Goal: Task Accomplishment & Management: Manage account settings

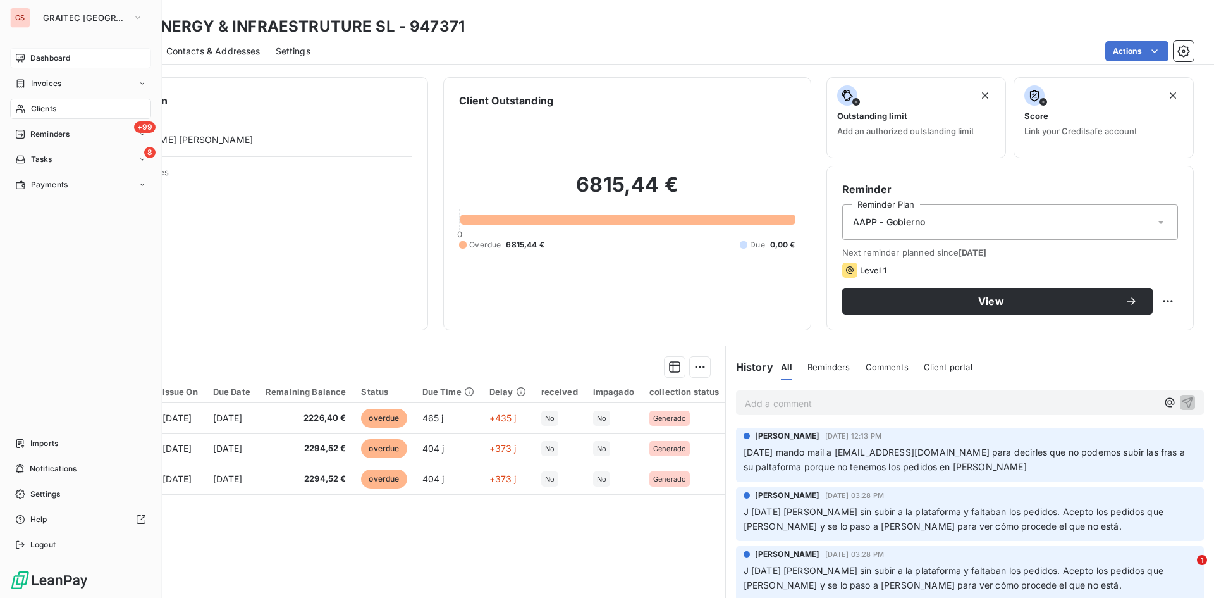
scroll to position [1, 0]
click at [34, 61] on span "Dashboard" at bounding box center [50, 57] width 40 height 11
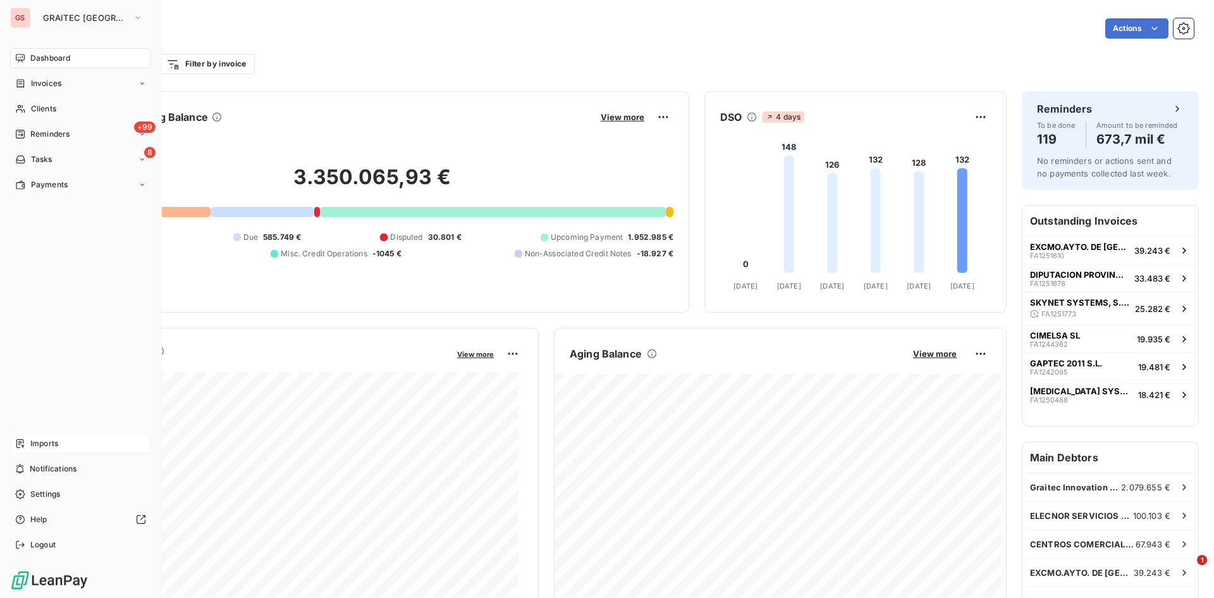
click at [34, 438] on span "Imports" at bounding box center [44, 443] width 28 height 11
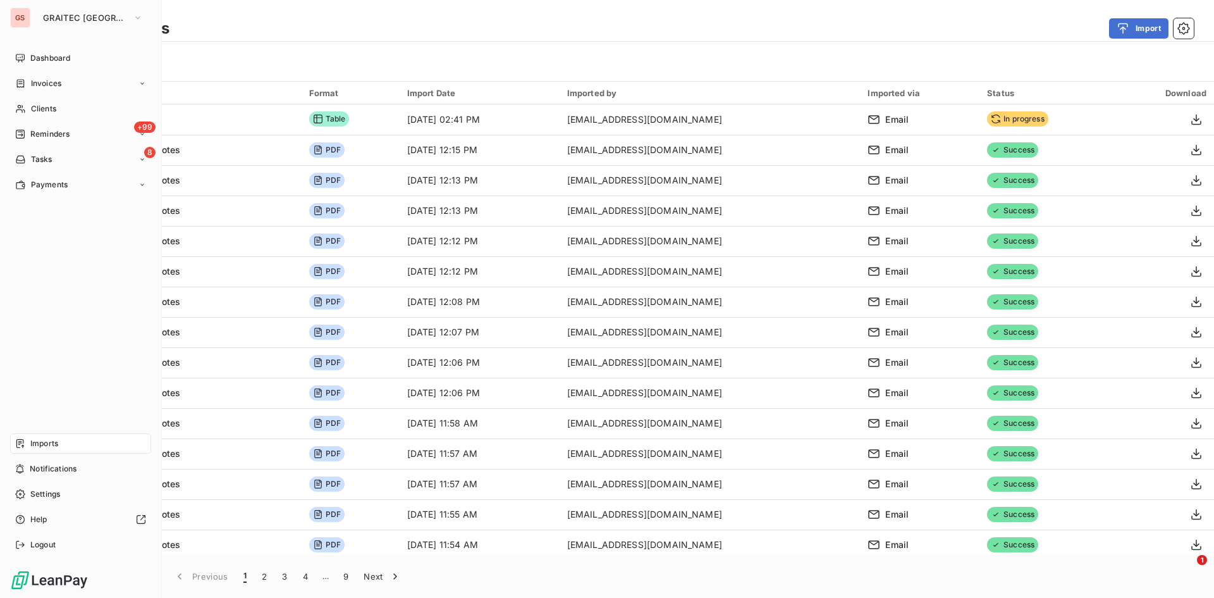
click at [65, 446] on div "Imports" at bounding box center [80, 443] width 141 height 20
click at [47, 48] on div "Dashboard" at bounding box center [80, 58] width 141 height 20
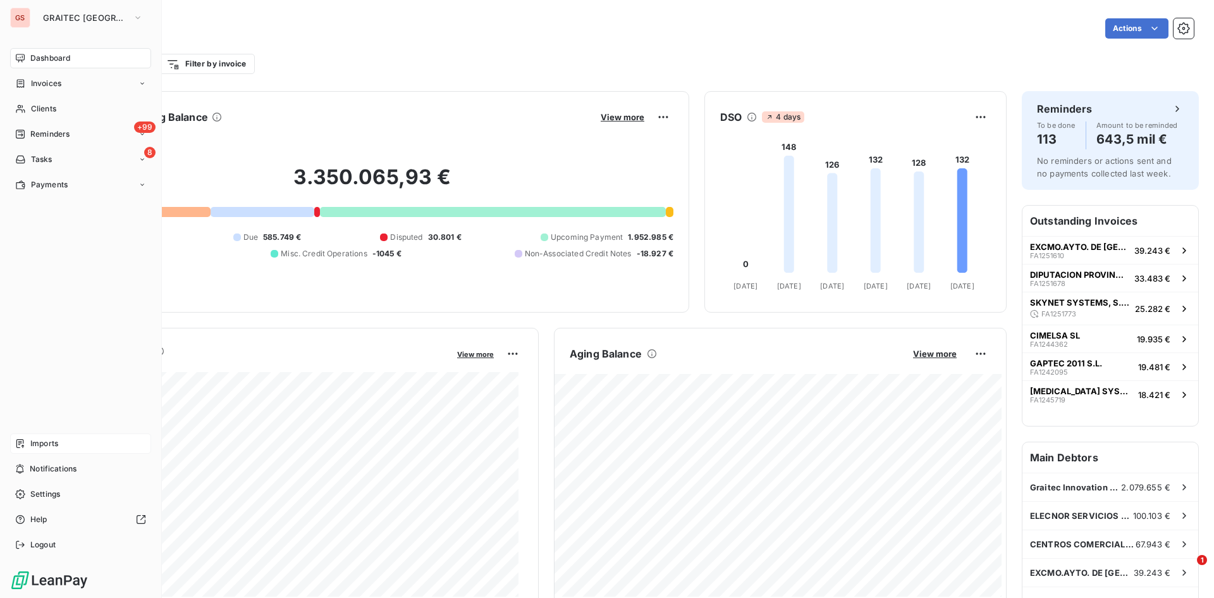
click at [52, 433] on div "Imports" at bounding box center [80, 443] width 141 height 20
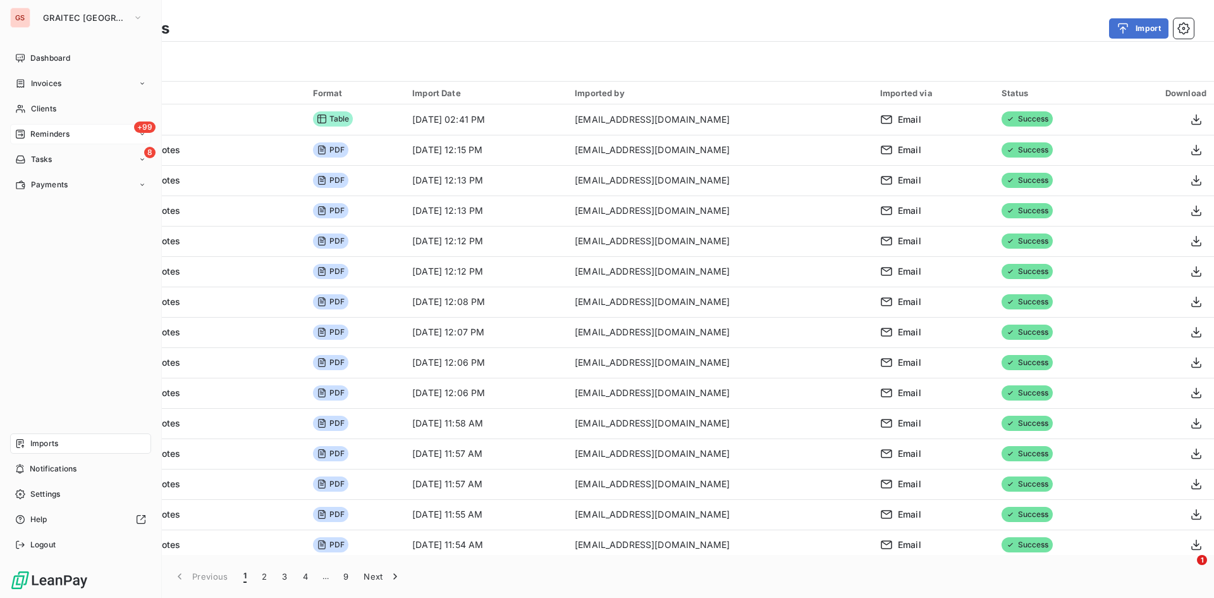
click at [61, 135] on span "Reminders" at bounding box center [49, 133] width 39 height 11
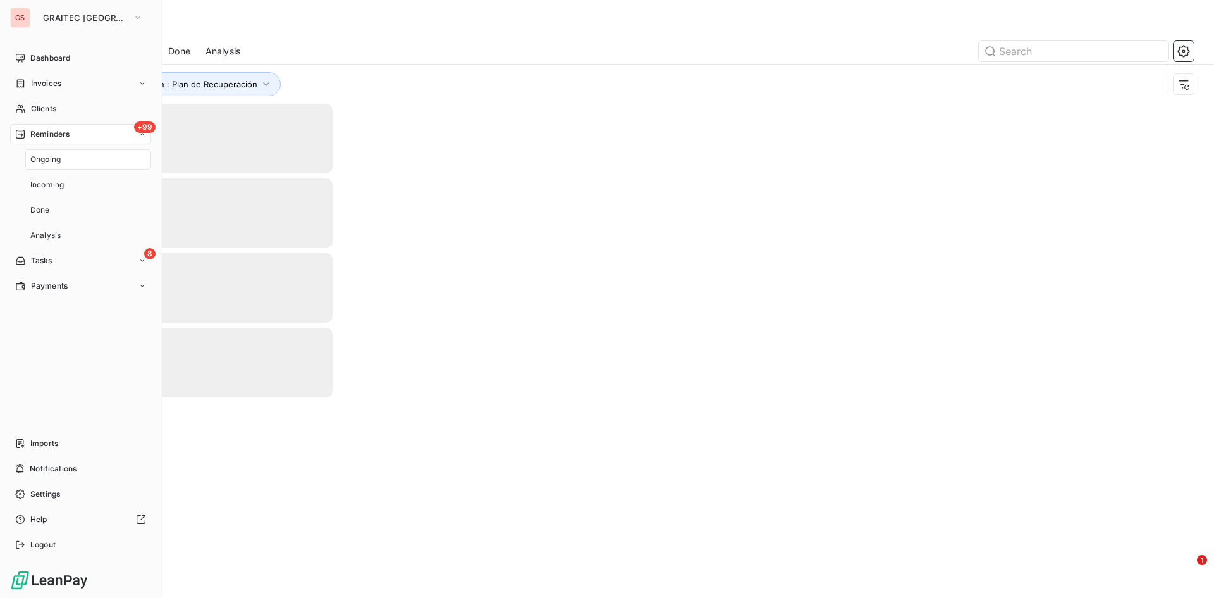
click at [81, 358] on div "Dashboard Invoices Clients +99 Reminders Ongoing Incoming Done Analysis 8 Tasks…" at bounding box center [80, 301] width 141 height 507
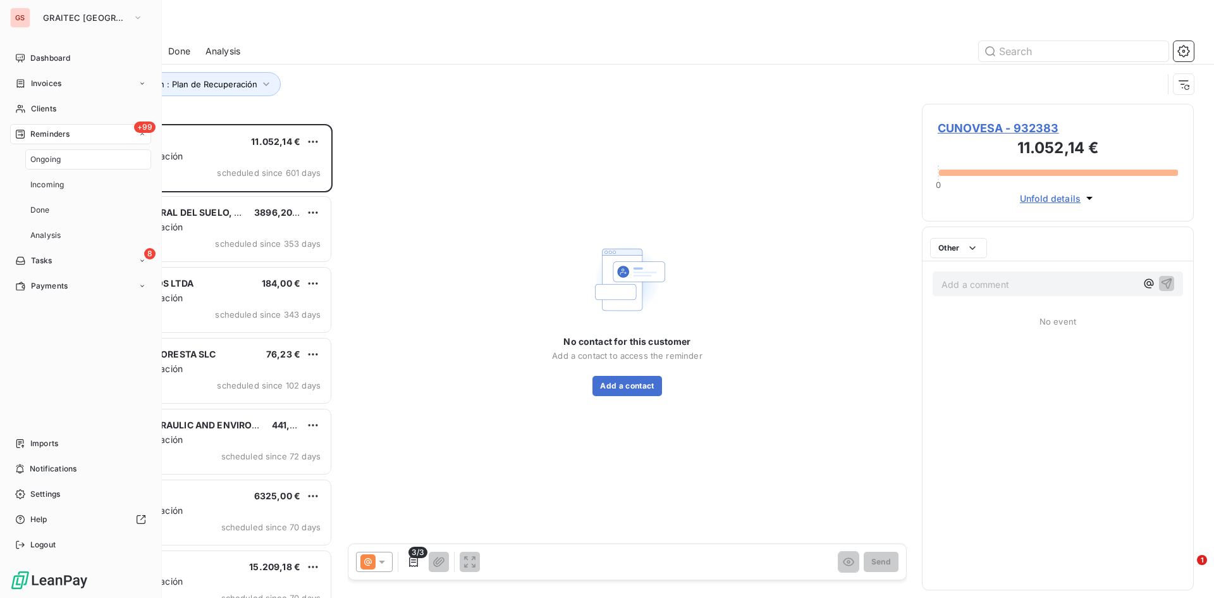
scroll to position [464, 262]
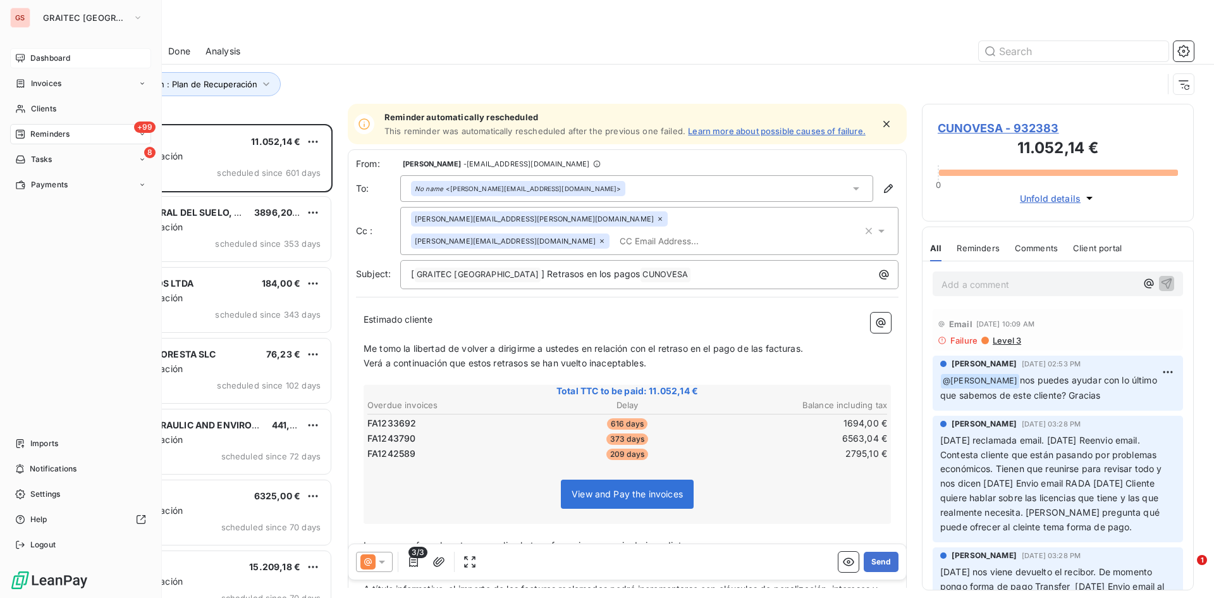
click at [25, 53] on icon at bounding box center [20, 58] width 10 height 10
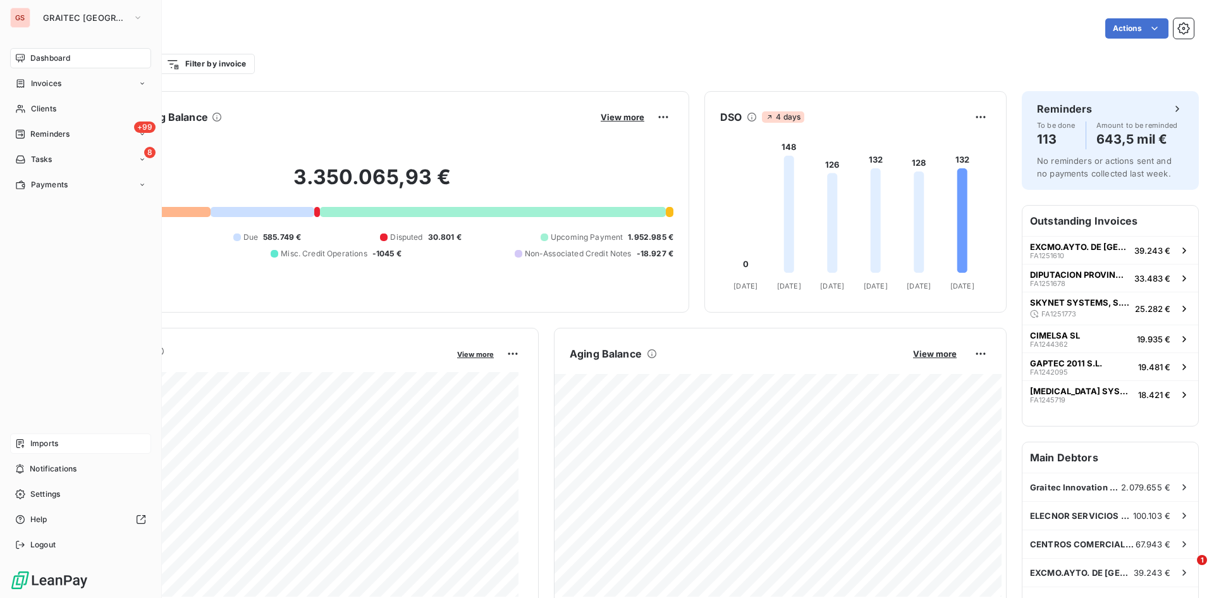
click at [37, 439] on span "Imports" at bounding box center [44, 443] width 28 height 11
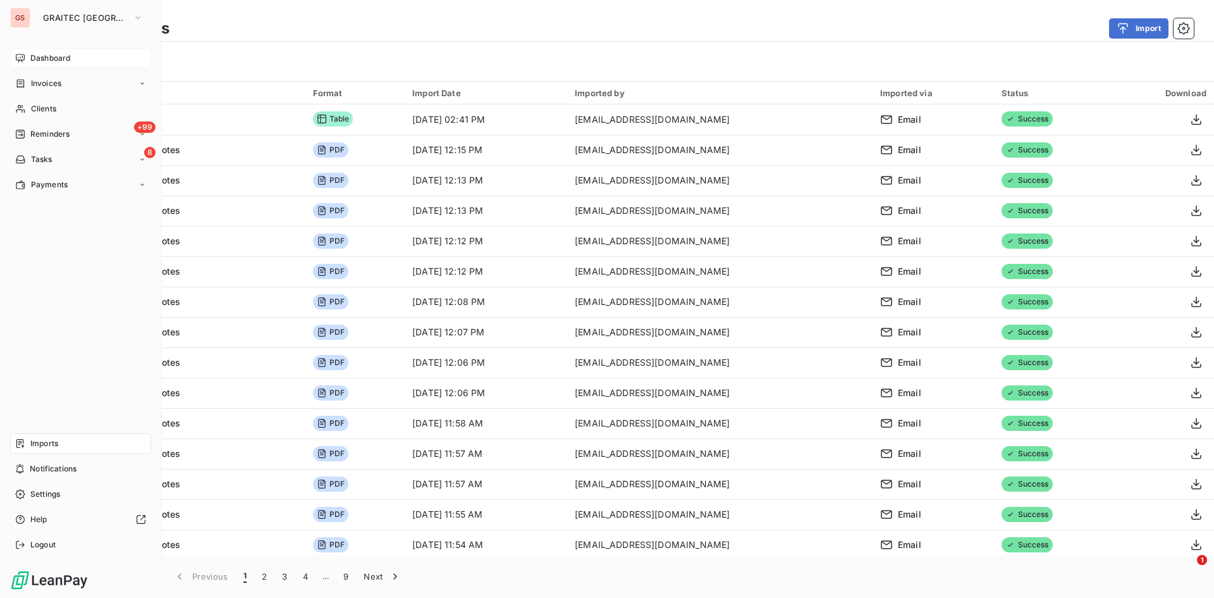
click at [28, 56] on div "Dashboard" at bounding box center [80, 58] width 141 height 20
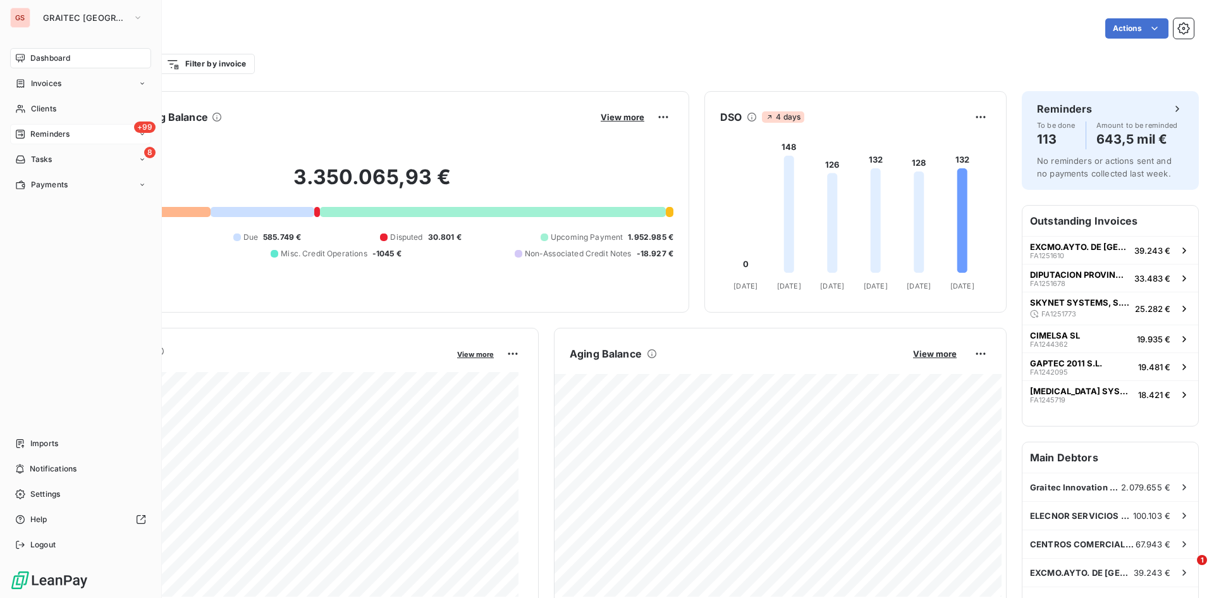
click at [46, 138] on span "Reminders" at bounding box center [49, 133] width 39 height 11
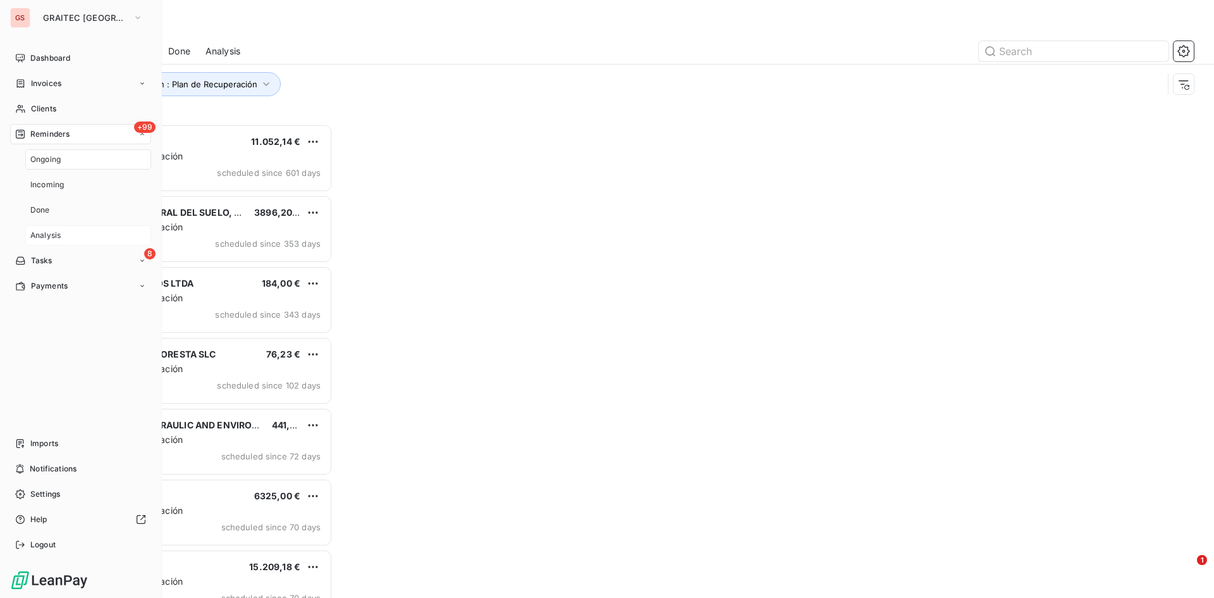
scroll to position [464, 262]
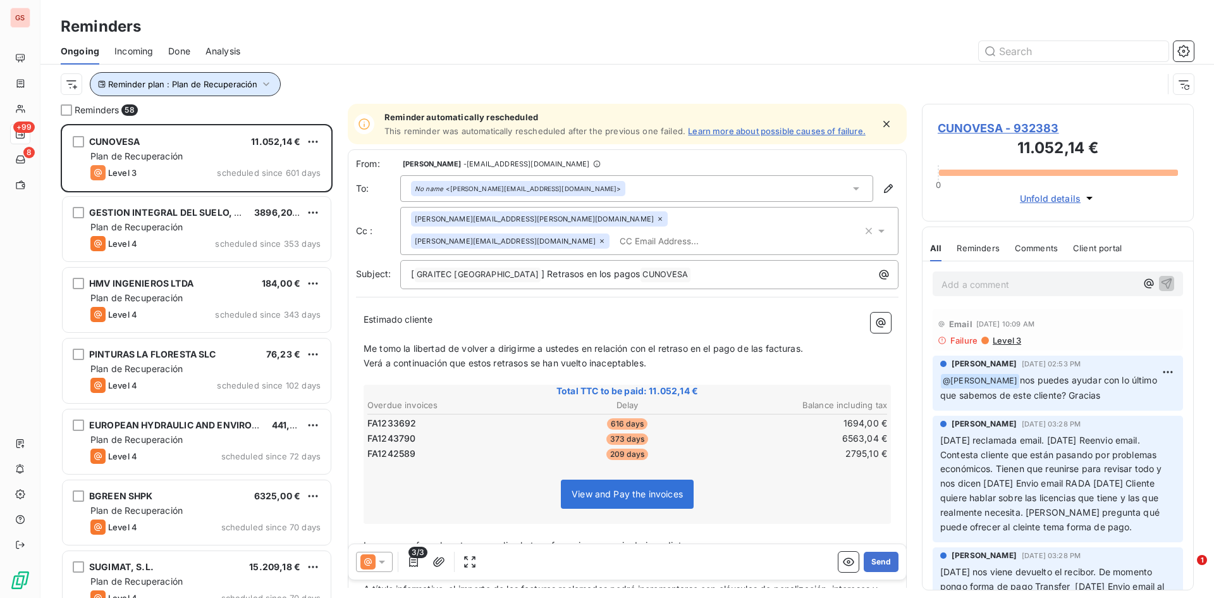
click at [244, 85] on span "Reminder plan : Plan de Recuperación" at bounding box center [182, 84] width 149 height 10
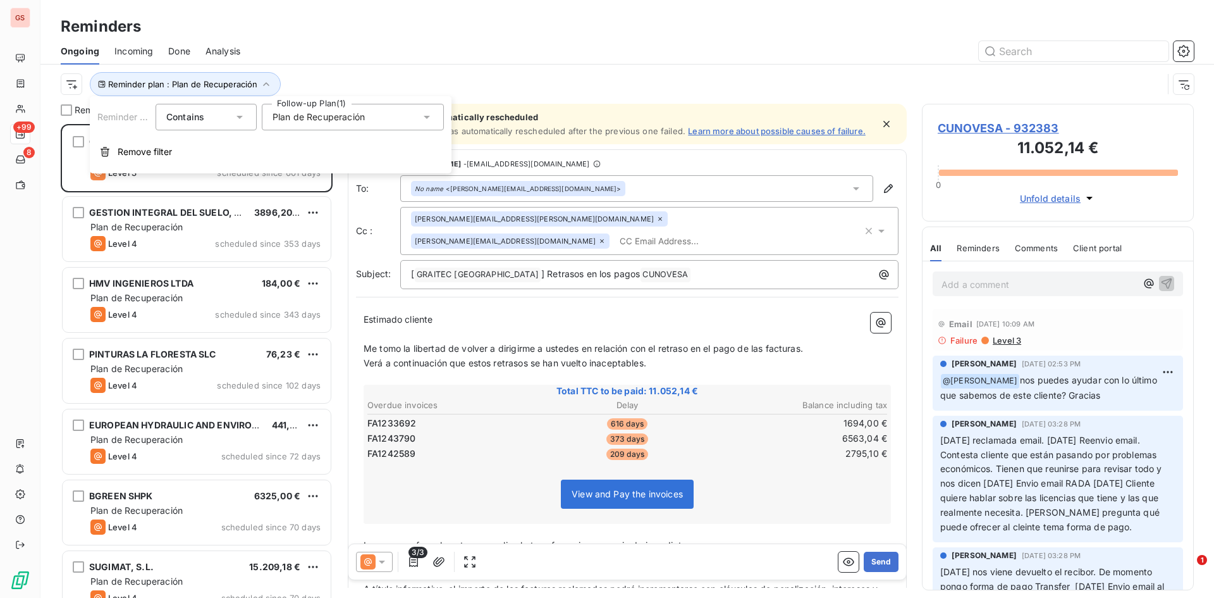
click at [324, 114] on span "Plan de Recuperación" at bounding box center [319, 117] width 92 height 13
click at [720, 33] on div "Reminders" at bounding box center [627, 26] width 1174 height 23
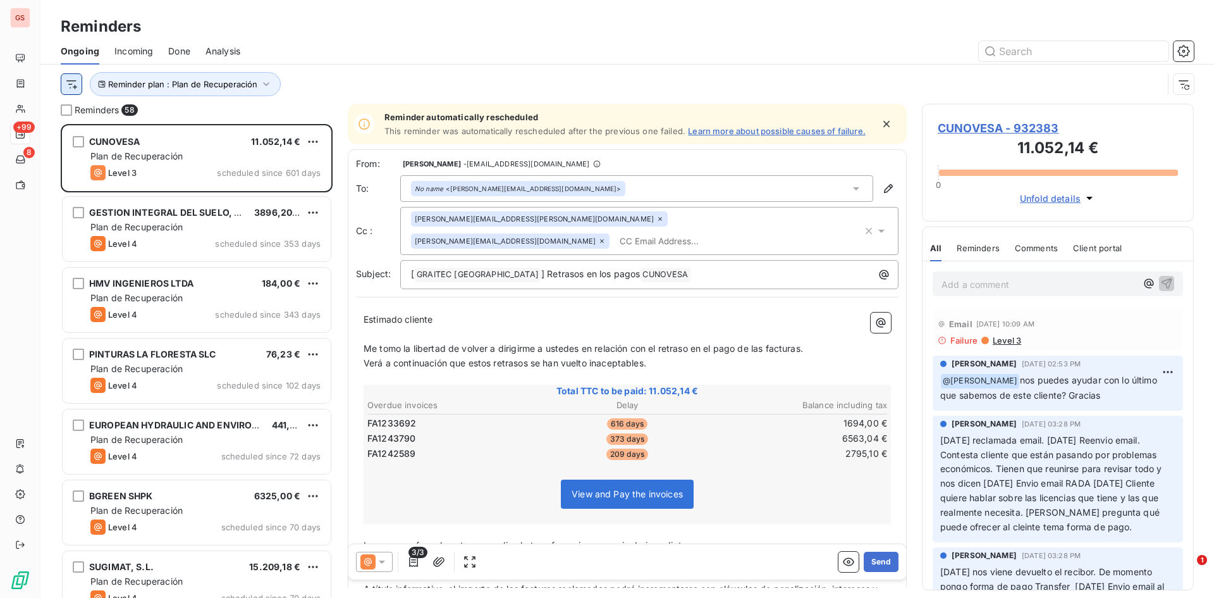
click at [68, 77] on html "GS +99 8 Reminders Ongoing Incoming Done Analysis Reminder plan : Plan de Recup…" at bounding box center [607, 299] width 1214 height 598
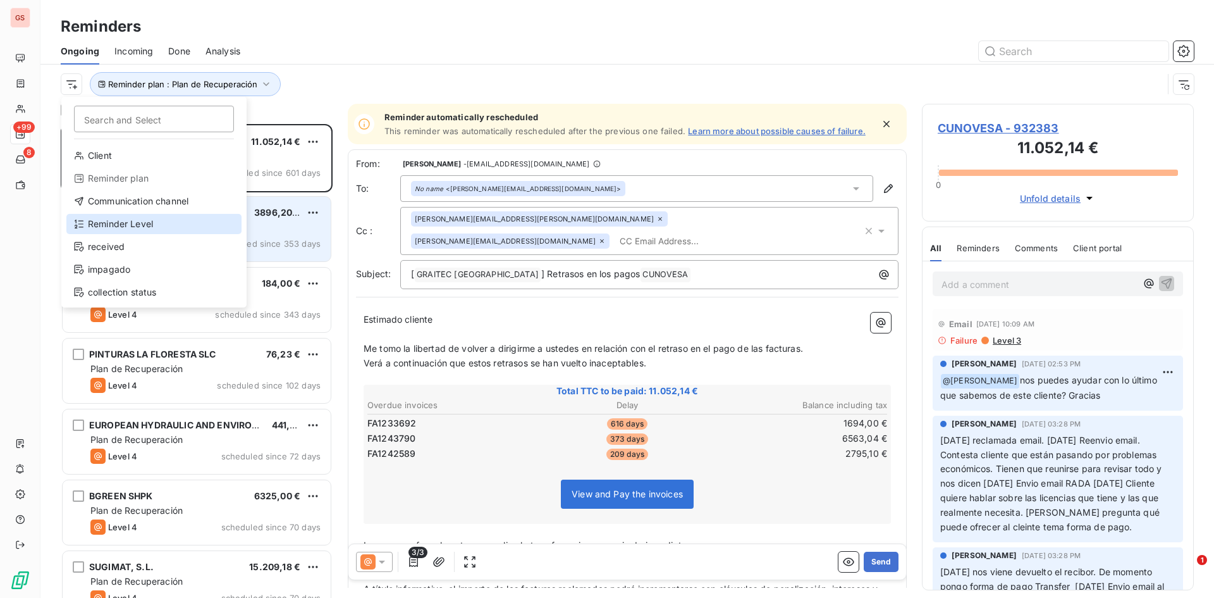
click at [150, 219] on div "Reminder Level" at bounding box center [153, 224] width 175 height 20
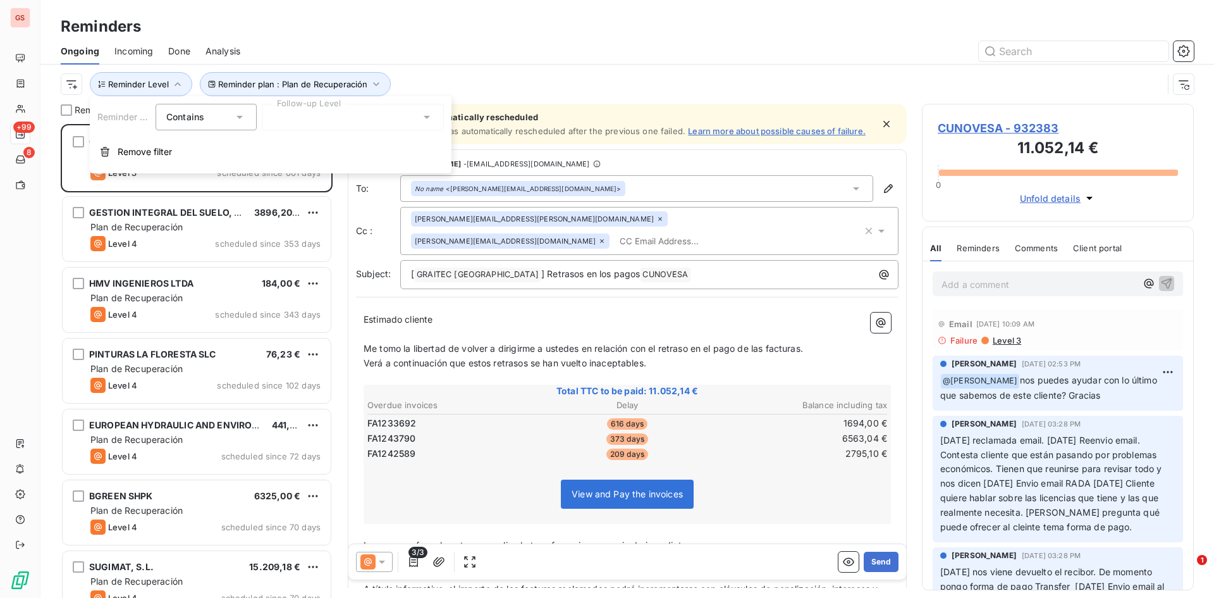
click at [281, 121] on div at bounding box center [353, 117] width 182 height 27
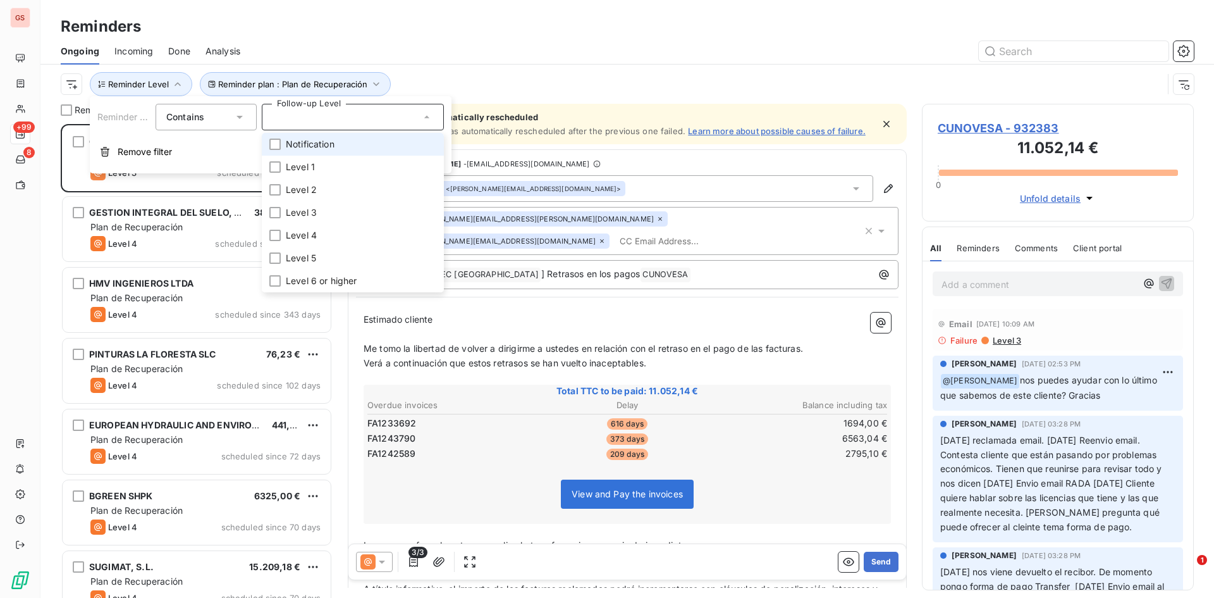
click at [296, 146] on span "Notification" at bounding box center [310, 144] width 49 height 13
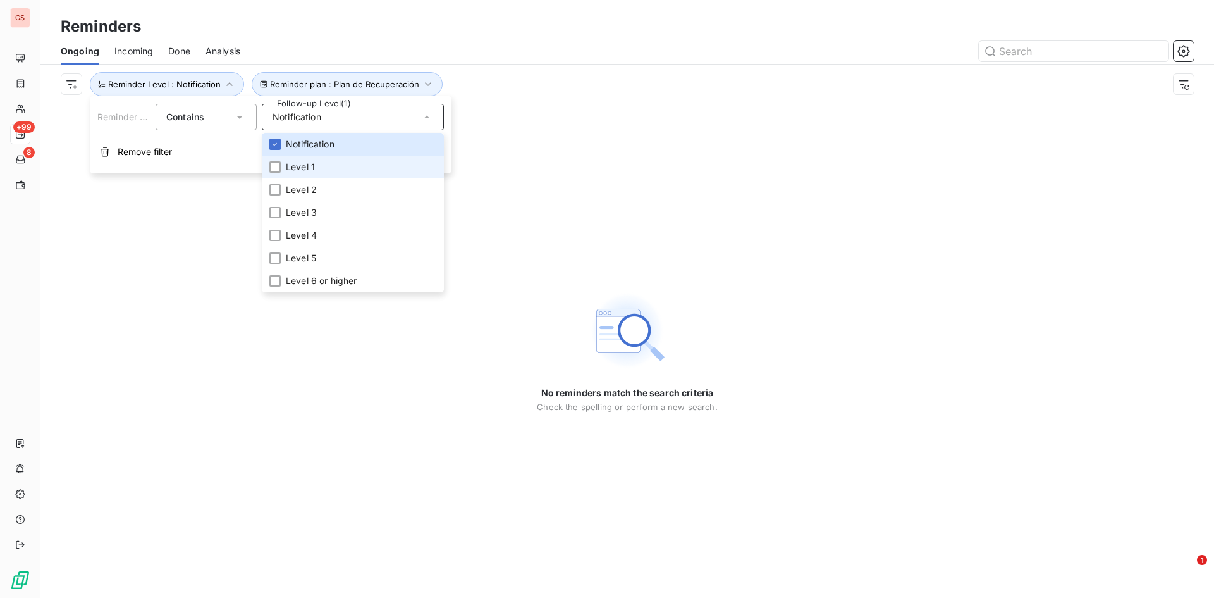
click at [293, 159] on li "Level 1" at bounding box center [353, 167] width 182 height 23
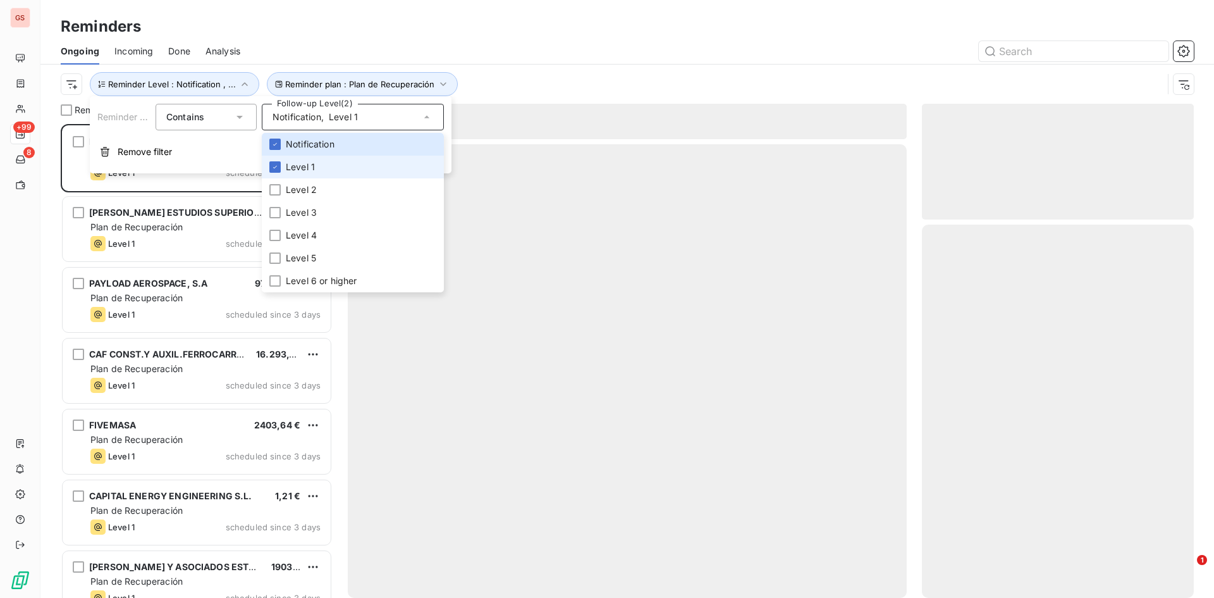
scroll to position [464, 262]
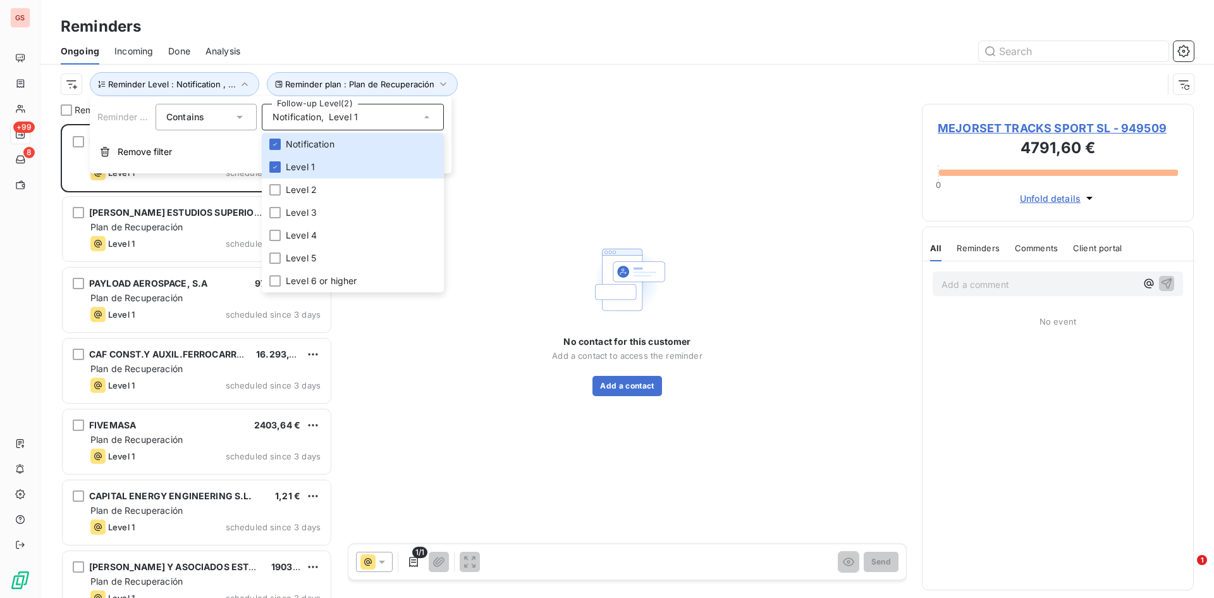
click at [606, 58] on div at bounding box center [724, 51] width 938 height 20
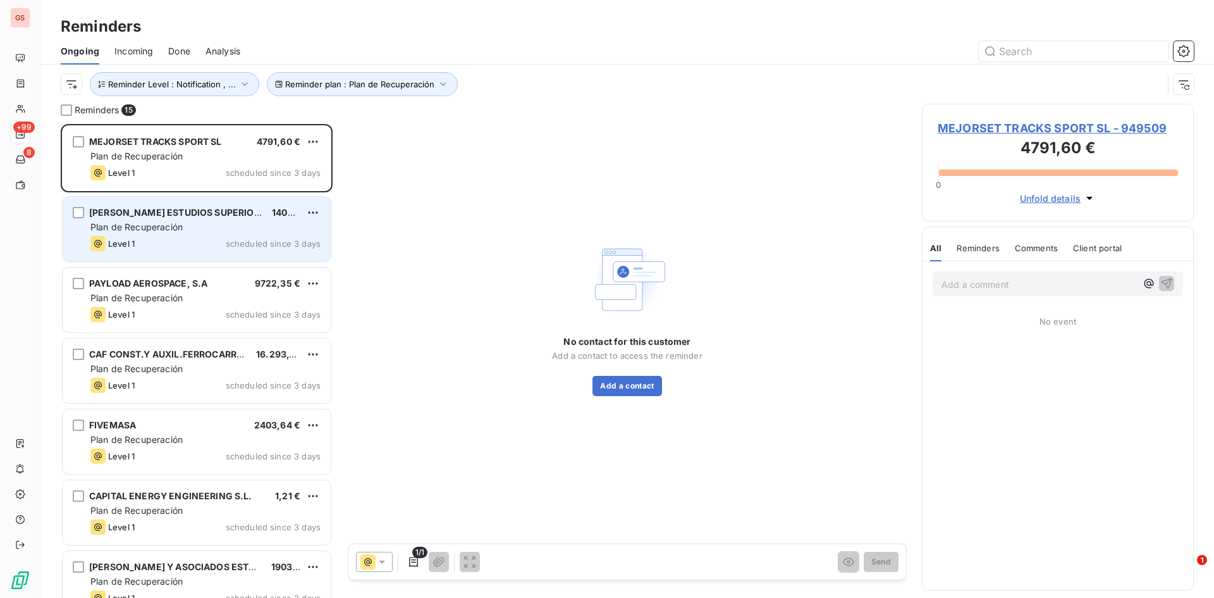
click at [195, 218] on div "UDIT ESTUDIOS SUPERIORES INTERNACIONALES" at bounding box center [175, 212] width 173 height 13
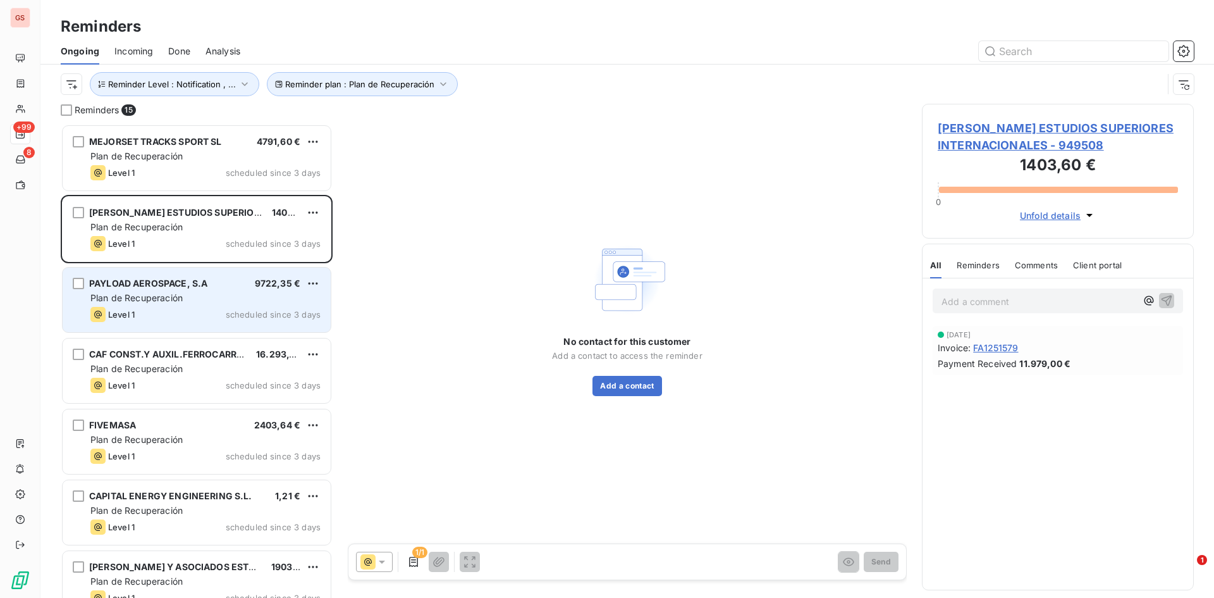
click at [194, 284] on span "PAYLOAD AEROSPACE, S.A" at bounding box center [148, 283] width 118 height 11
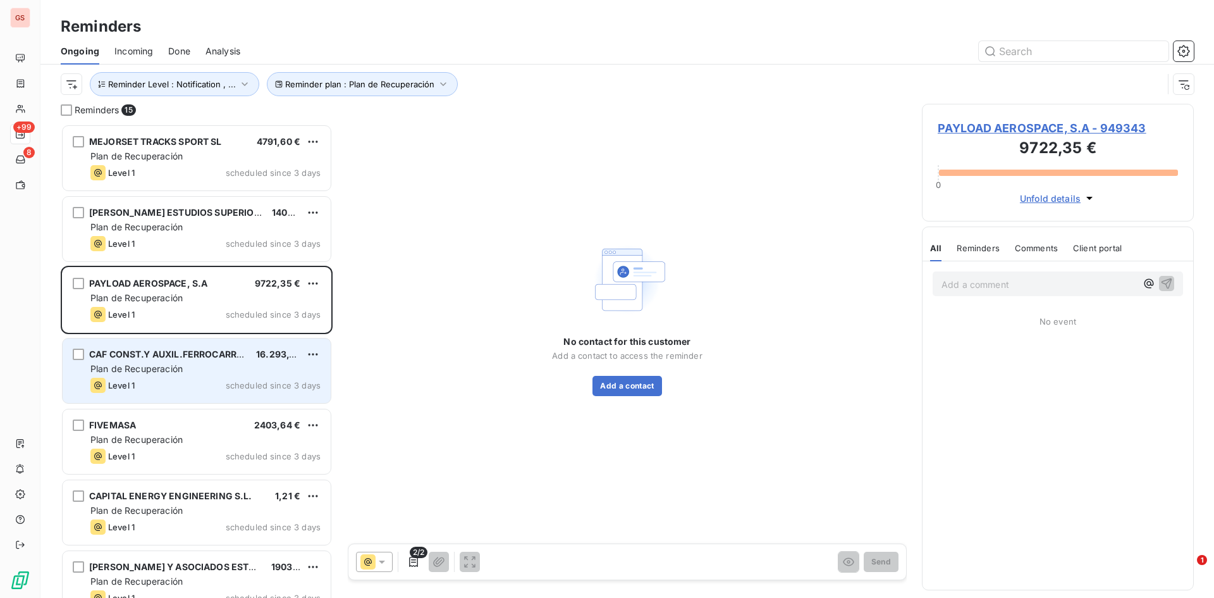
click at [183, 338] on div "CAF CONST.Y AUXIL.FERROCARRILES SA 16.293,10 € Plan de Recuperación Level 1 sch…" at bounding box center [197, 371] width 272 height 71
click at [183, 343] on div "CAF CONST.Y AUXIL.FERROCARRILES SA 16.293,10 € Plan de Recuperación Level 1 sch…" at bounding box center [197, 370] width 268 height 65
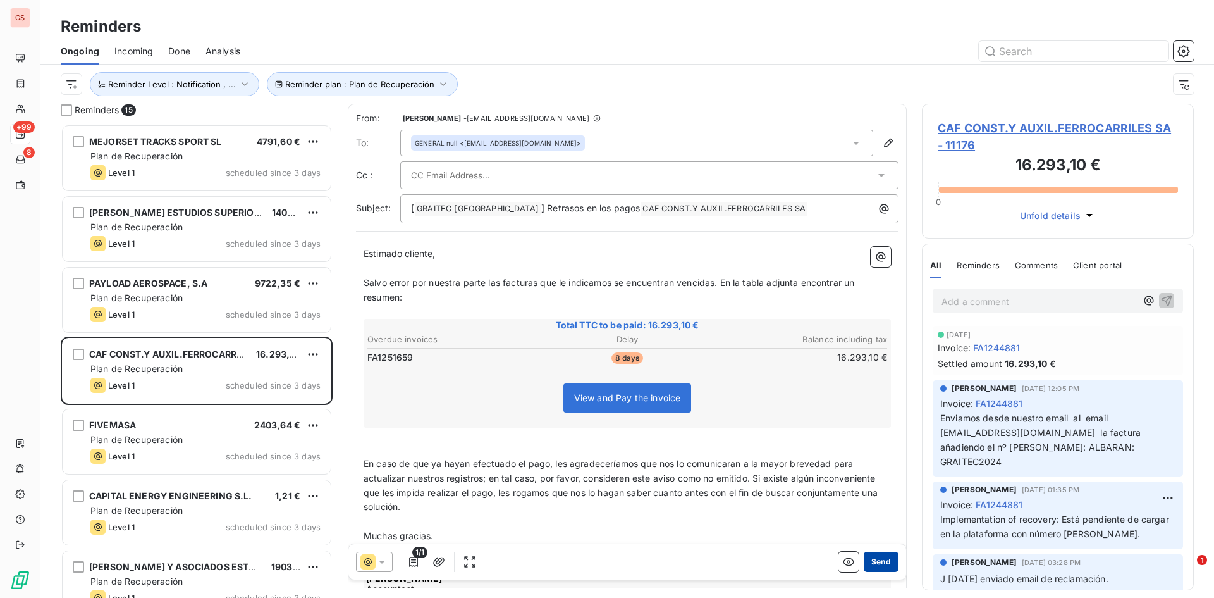
click at [872, 562] on button "Send" at bounding box center [881, 561] width 35 height 20
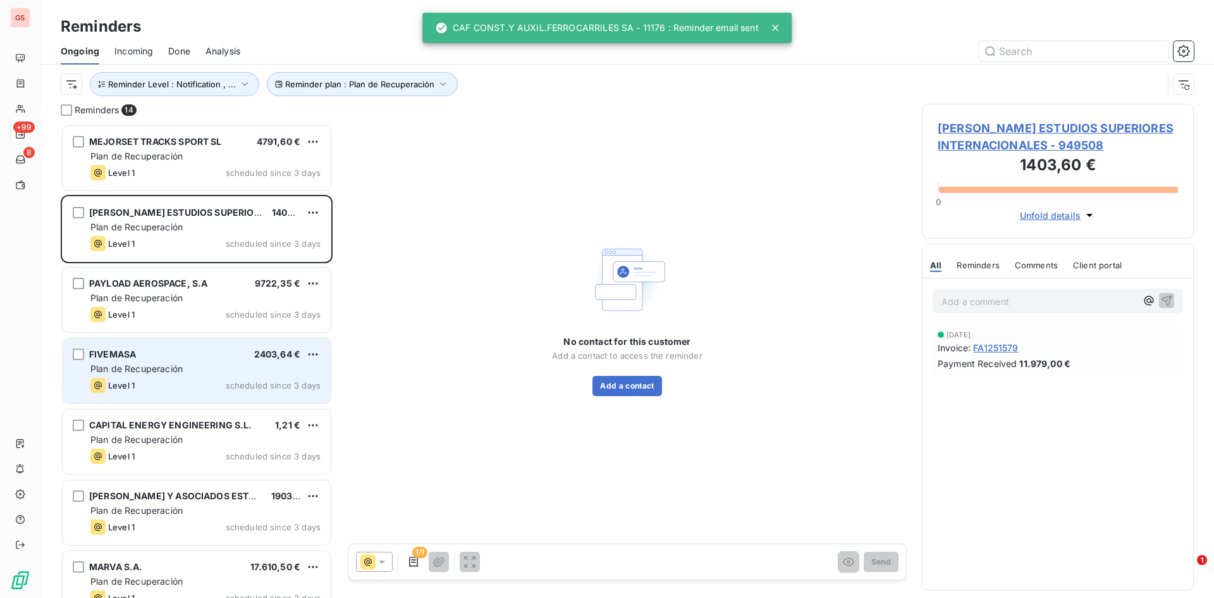
click at [231, 362] on div "Plan de Recuperación" at bounding box center [205, 368] width 230 height 13
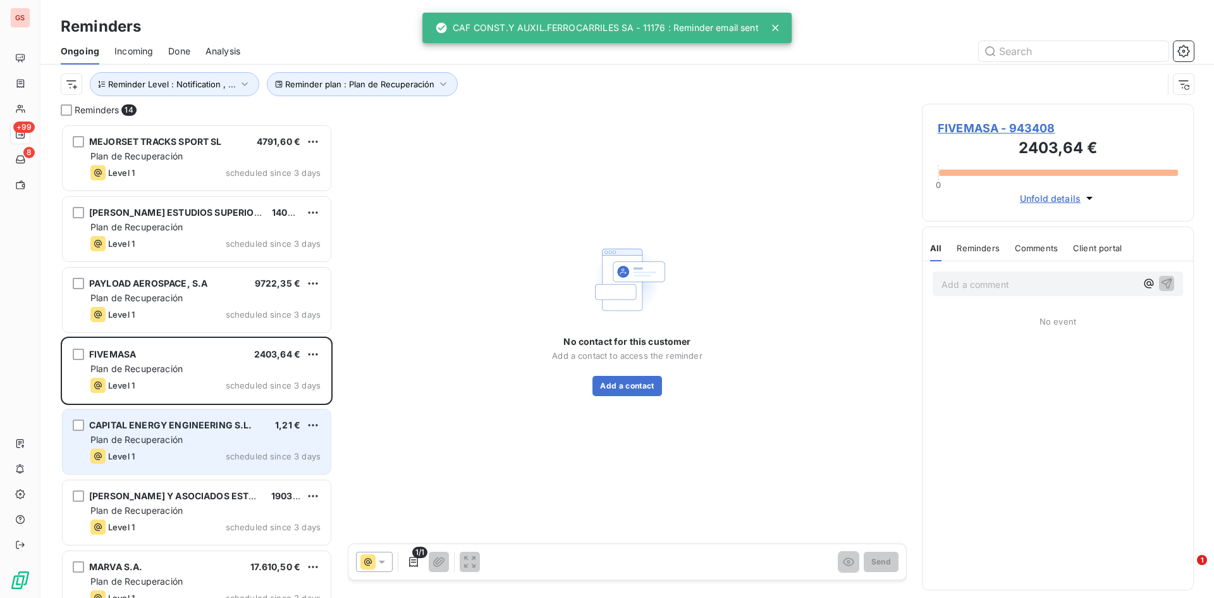
click at [230, 427] on span "CAPITAL ENERGY ENGINEERING S.L." at bounding box center [170, 424] width 163 height 11
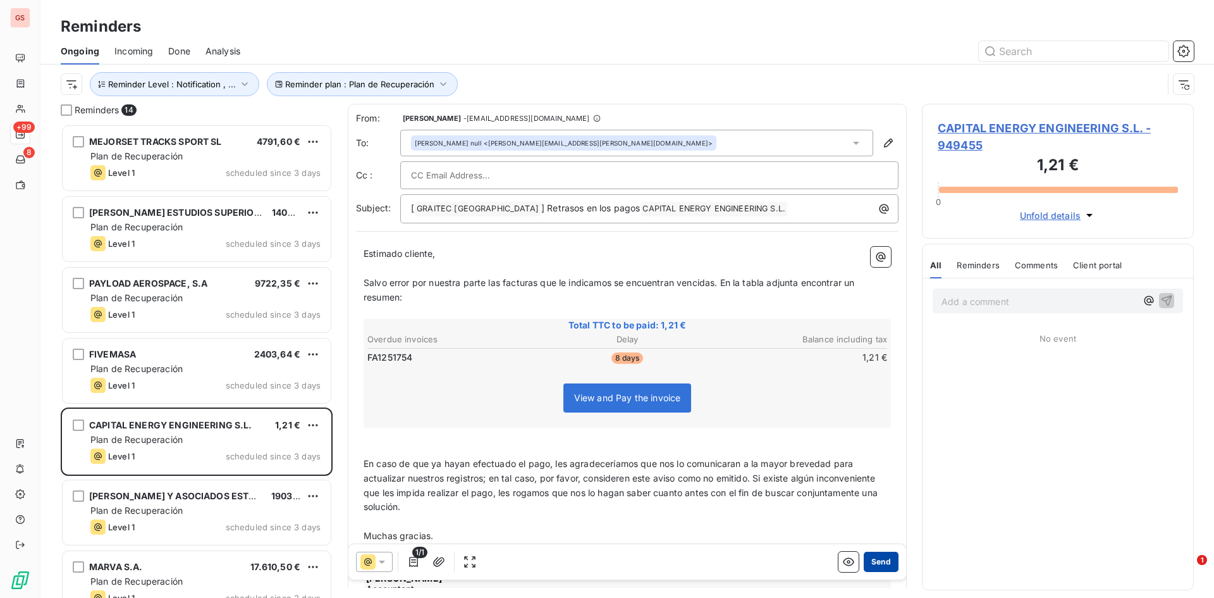
click at [868, 559] on button "Send" at bounding box center [881, 561] width 35 height 20
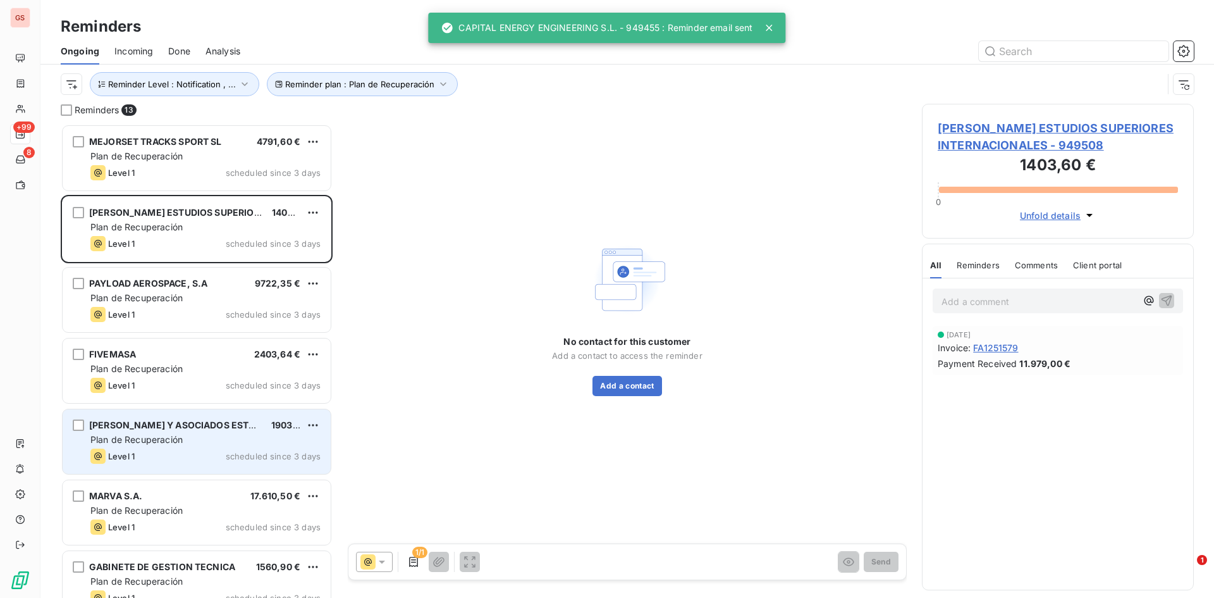
click at [228, 471] on div "VIDAL Y ASOCIADOS ESTUDIO DE ARQUITECTUR 1903,92 € Plan de Recuperación Level 1…" at bounding box center [197, 441] width 268 height 65
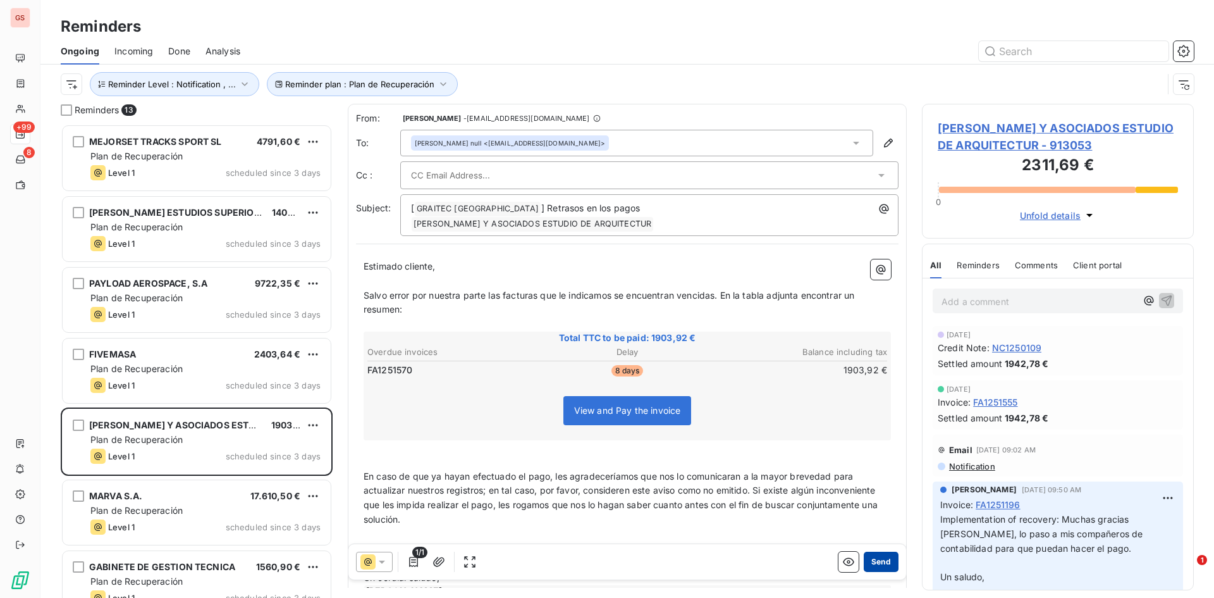
click at [877, 565] on button "Send" at bounding box center [881, 561] width 35 height 20
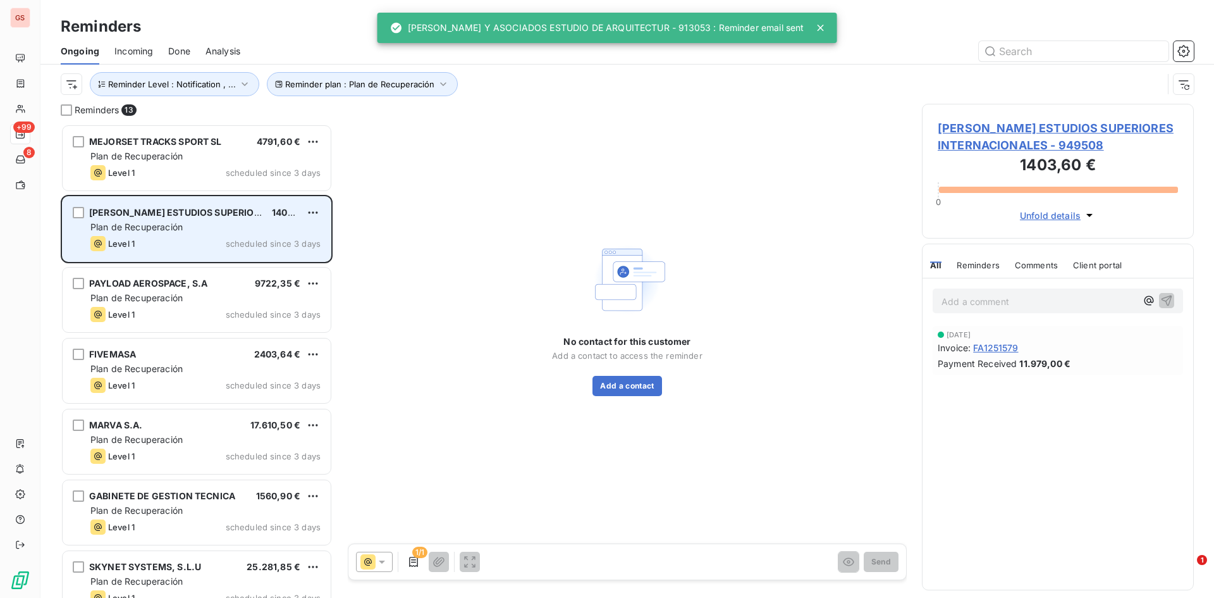
click at [254, 239] on span "scheduled since 3 days" at bounding box center [273, 243] width 95 height 10
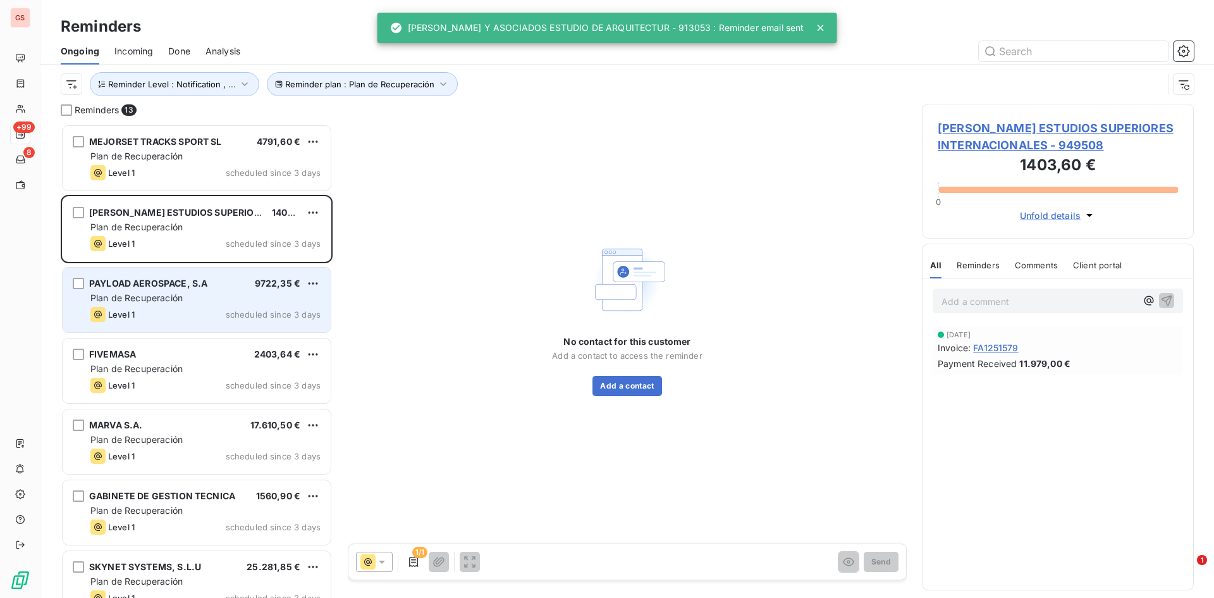
click at [233, 301] on div "Plan de Recuperación" at bounding box center [205, 298] width 230 height 13
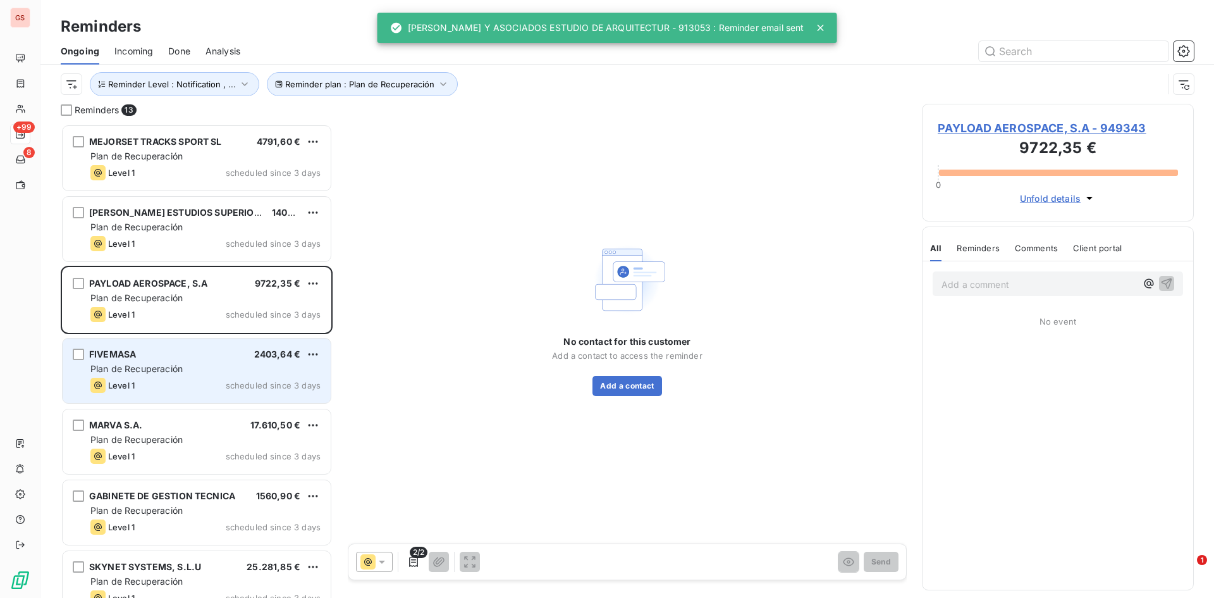
click at [223, 350] on div "FIVEMASA 2403,64 € Plan de Recuperación Level 1 scheduled since 3 days" at bounding box center [197, 370] width 268 height 65
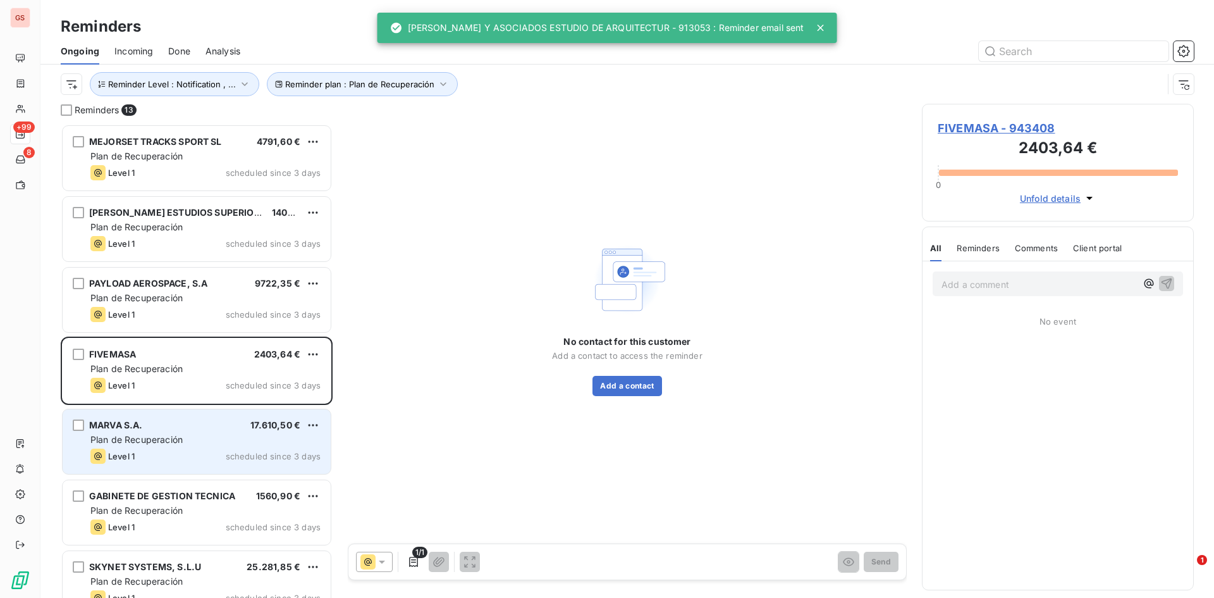
click at [211, 426] on div "MARVA S.A. 17.610,50 €" at bounding box center [205, 424] width 230 height 11
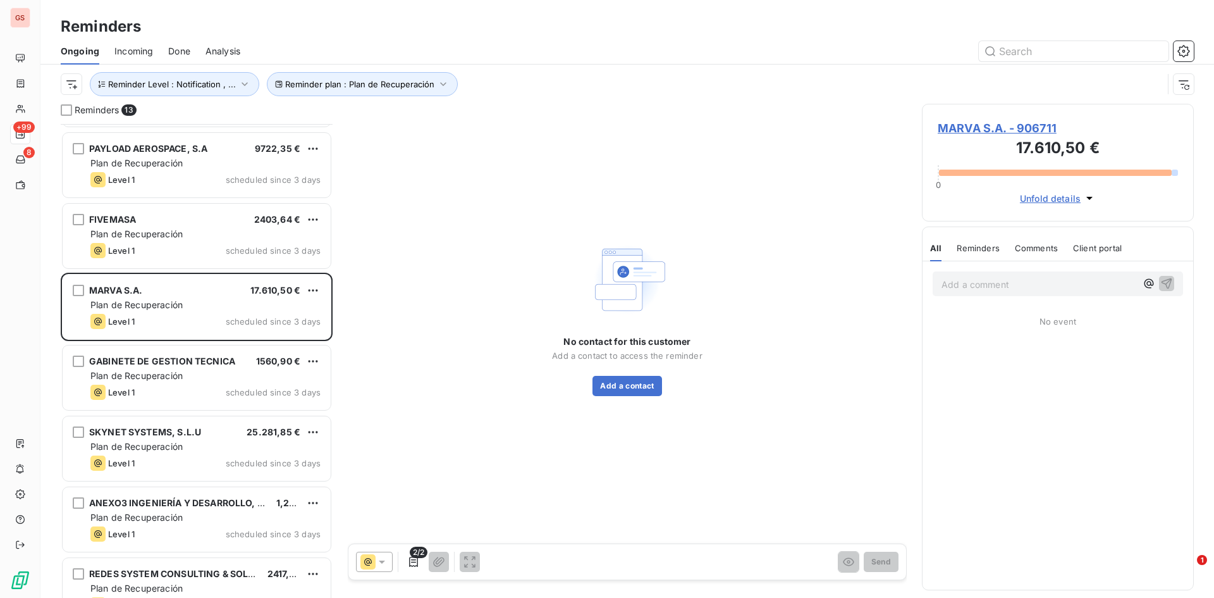
scroll to position [190, 0]
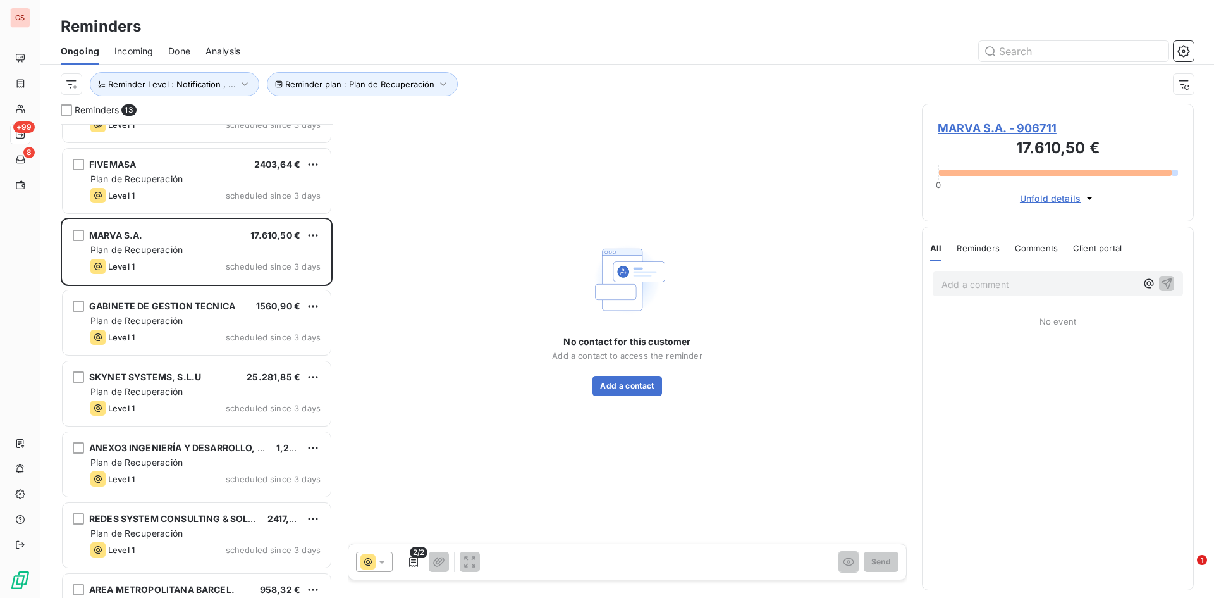
click at [192, 317] on div "Plan de Recuperación" at bounding box center [205, 320] width 230 height 13
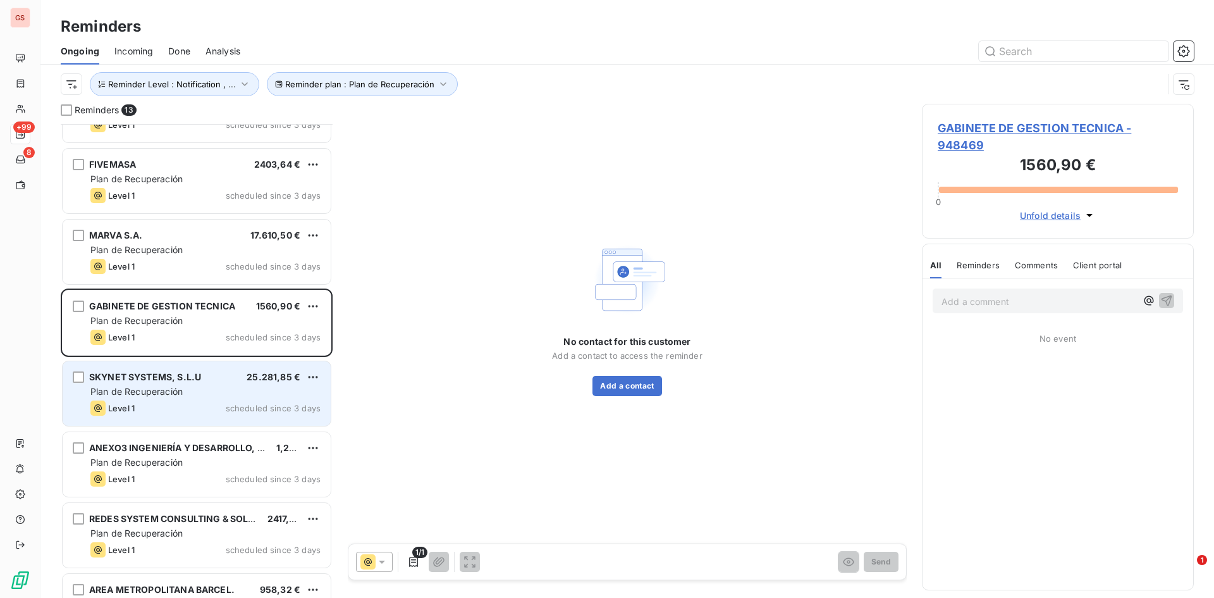
click at [221, 403] on div "Level 1 scheduled since 3 days" at bounding box center [205, 407] width 230 height 15
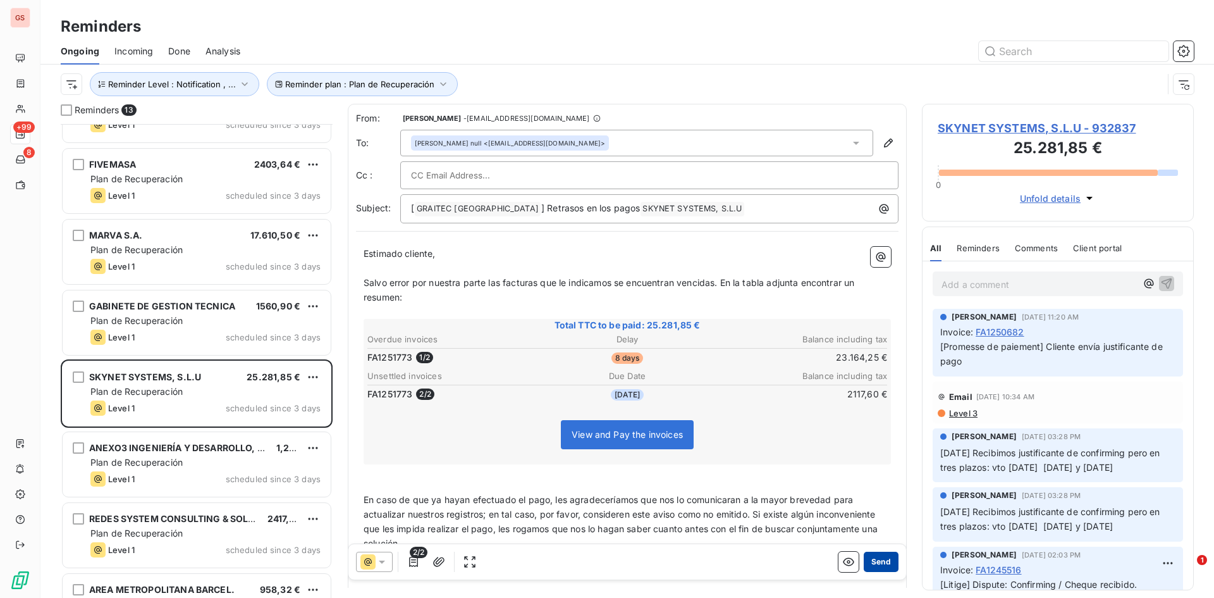
click at [871, 560] on button "Send" at bounding box center [881, 561] width 35 height 20
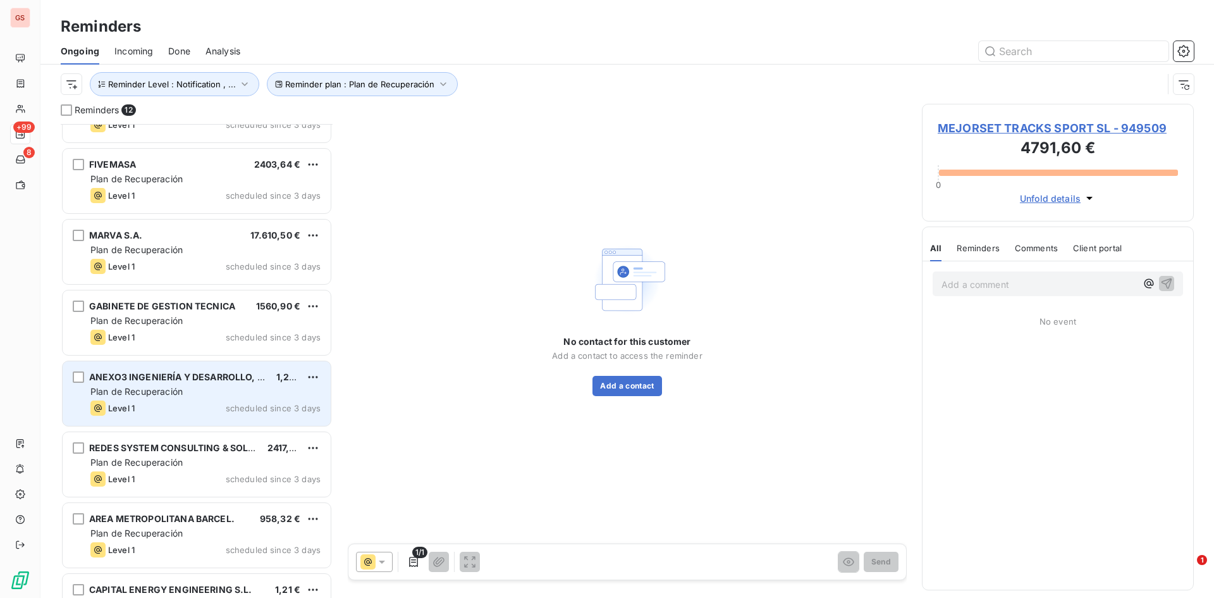
click at [208, 404] on div "Level 1 scheduled since 3 days" at bounding box center [205, 407] width 230 height 15
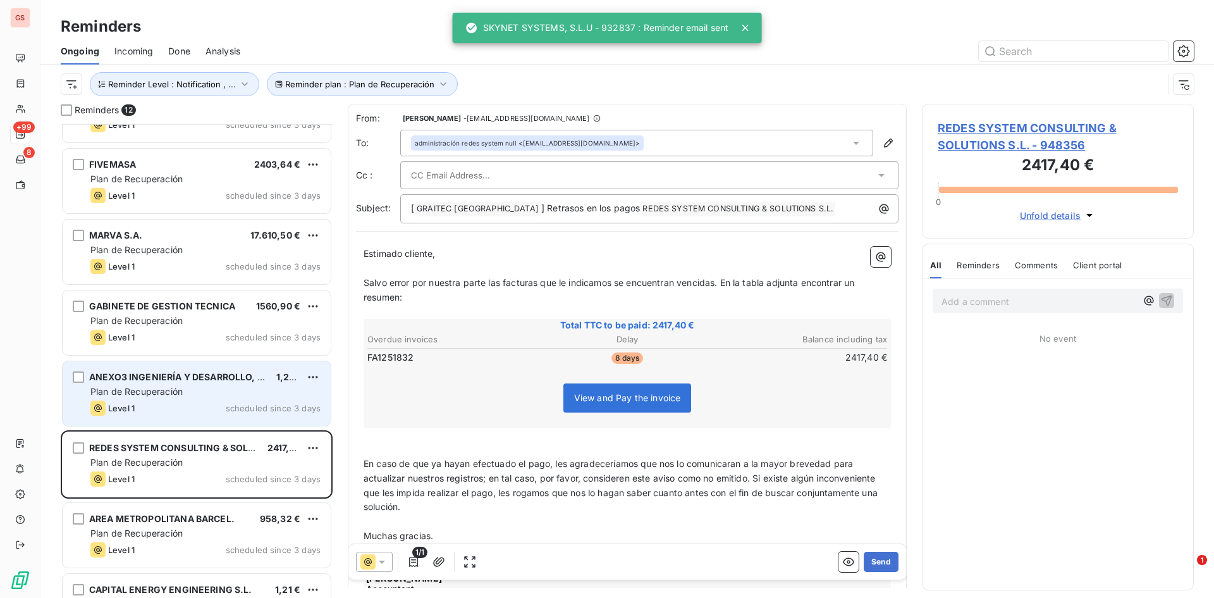
click at [224, 403] on div "Level 1 scheduled since 3 days" at bounding box center [205, 407] width 230 height 15
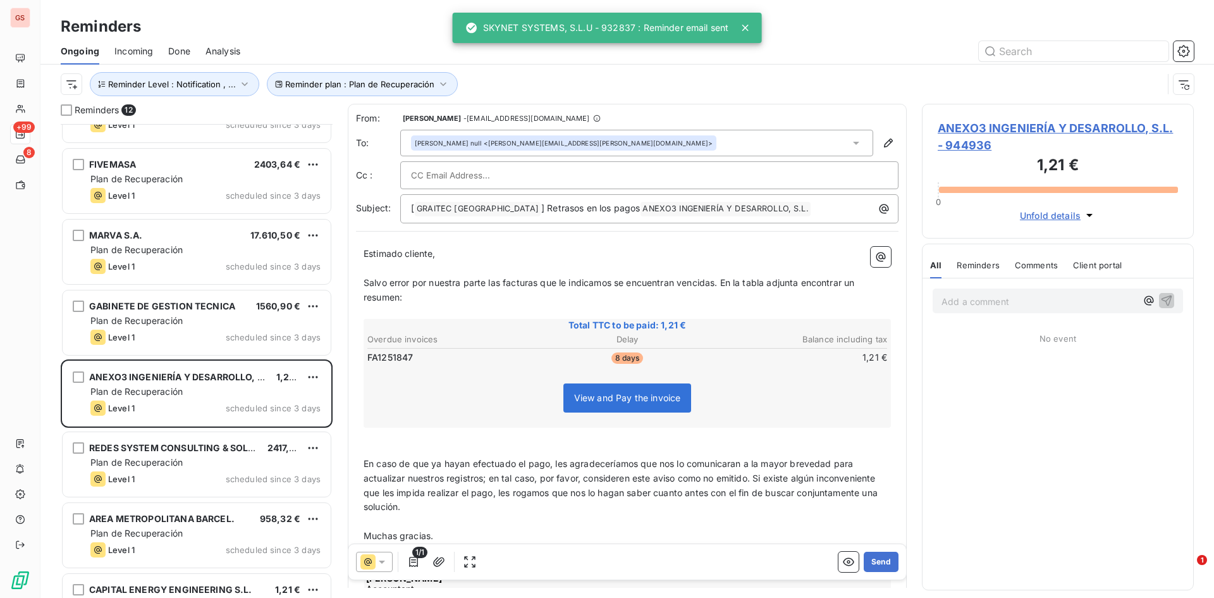
click at [895, 569] on div "1/1 Send" at bounding box center [627, 561] width 558 height 35
click at [880, 562] on button "Send" at bounding box center [881, 561] width 35 height 20
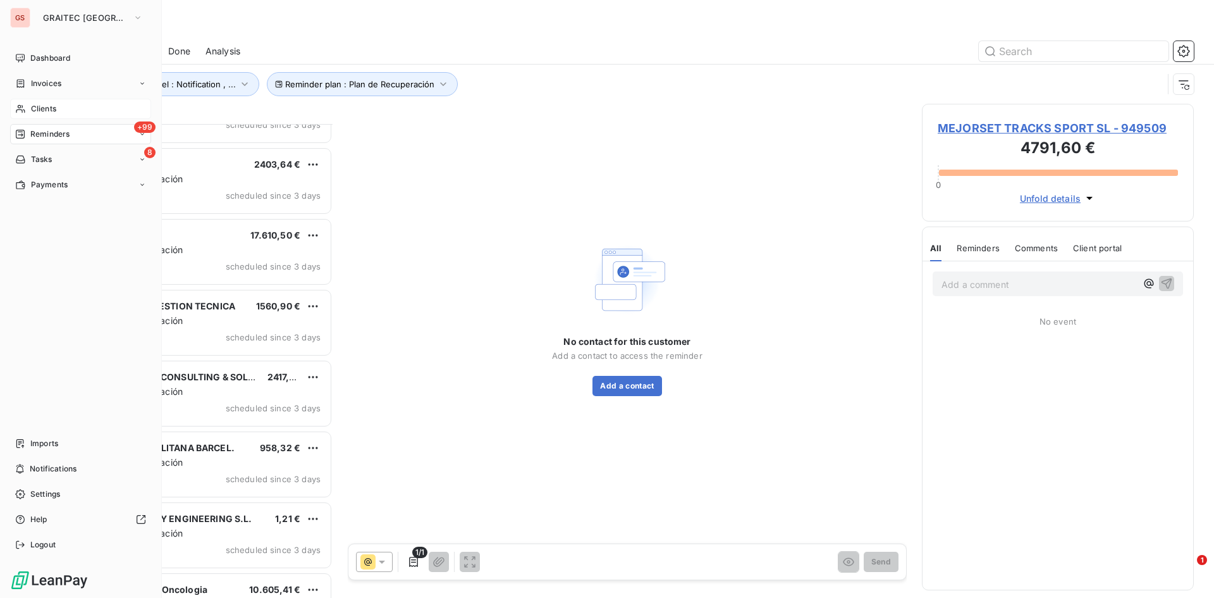
click at [49, 103] on span "Clients" at bounding box center [43, 108] width 25 height 11
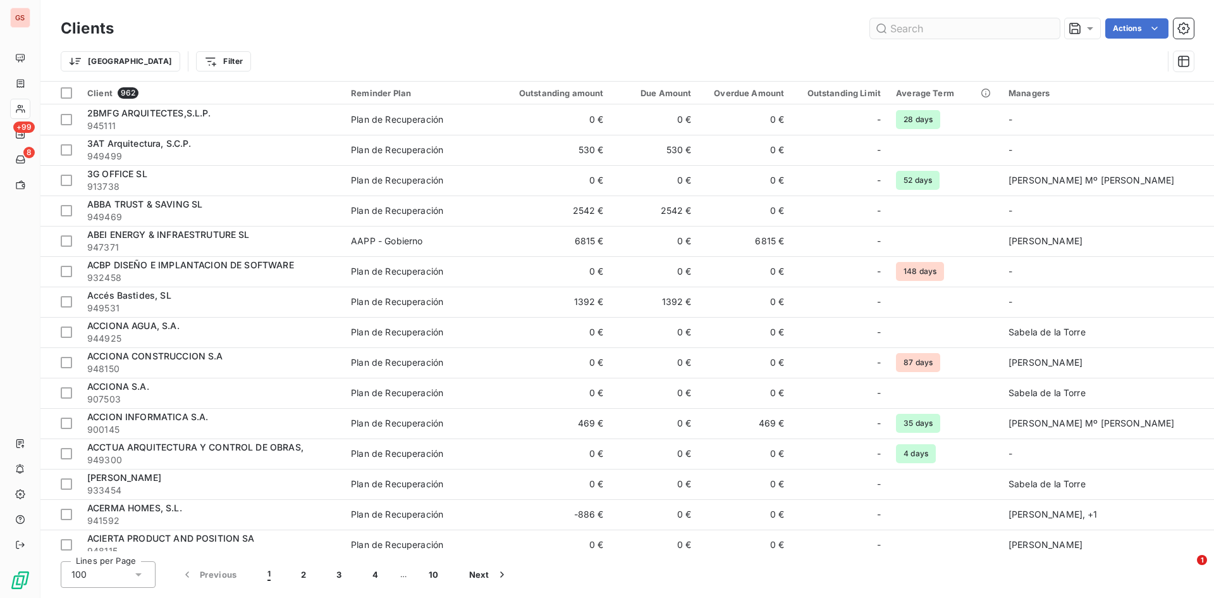
click at [910, 21] on input "text" at bounding box center [965, 28] width 190 height 20
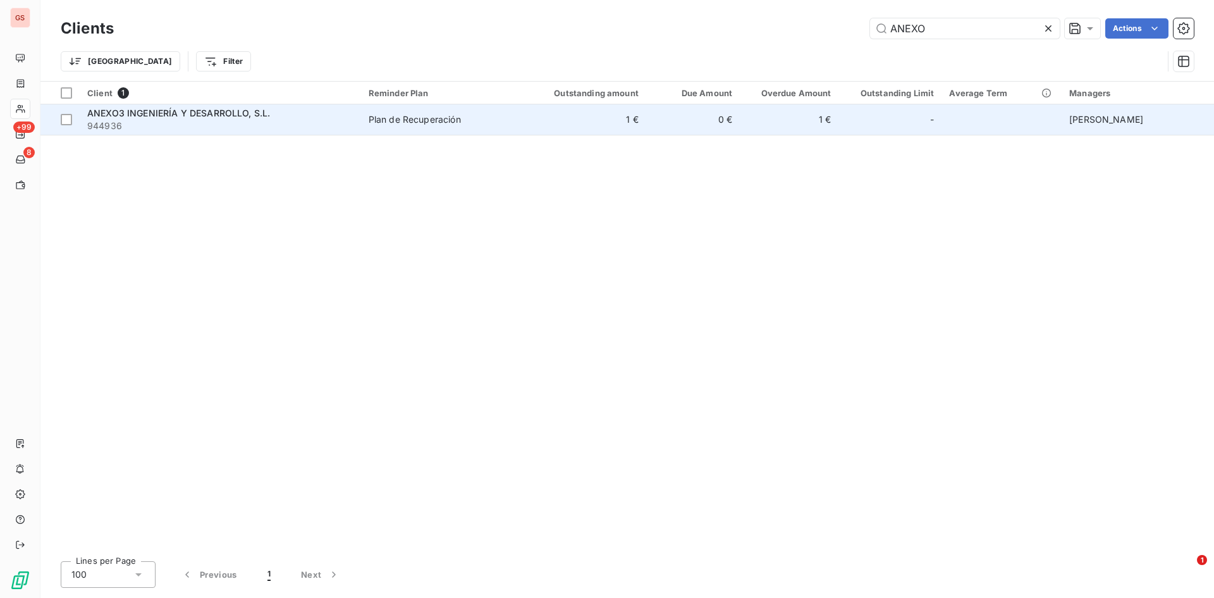
type input "ANEXO"
click at [407, 120] on div "Plan de Recuperación" at bounding box center [415, 119] width 92 height 13
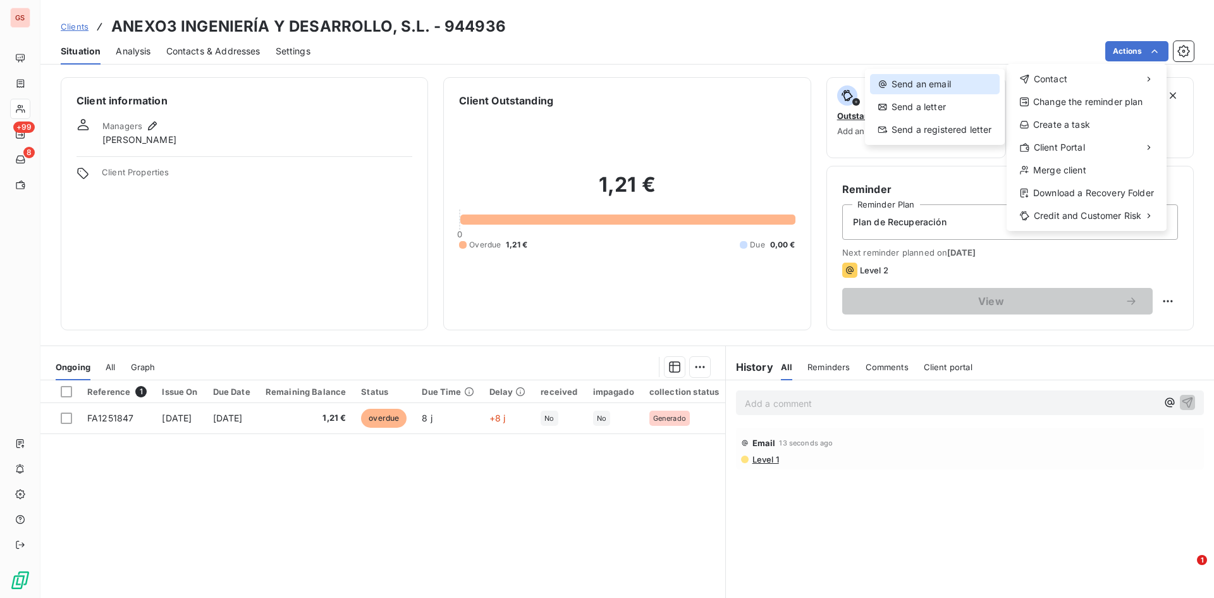
click at [966, 83] on div "Send an email" at bounding box center [935, 84] width 130 height 20
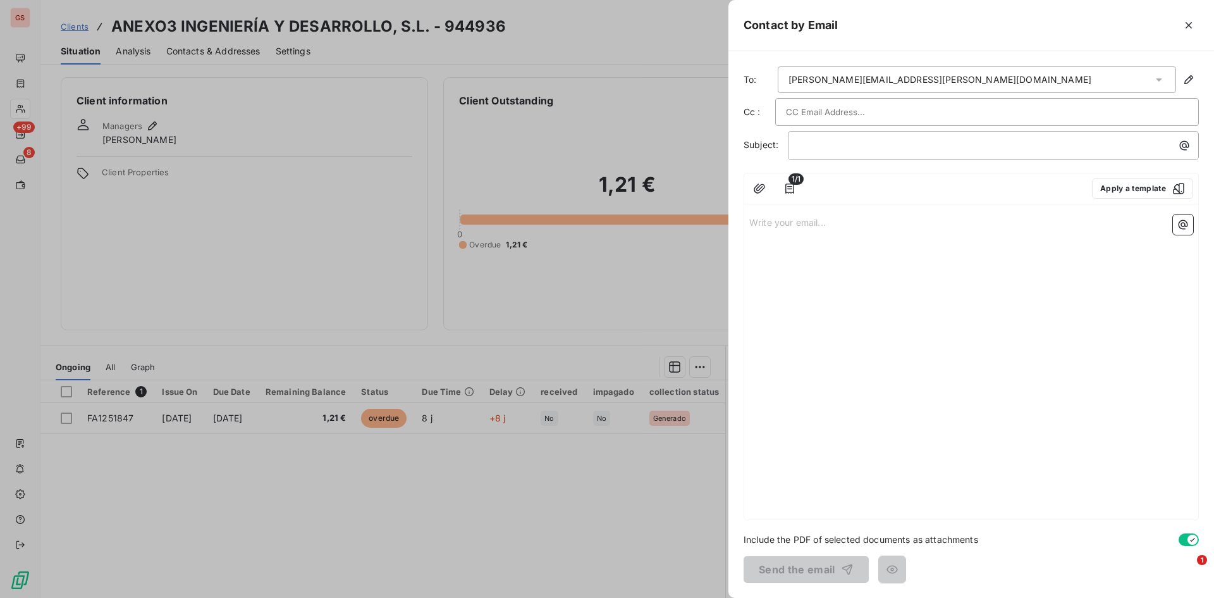
click at [828, 228] on p "Write your email... ﻿" at bounding box center [971, 221] width 444 height 15
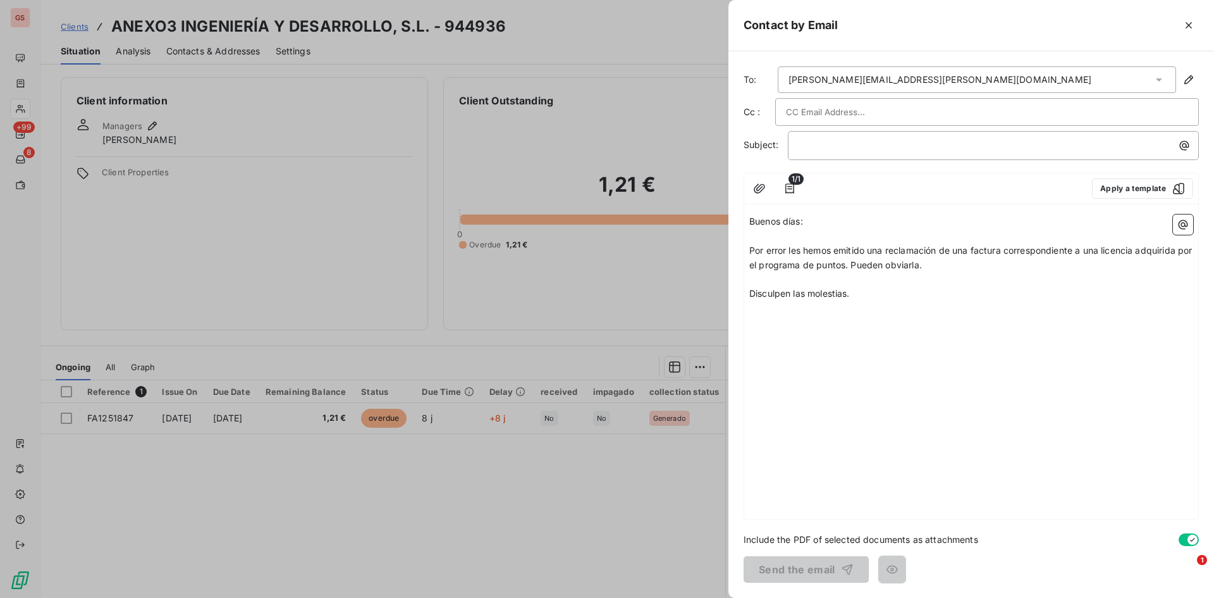
click at [1031, 407] on div "Buenos días: ﻿ Por error les hemos emitido una reclamación de una factura corre…" at bounding box center [971, 364] width 454 height 310
click at [947, 293] on p "Disculpen las molestias." at bounding box center [971, 293] width 444 height 15
click at [888, 138] on p "﻿" at bounding box center [997, 145] width 396 height 15
click at [821, 568] on button "Send the email" at bounding box center [806, 569] width 125 height 27
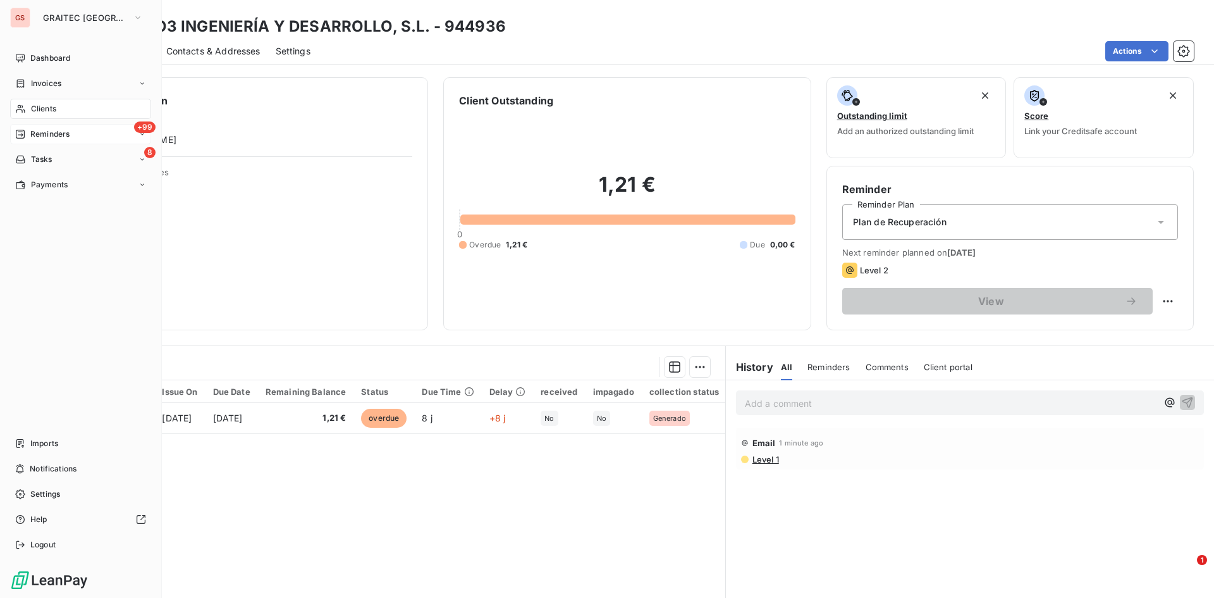
click at [54, 138] on span "Reminders" at bounding box center [49, 133] width 39 height 11
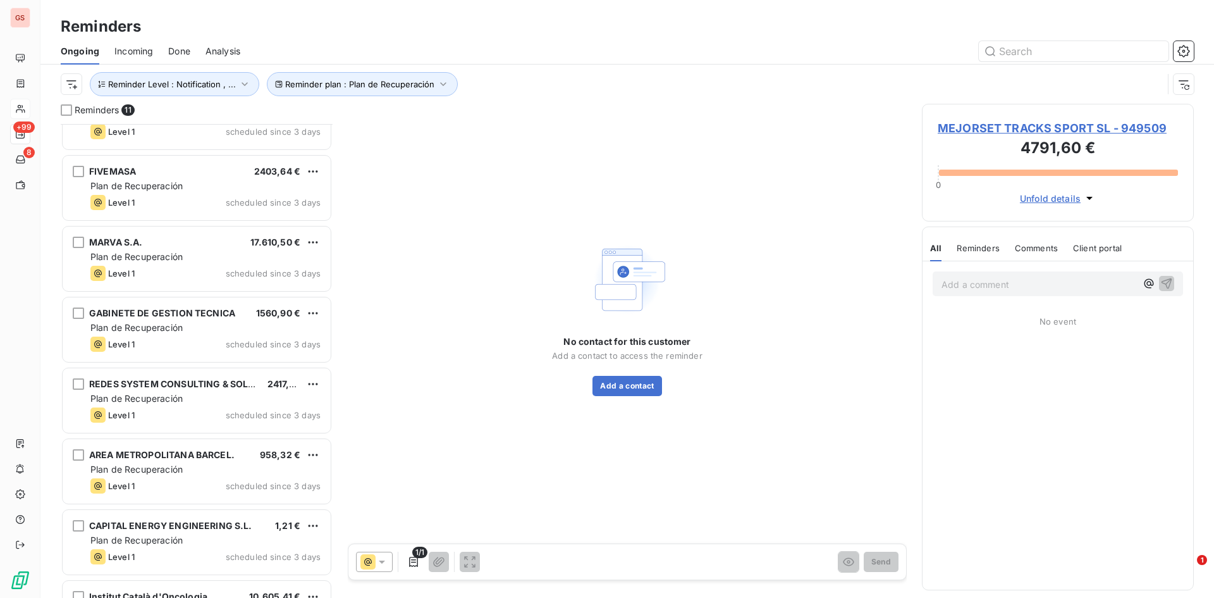
scroll to position [306, 0]
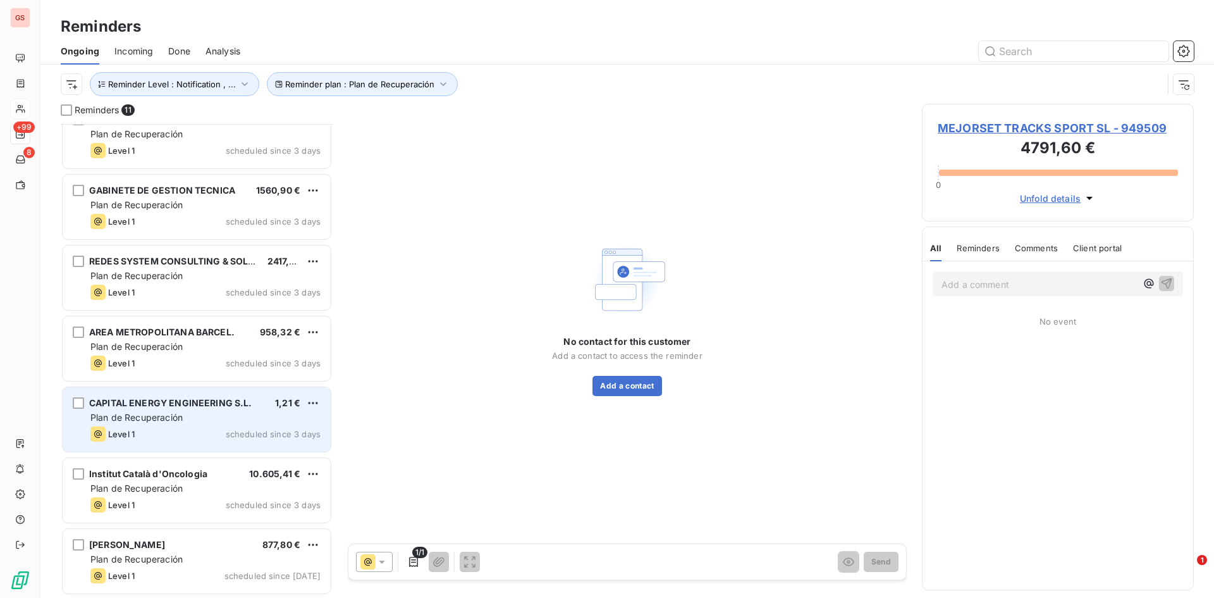
click at [199, 390] on div "CAPITAL ENERGY ENGINEERING S.L. 1,21 € Plan de Recuperación Level 1 scheduled s…" at bounding box center [197, 419] width 268 height 65
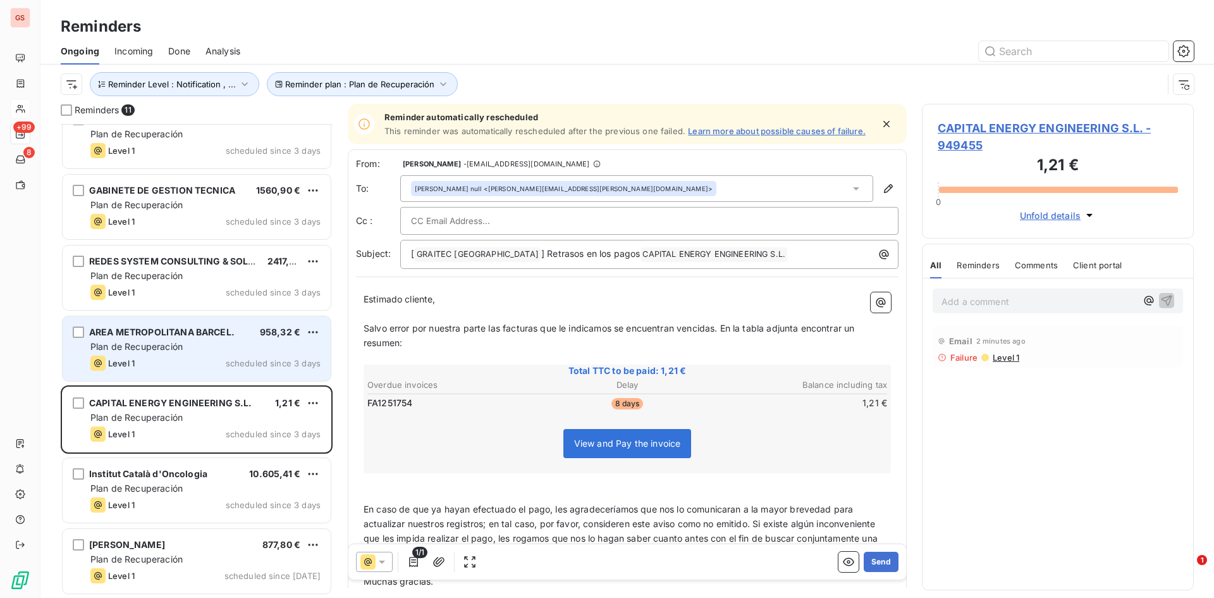
click at [199, 344] on div "Plan de Recuperación" at bounding box center [205, 346] width 230 height 13
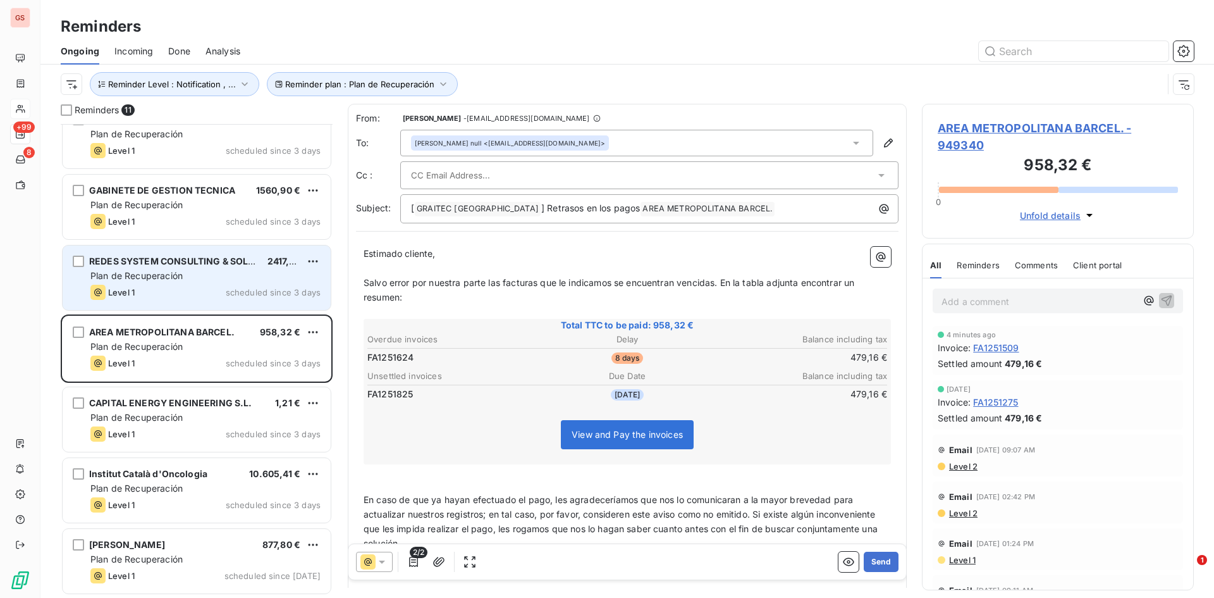
click at [180, 281] on div "Plan de Recuperación" at bounding box center [205, 275] width 230 height 13
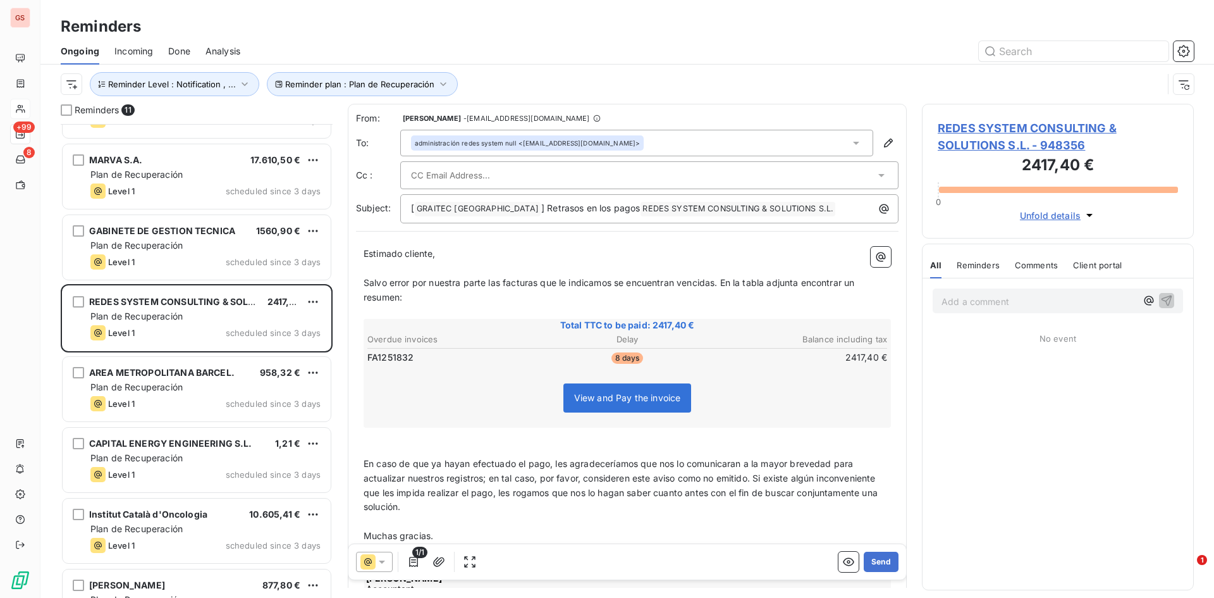
scroll to position [243, 0]
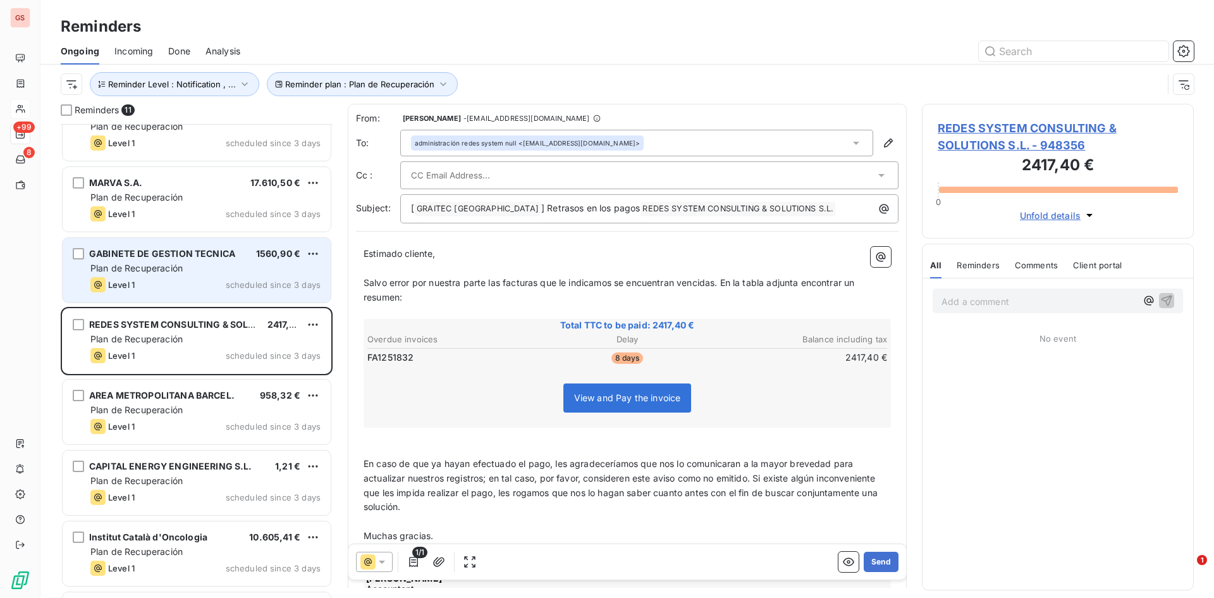
click at [211, 285] on div "Level 1 scheduled since 3 days" at bounding box center [205, 284] width 230 height 15
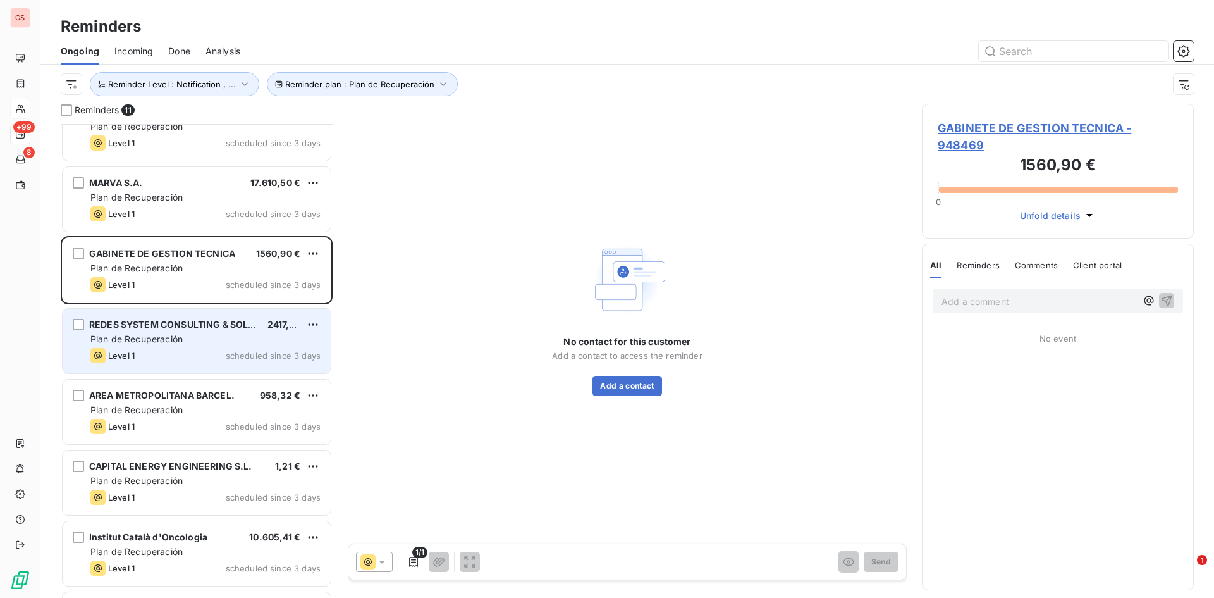
drag, startPoint x: 206, startPoint y: 319, endPoint x: 259, endPoint y: 355, distance: 63.8
click at [206, 320] on span "REDES SYSTEM CONSULTING & SOLUTIONS S.L." at bounding box center [195, 324] width 213 height 11
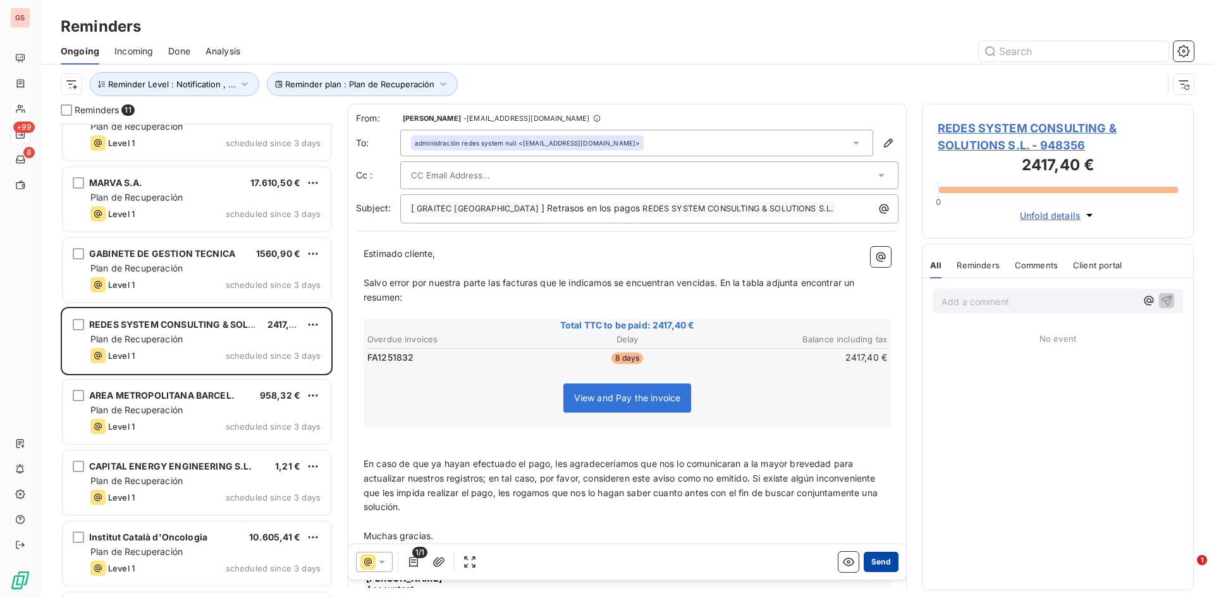
click at [873, 557] on button "Send" at bounding box center [881, 561] width 35 height 20
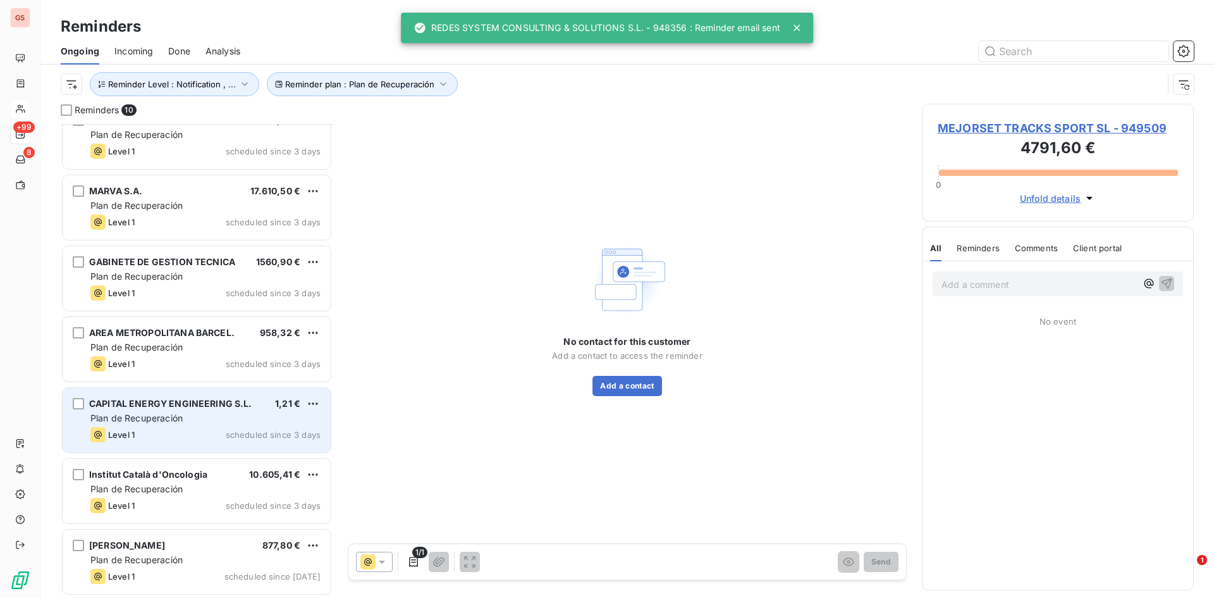
scroll to position [235, 0]
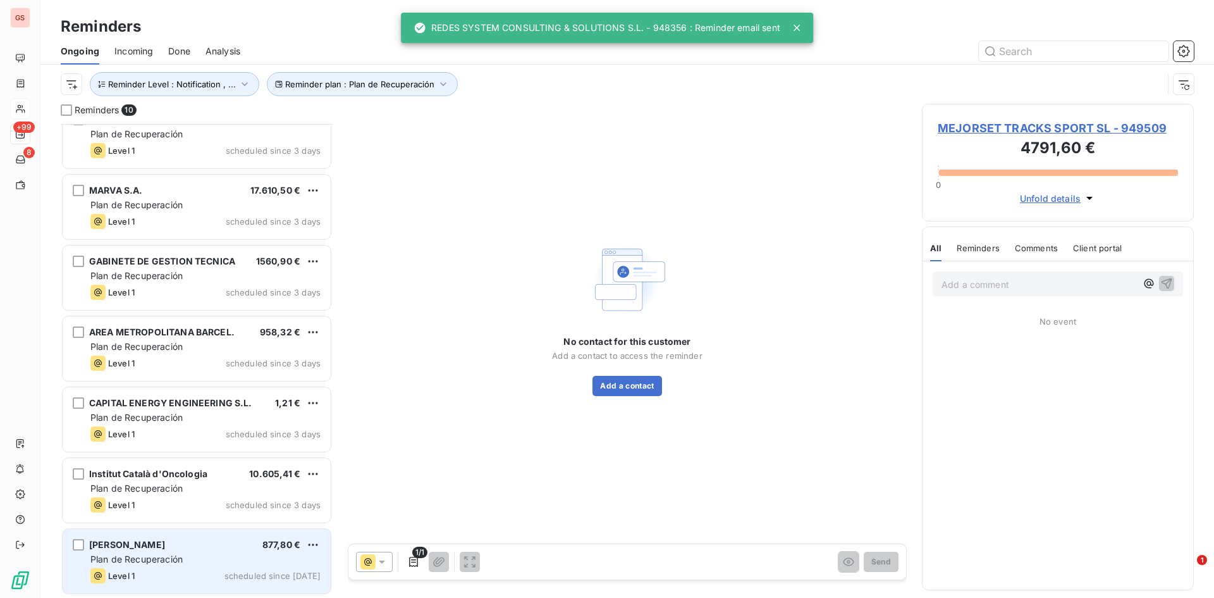
click at [165, 545] on span "PÉREZ-ALCALDE SCHWARTZ, JAVIER" at bounding box center [127, 544] width 76 height 11
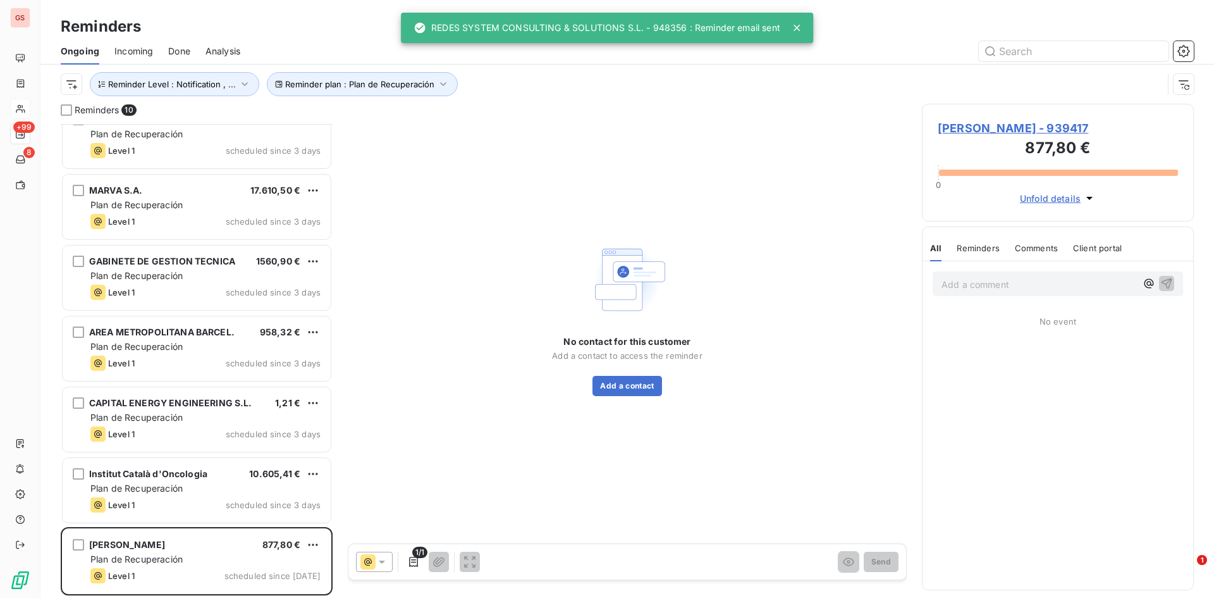
click at [207, 455] on div "CAPITAL ENERGY ENGINEERING S.L. 1,21 € Plan de Recuperación Level 1 scheduled s…" at bounding box center [197, 420] width 272 height 71
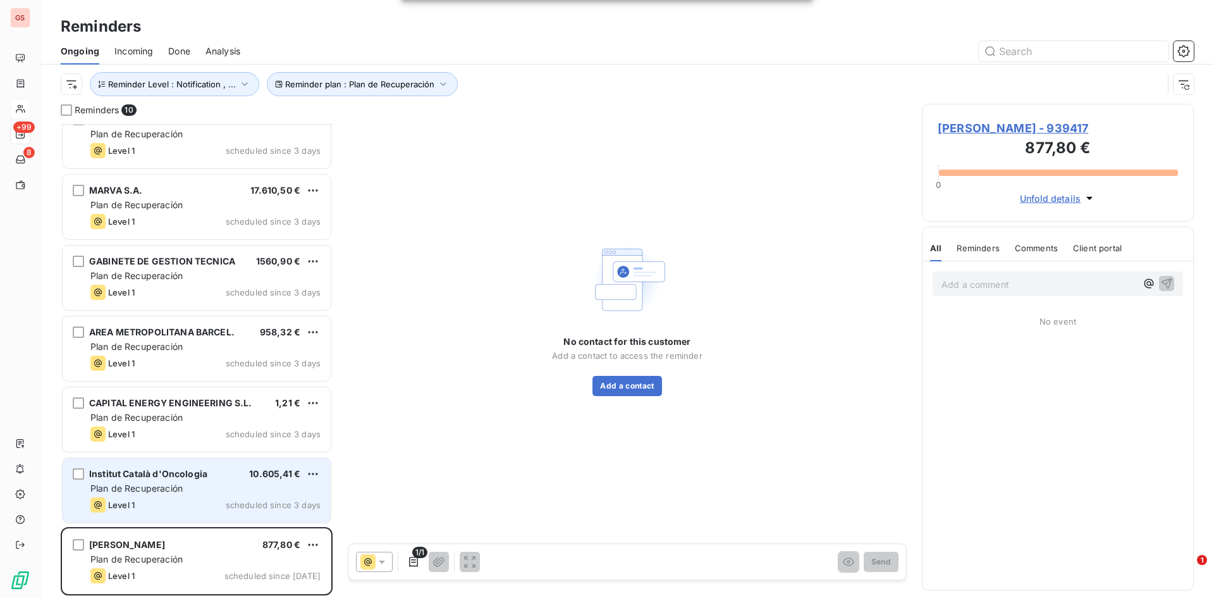
click at [203, 476] on span "Institut Català d'Oncologia" at bounding box center [148, 473] width 118 height 11
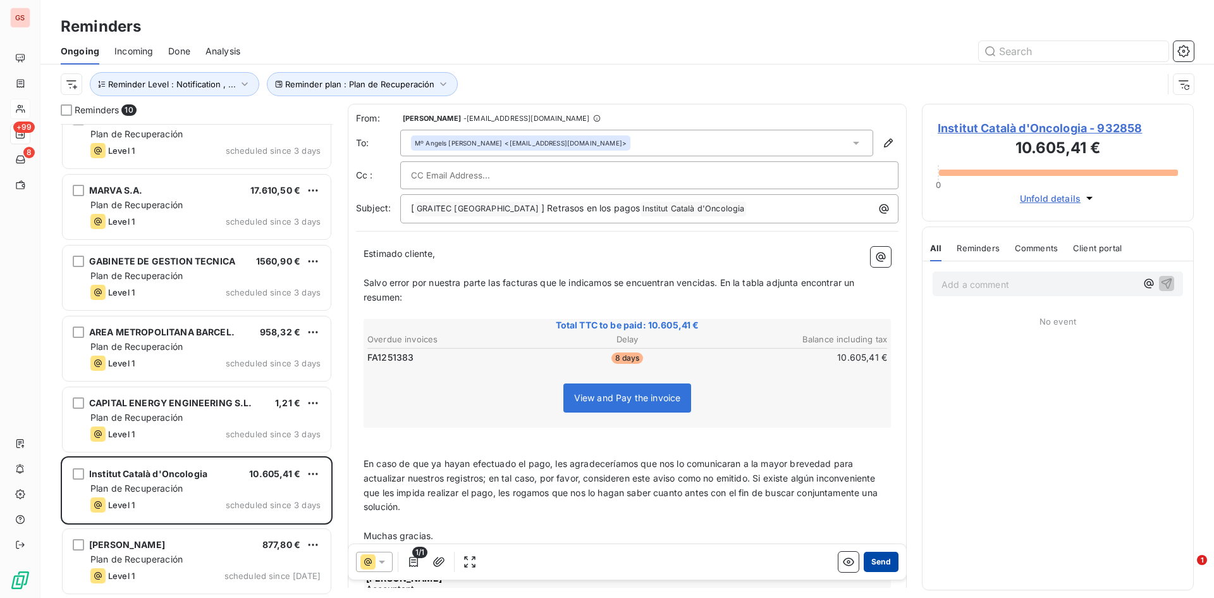
click at [870, 556] on button "Send" at bounding box center [881, 561] width 35 height 20
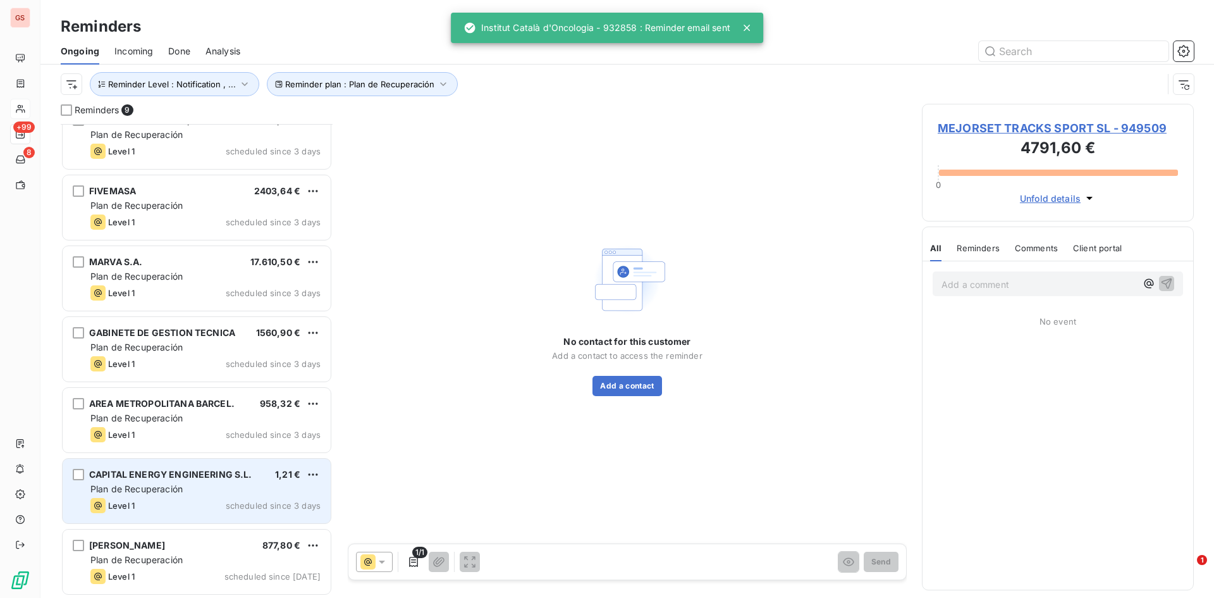
scroll to position [164, 0]
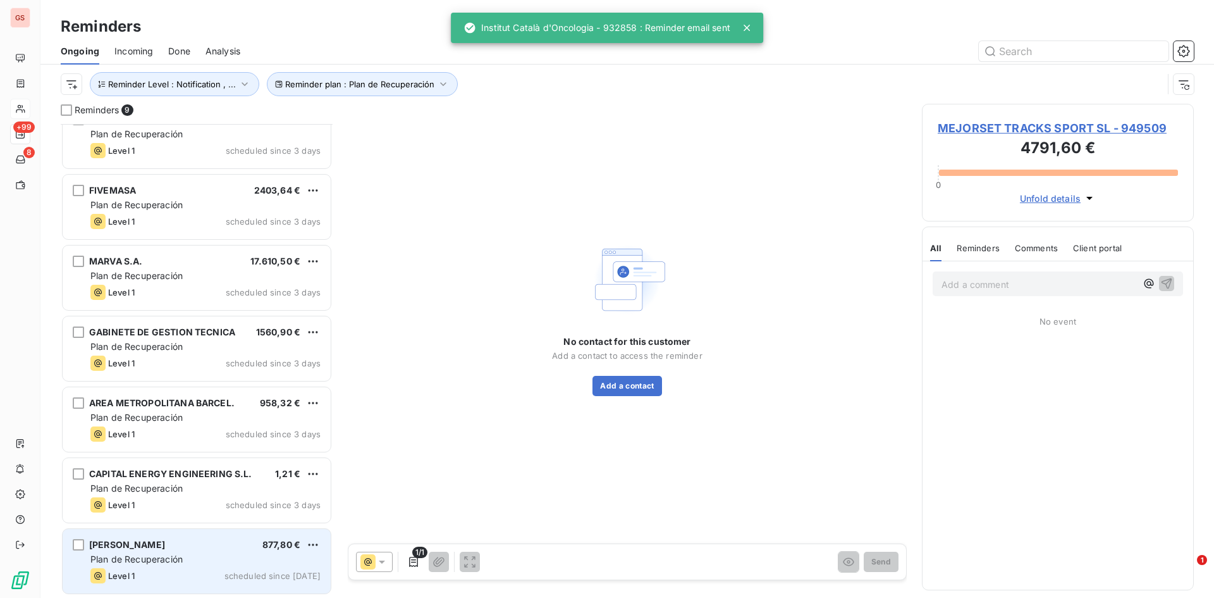
click at [165, 541] on span "PÉREZ-ALCALDE SCHWARTZ, JAVIER" at bounding box center [127, 544] width 76 height 11
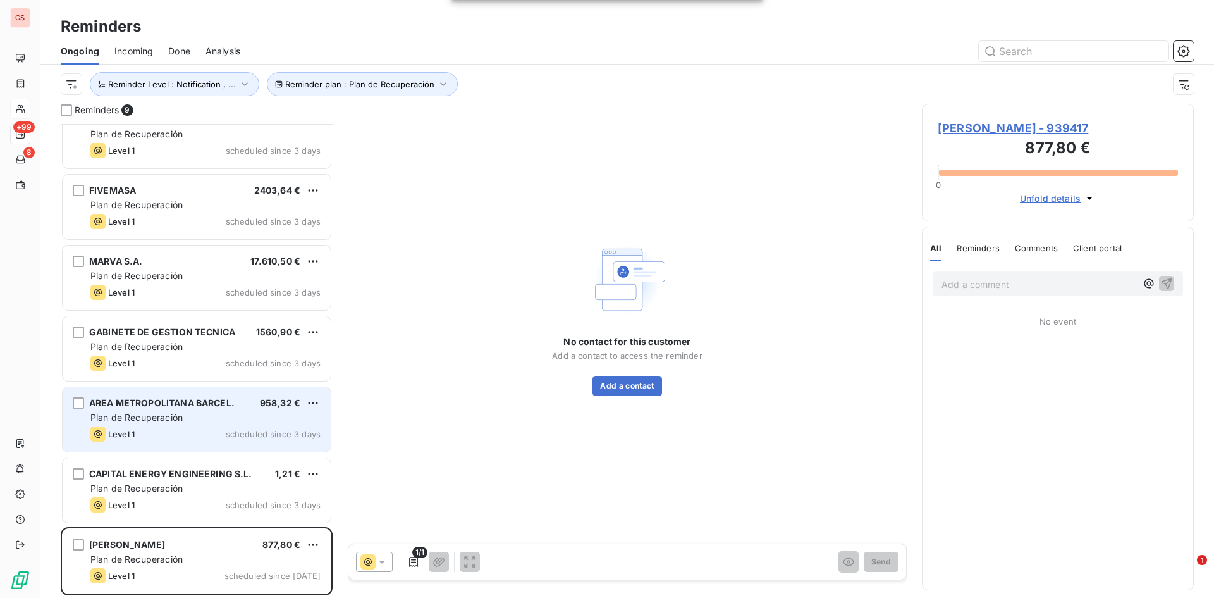
click at [218, 436] on div "Level 1 scheduled since 3 days" at bounding box center [205, 433] width 230 height 15
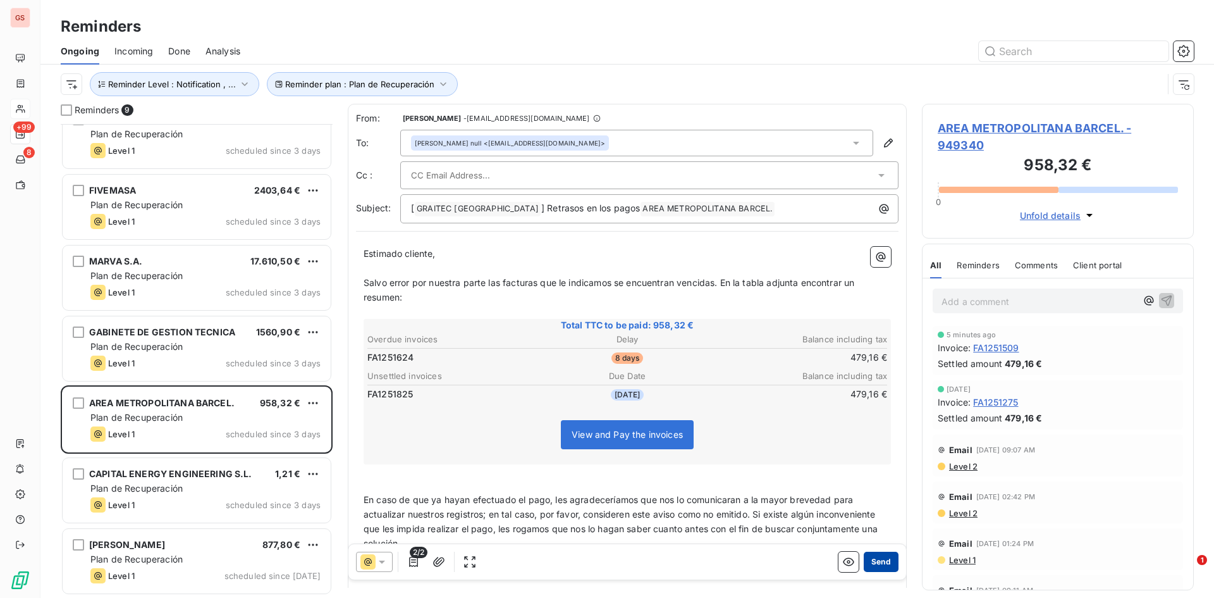
click at [877, 562] on button "Send" at bounding box center [881, 561] width 35 height 20
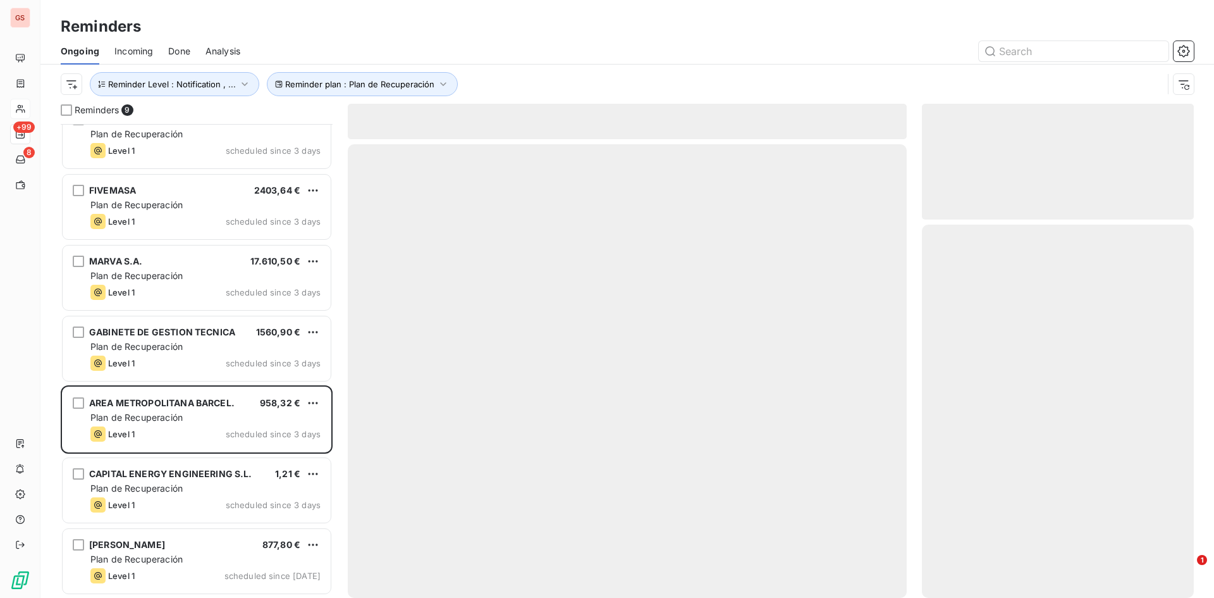
scroll to position [93, 0]
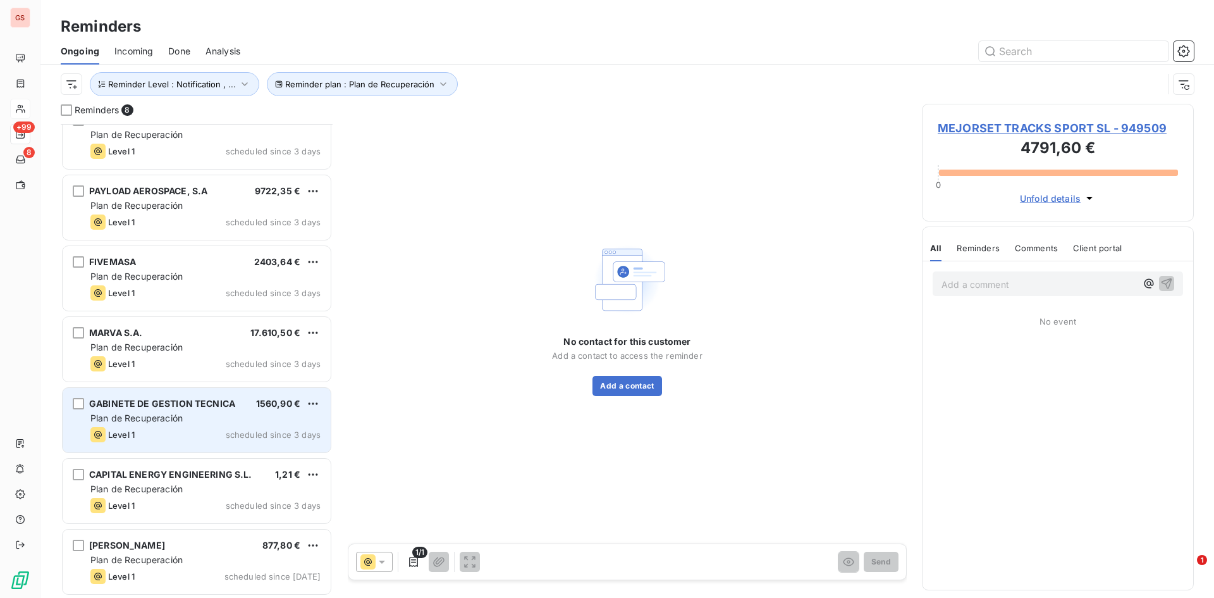
click at [164, 409] on div "GABINETE DE GESTION TECNICA" at bounding box center [162, 403] width 146 height 13
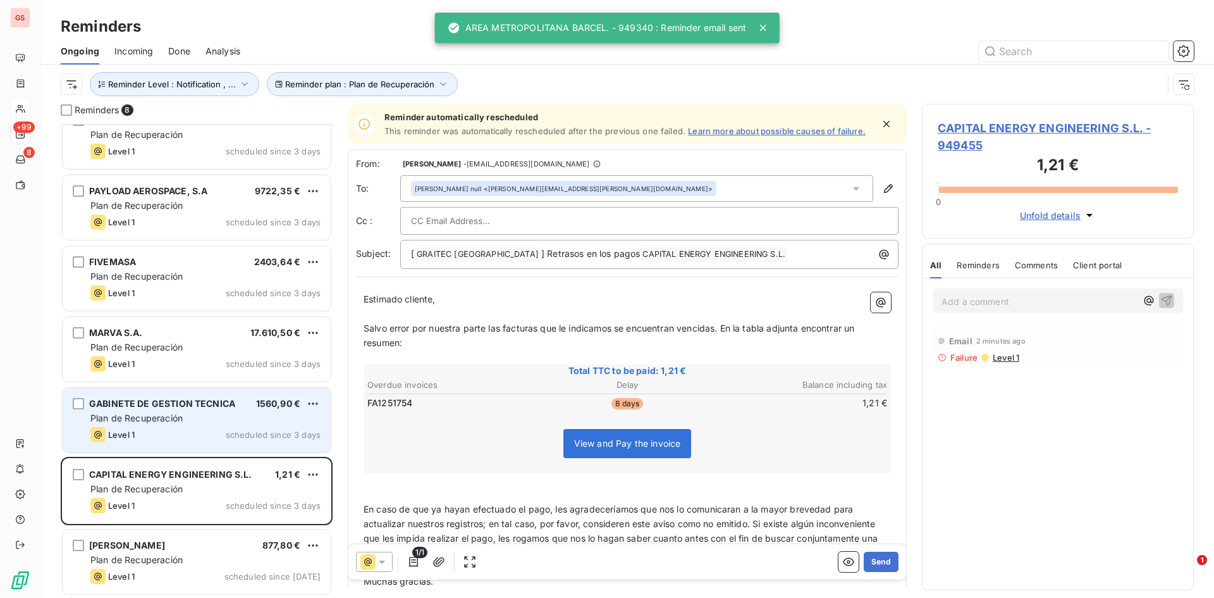
click at [211, 411] on div "GABINETE DE GESTION TECNICA 1560,90 € Plan de Recuperación Level 1 scheduled si…" at bounding box center [197, 420] width 268 height 65
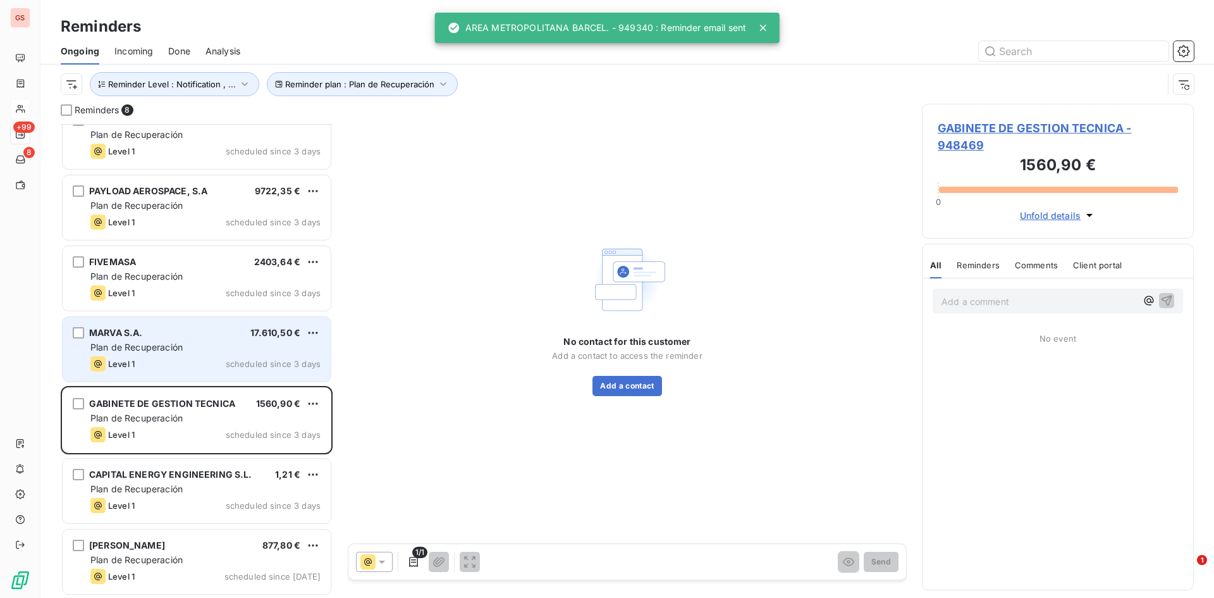
click at [195, 333] on div "MARVA S.A. 17.610,50 €" at bounding box center [205, 332] width 230 height 11
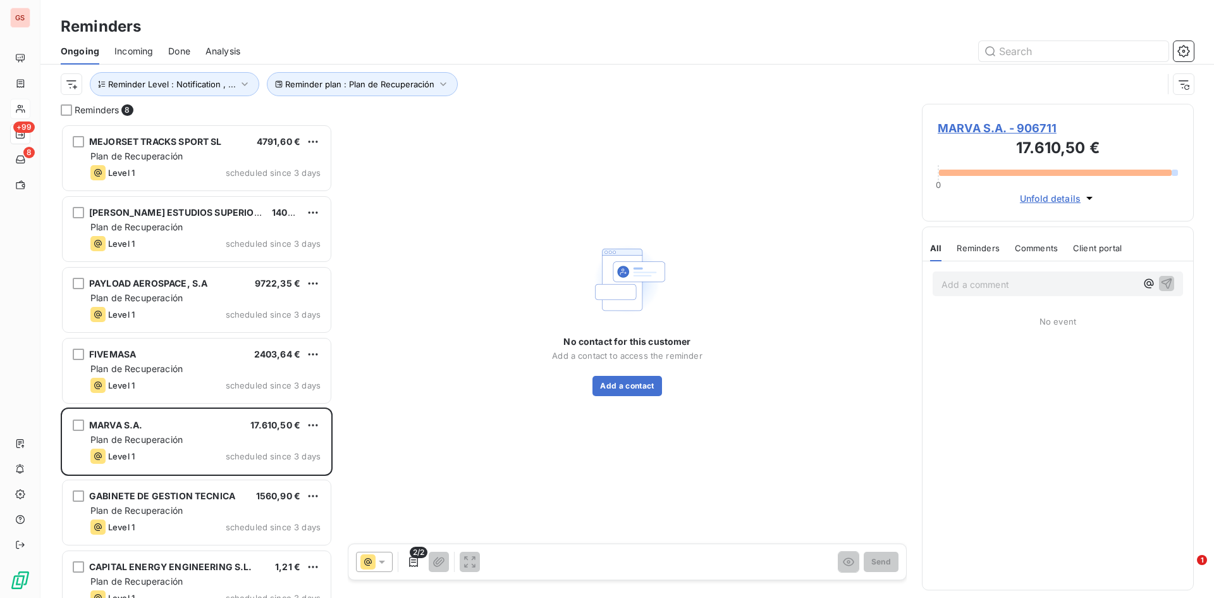
click at [220, 46] on span "Analysis" at bounding box center [223, 51] width 35 height 13
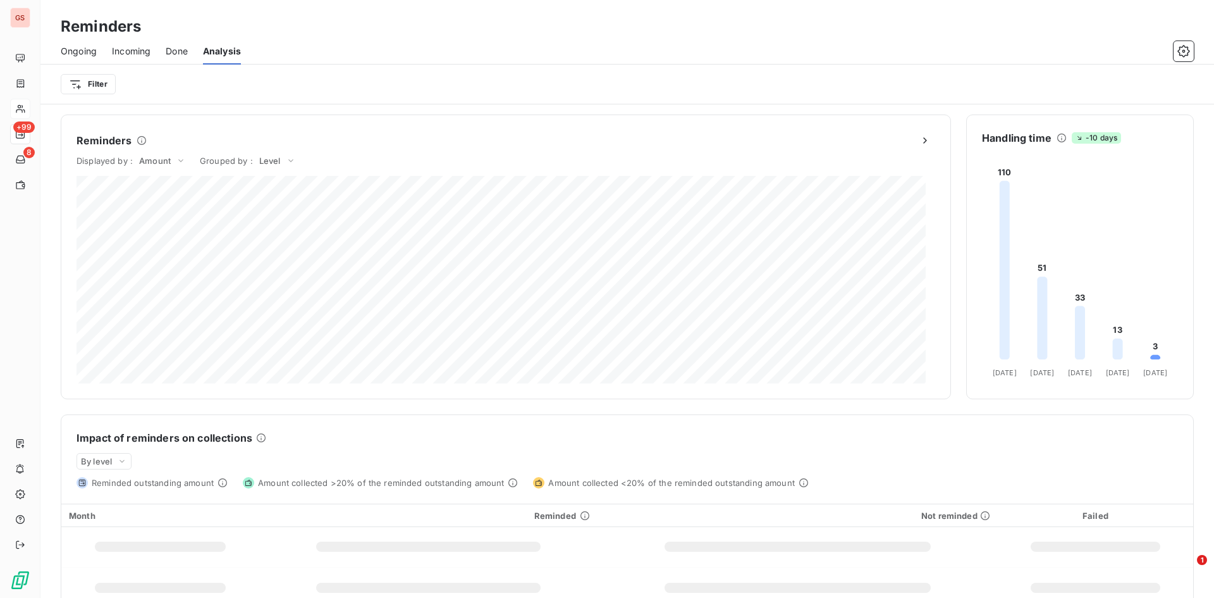
click at [188, 46] on span "Done" at bounding box center [177, 51] width 22 height 13
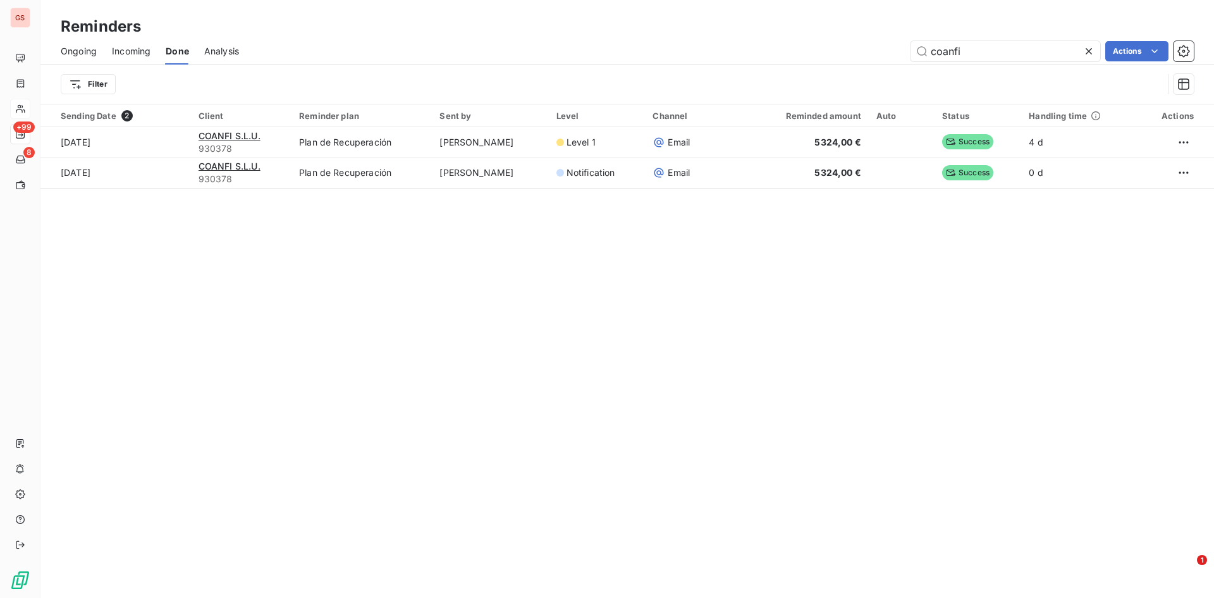
click at [80, 50] on span "Ongoing" at bounding box center [79, 51] width 36 height 13
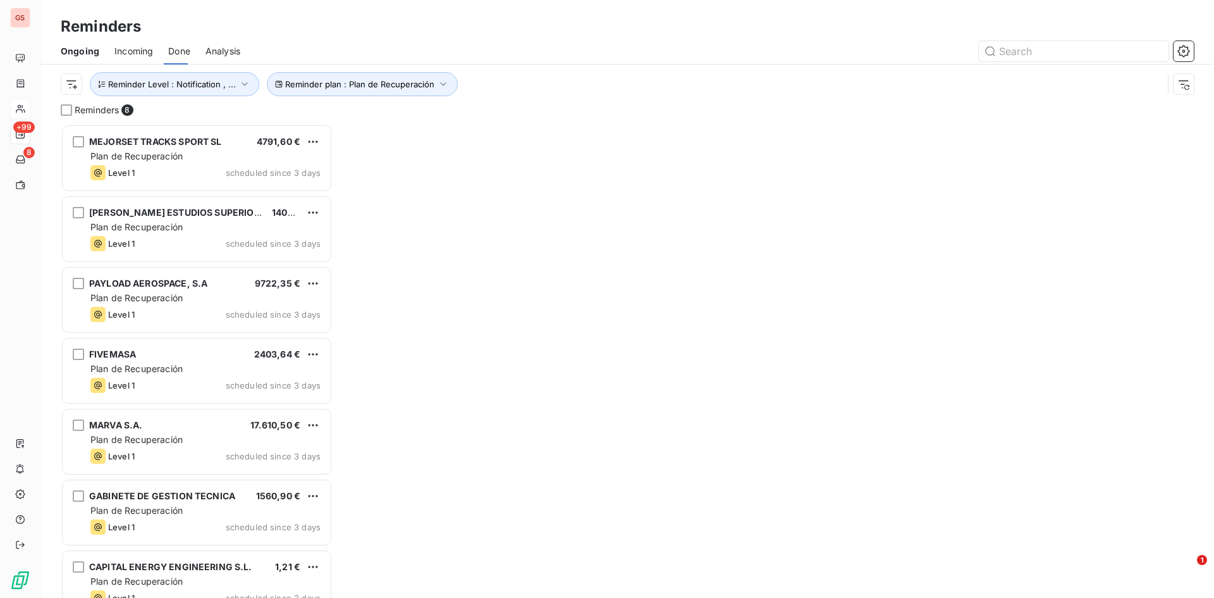
scroll to position [464, 262]
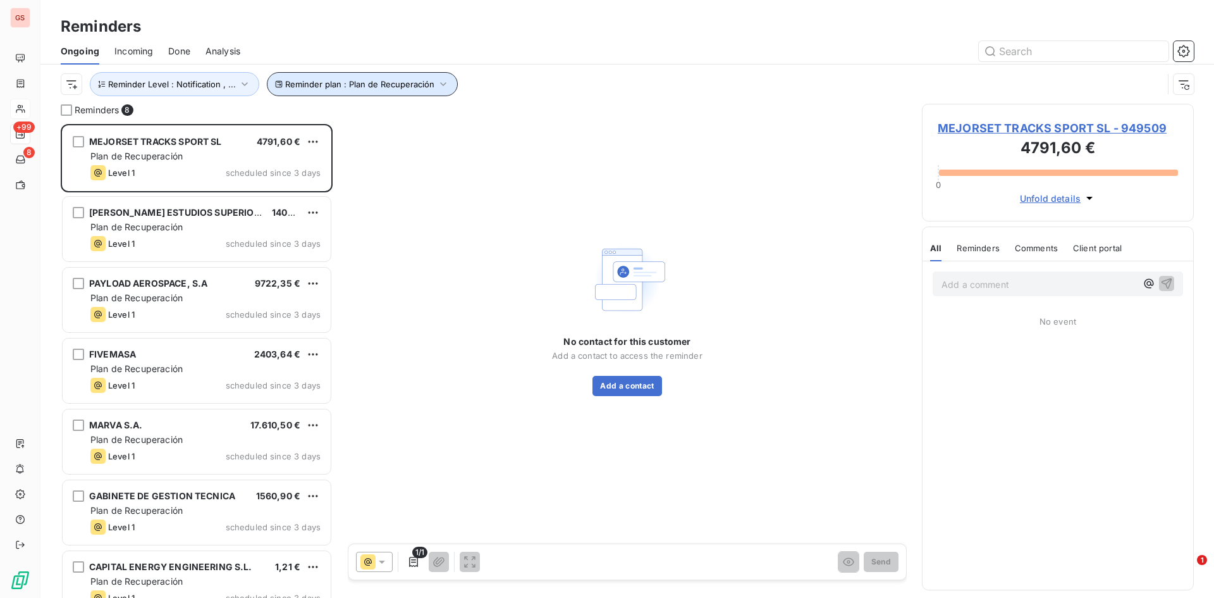
click at [323, 89] on button "Reminder plan : Plan de Recuperación" at bounding box center [362, 84] width 191 height 24
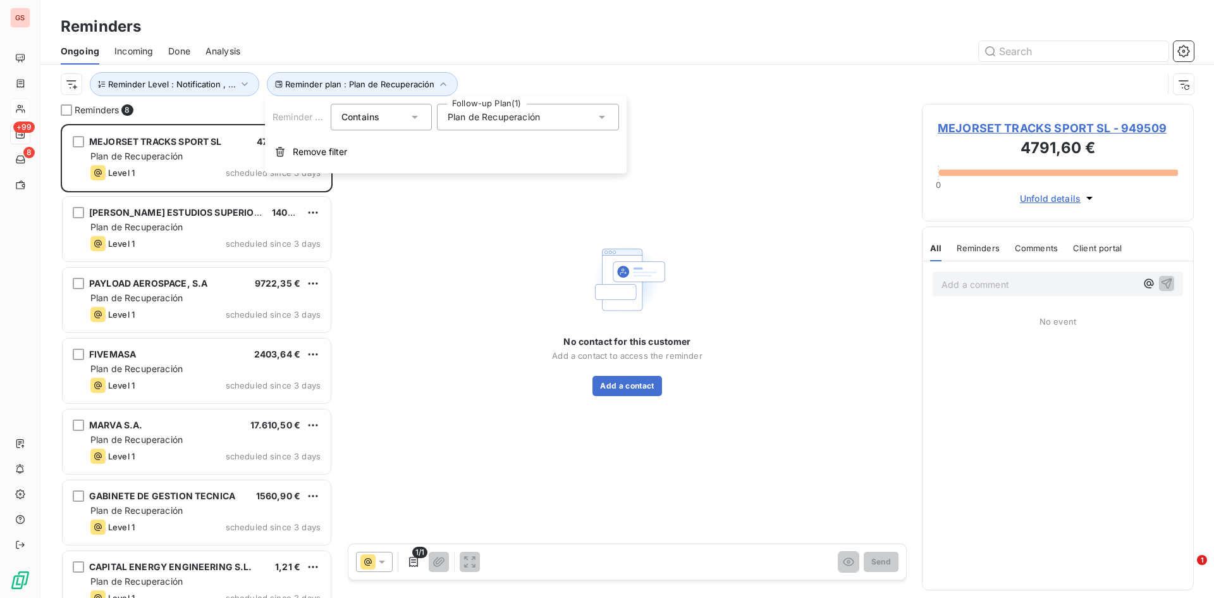
click at [480, 123] on span "Plan de Recuperación" at bounding box center [494, 117] width 92 height 13
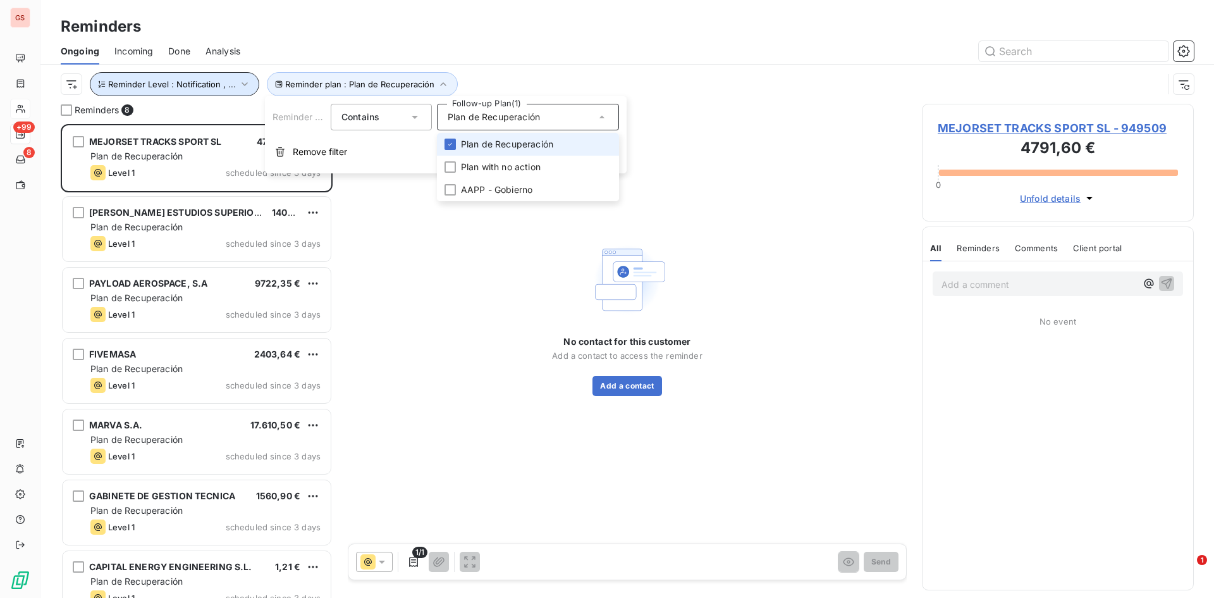
click at [225, 77] on button "Reminder Level : Notification , ..." at bounding box center [174, 84] width 169 height 24
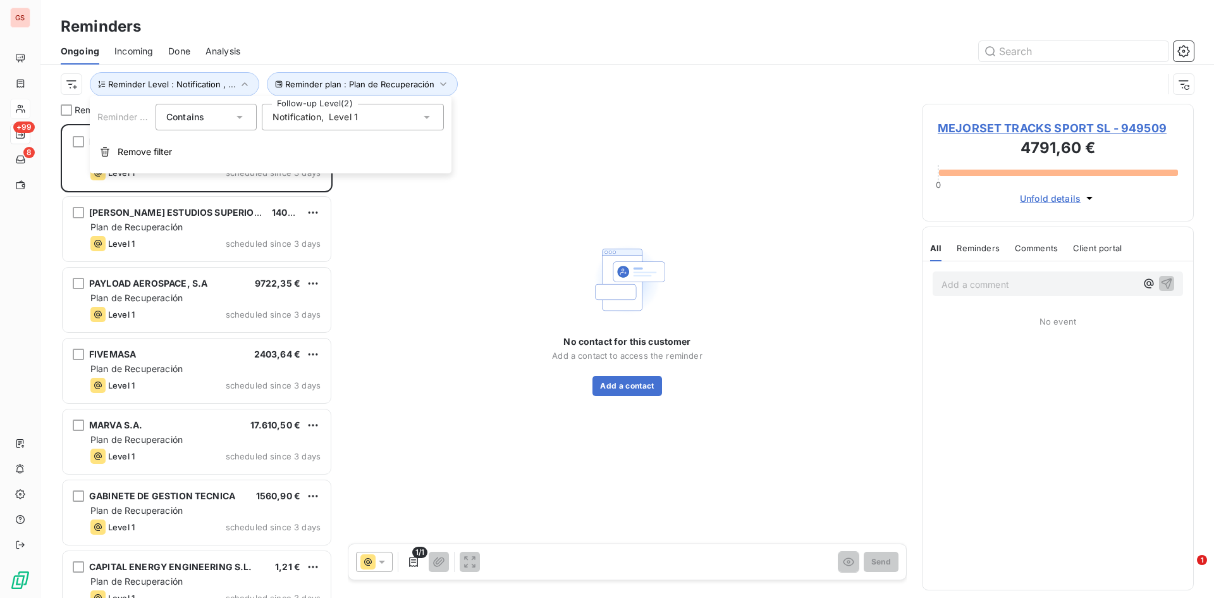
click at [288, 117] on span "Notification" at bounding box center [297, 117] width 49 height 13
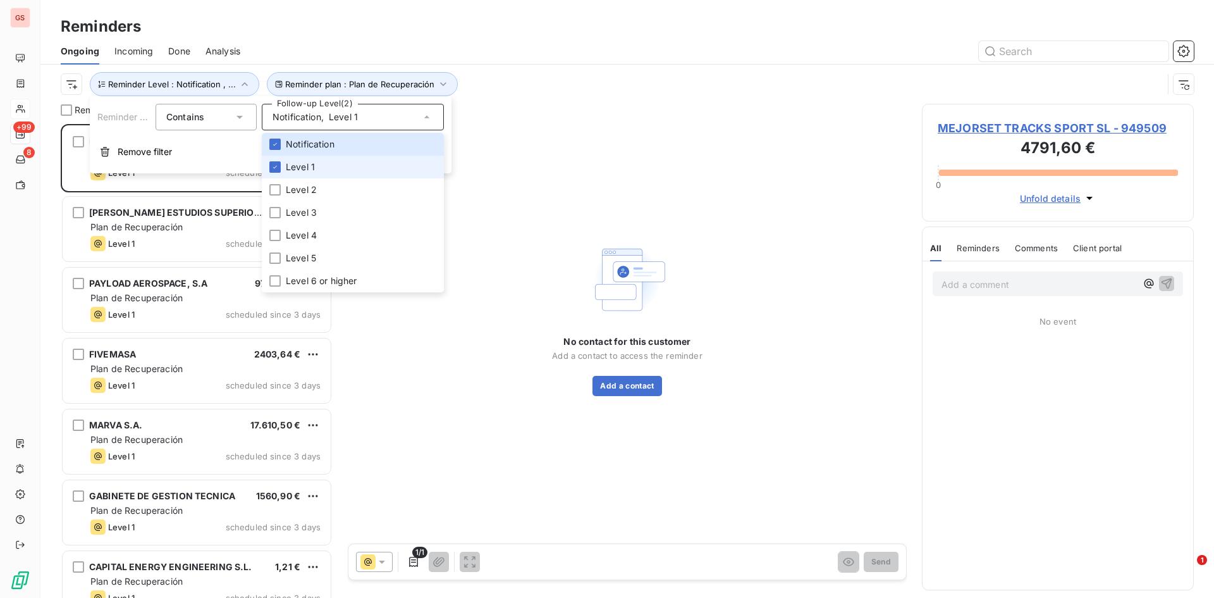
click at [317, 164] on li "Level 1" at bounding box center [353, 167] width 182 height 23
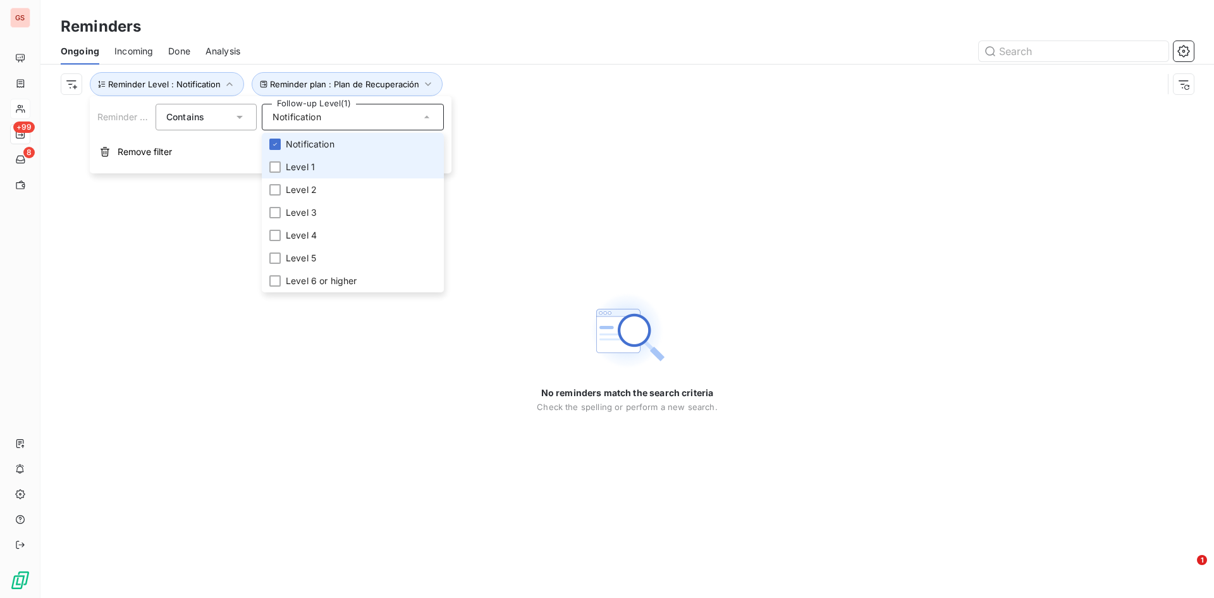
click at [317, 152] on li "Notification" at bounding box center [353, 144] width 182 height 23
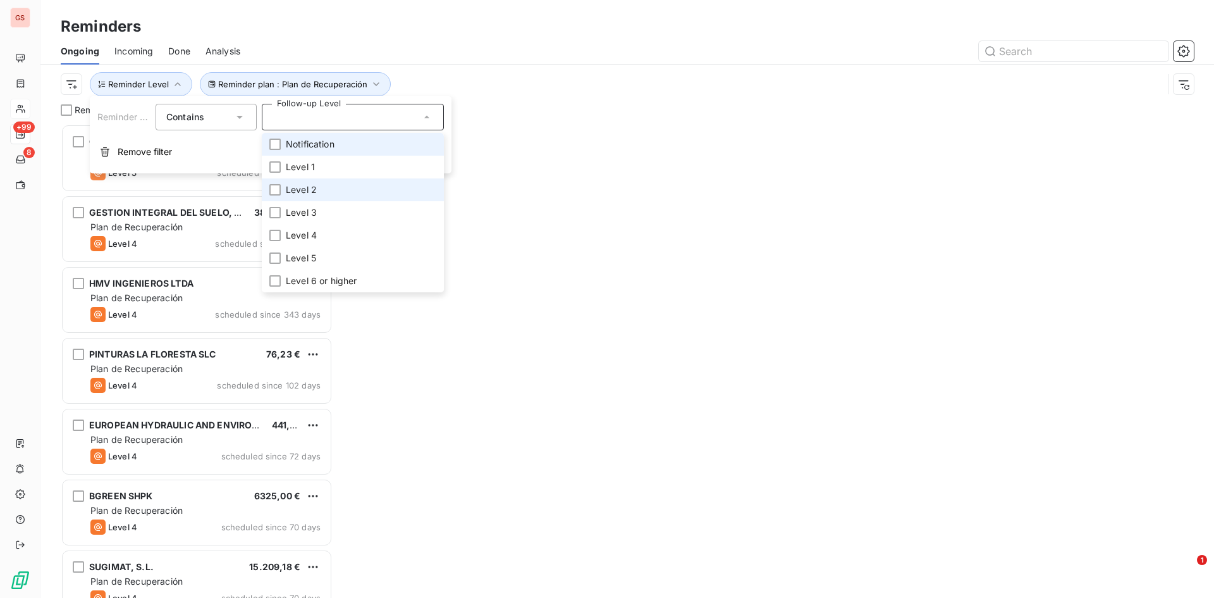
scroll to position [464, 262]
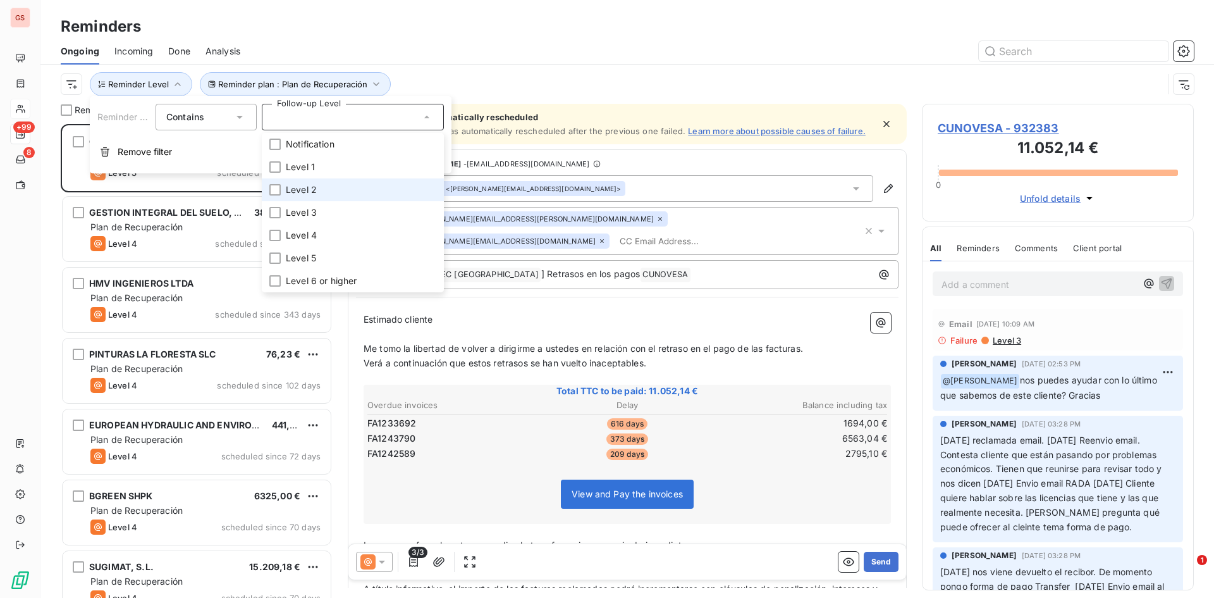
click at [323, 186] on li "Level 2" at bounding box center [353, 189] width 182 height 23
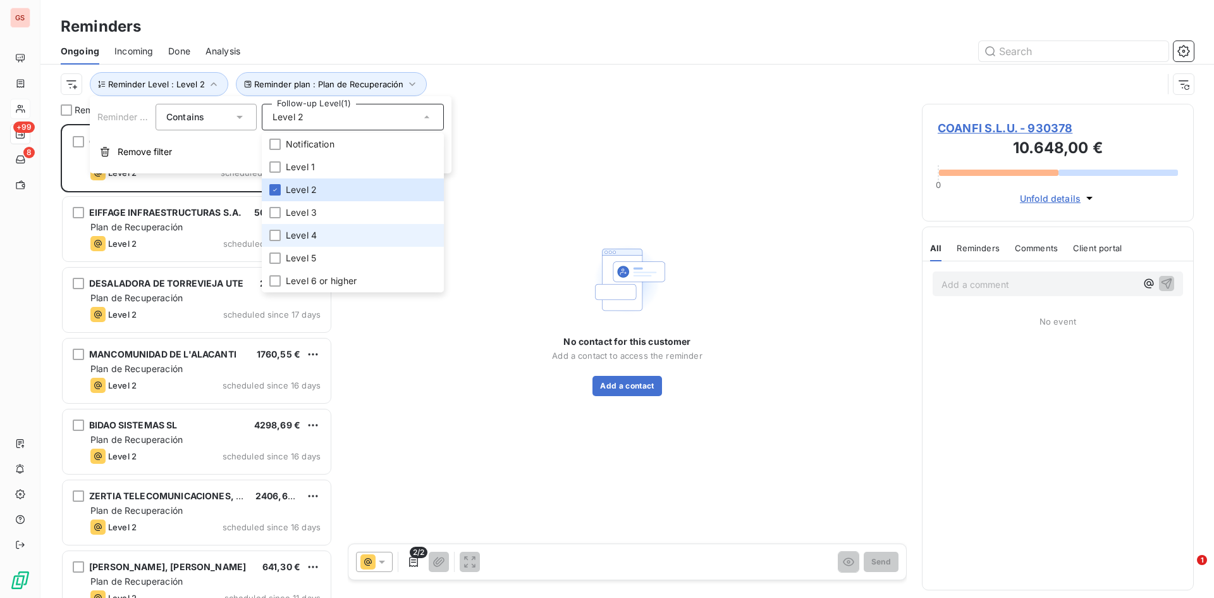
scroll to position [464, 262]
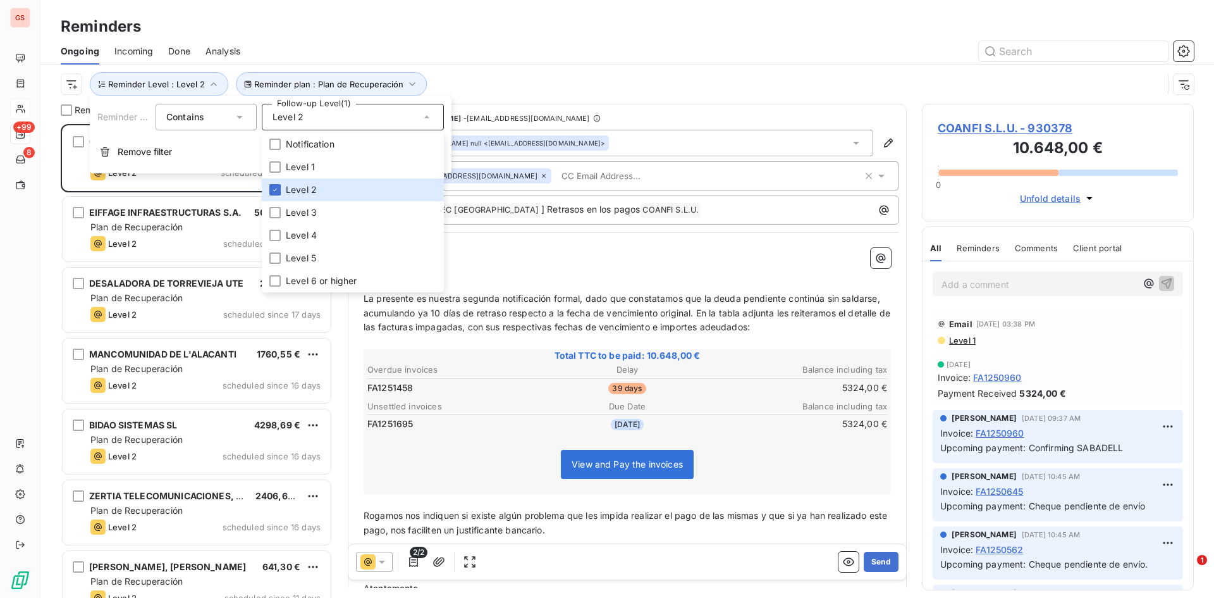
click at [697, 33] on div "Reminders" at bounding box center [627, 26] width 1174 height 23
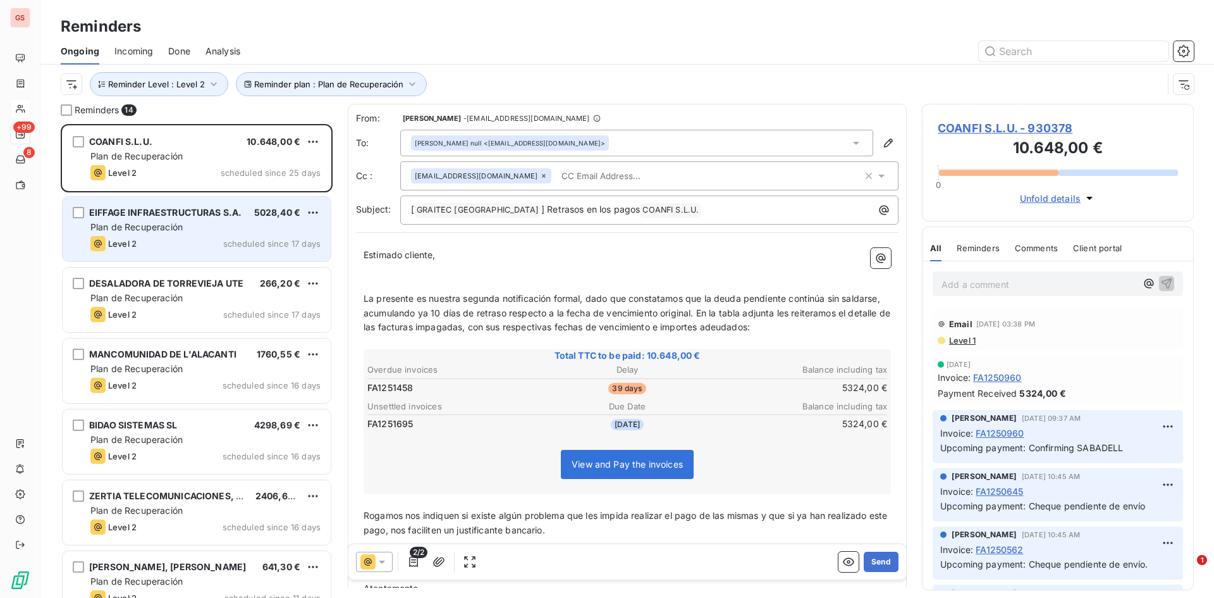
click at [245, 231] on div "Plan de Recuperación" at bounding box center [205, 227] width 230 height 13
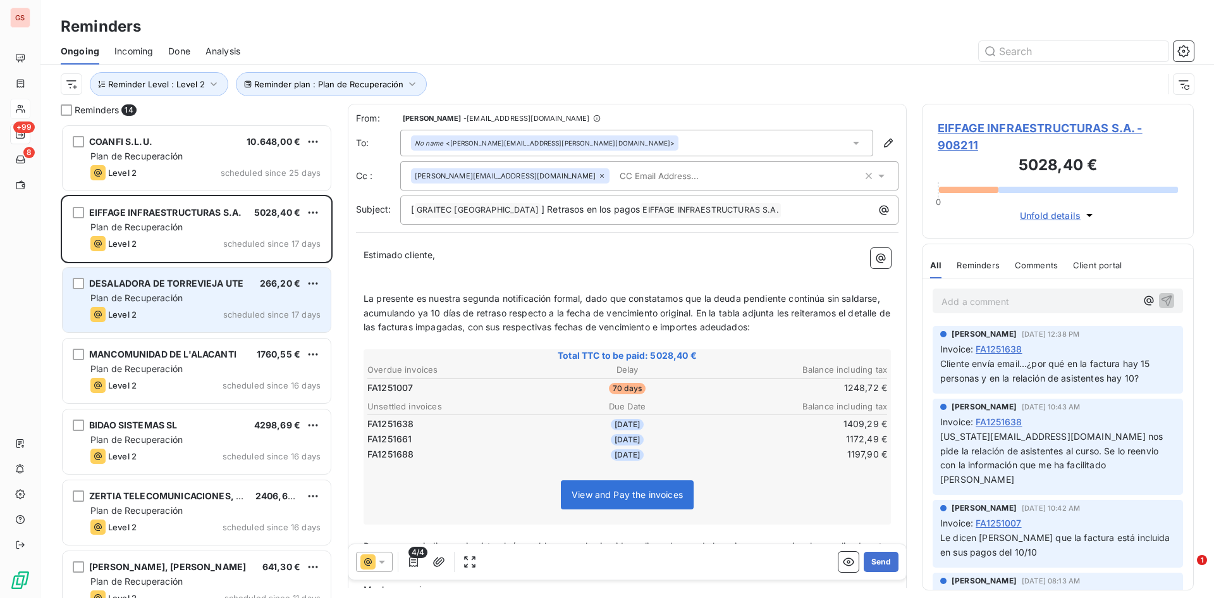
click at [217, 288] on div "DESALADORA DE TORREVIEJA UTE" at bounding box center [166, 283] width 154 height 13
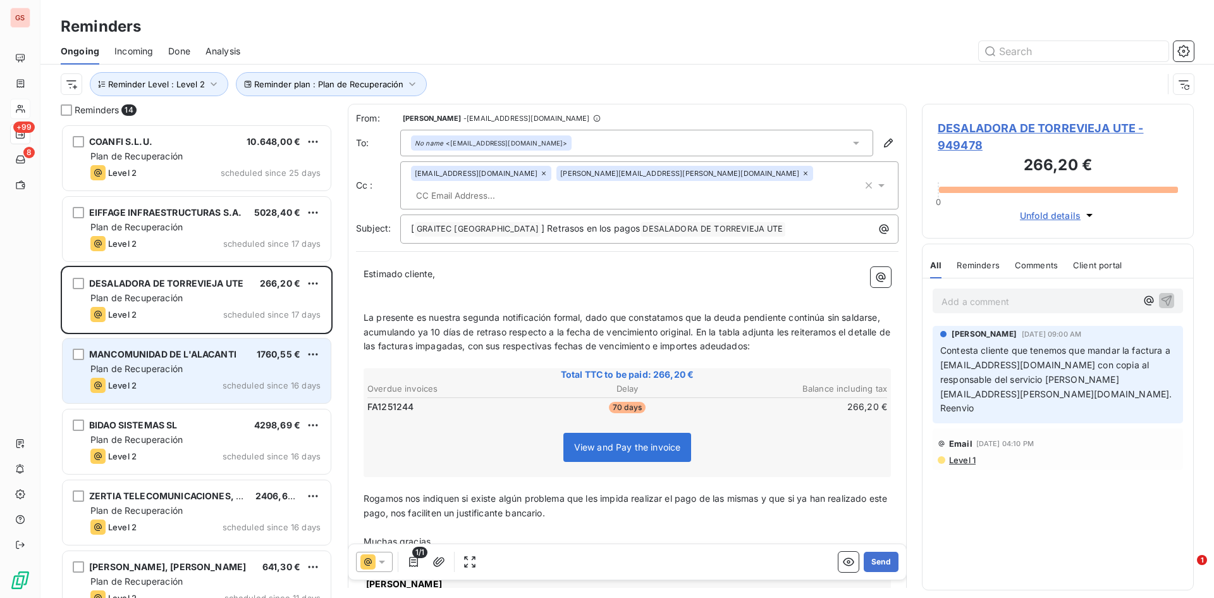
click at [195, 350] on span "MANCOMUNIDAD DE L'ALACANTI" at bounding box center [162, 353] width 147 height 11
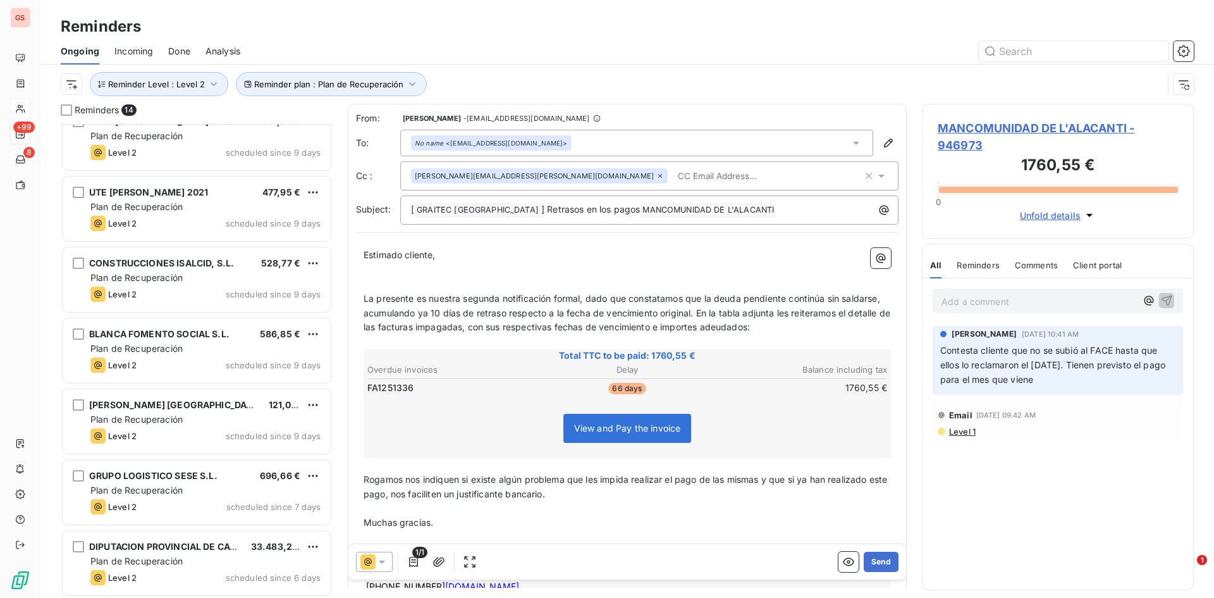
scroll to position [519, 0]
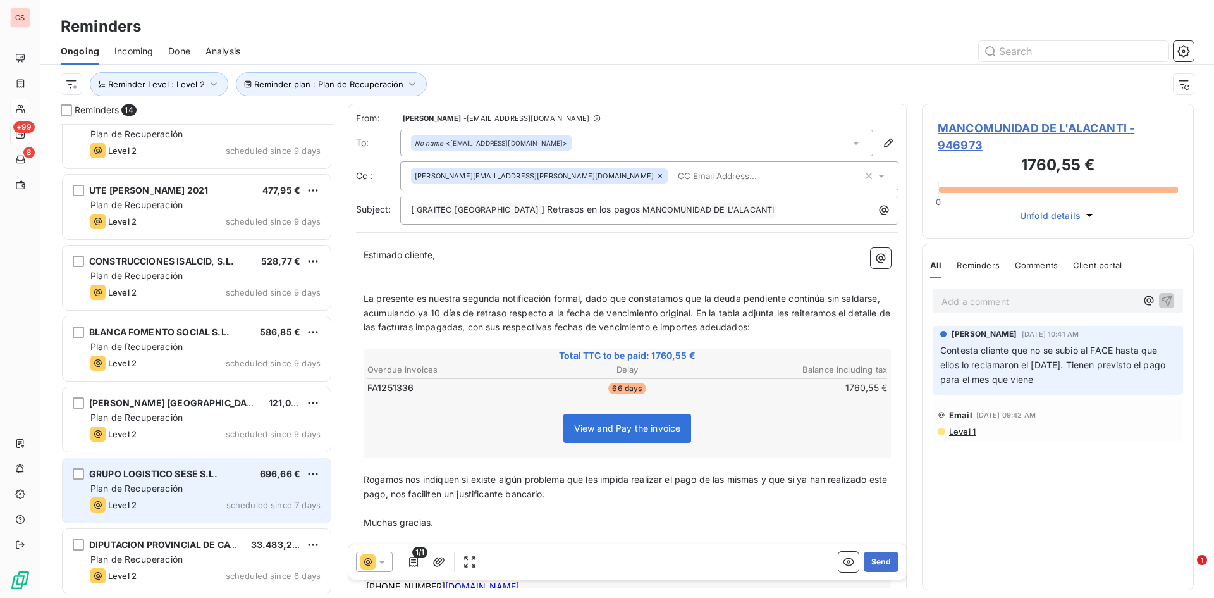
click at [183, 494] on div "Plan de Recuperación" at bounding box center [205, 488] width 230 height 13
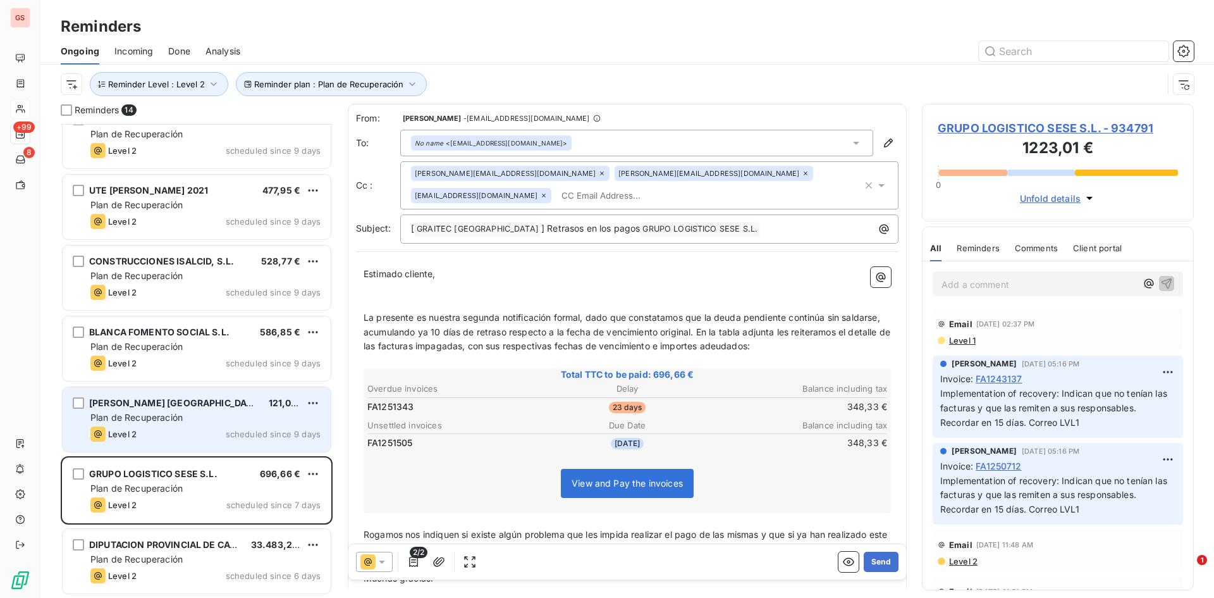
click at [168, 420] on span "Plan de Recuperación" at bounding box center [136, 417] width 92 height 11
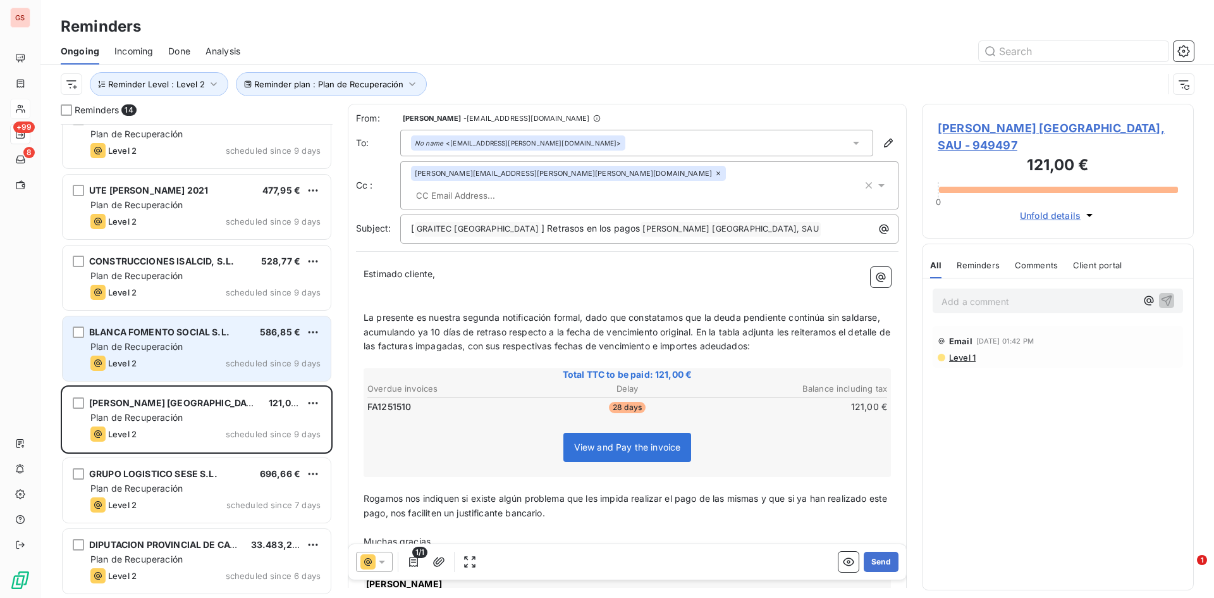
click at [174, 357] on div "Level 2 scheduled since 9 days" at bounding box center [205, 362] width 230 height 15
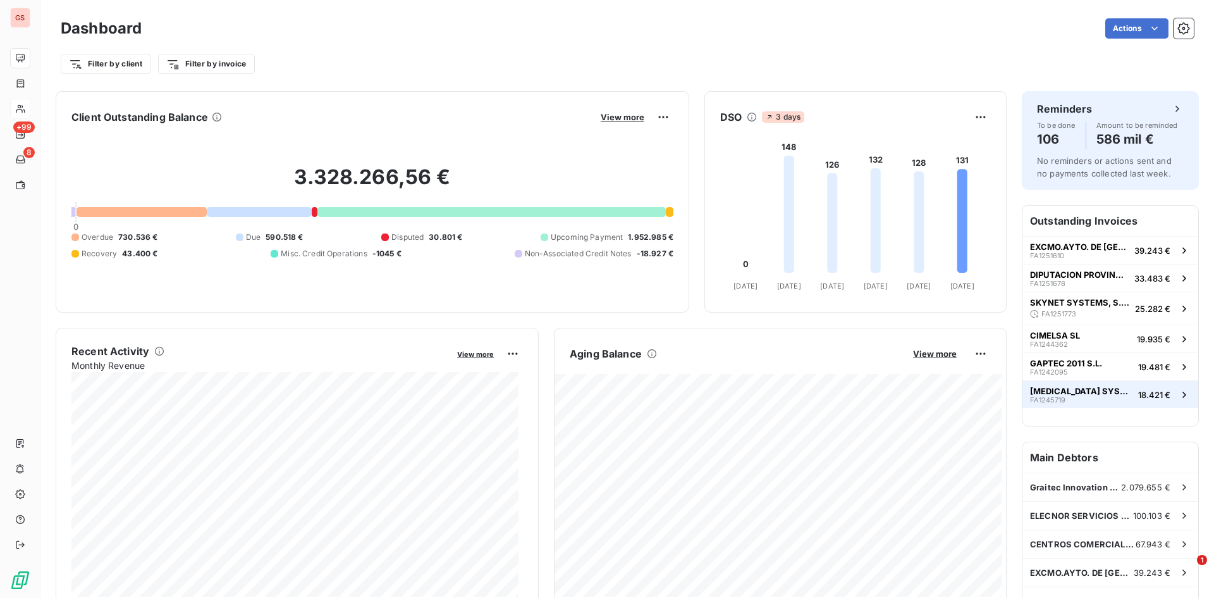
click at [1074, 389] on span "[MEDICAL_DATA] SYSTEM SL." at bounding box center [1081, 391] width 103 height 10
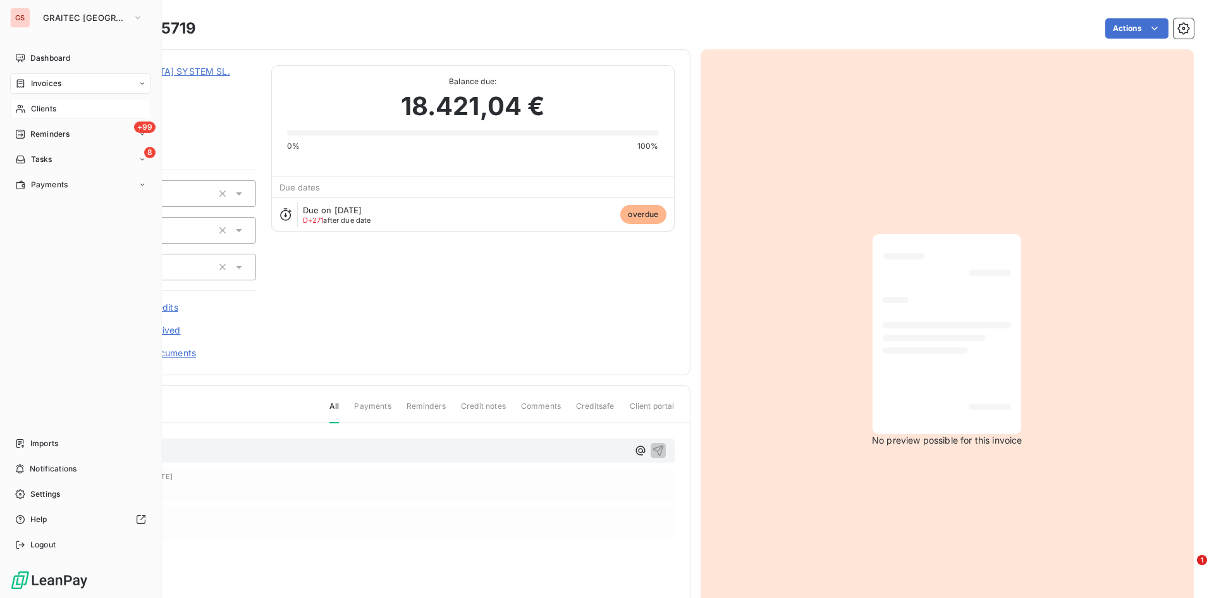
click at [63, 114] on div "Clients" at bounding box center [80, 109] width 141 height 20
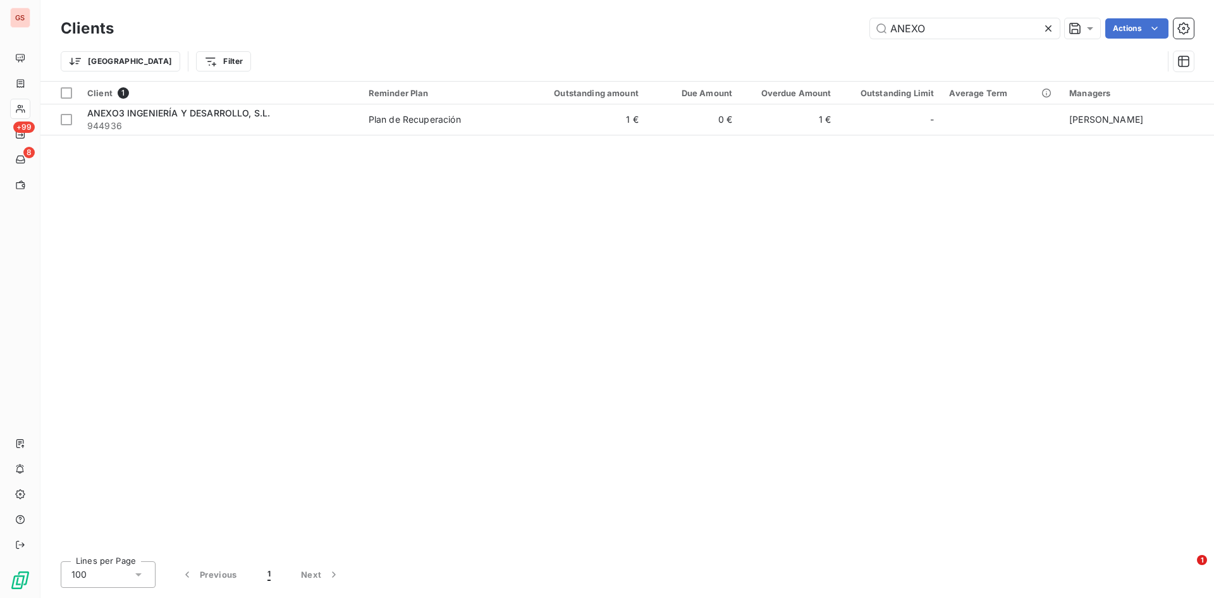
drag, startPoint x: 973, startPoint y: 29, endPoint x: 790, endPoint y: 15, distance: 184.0
click at [790, 15] on div "Clients ANEXO Actions Trier Filter" at bounding box center [627, 40] width 1174 height 81
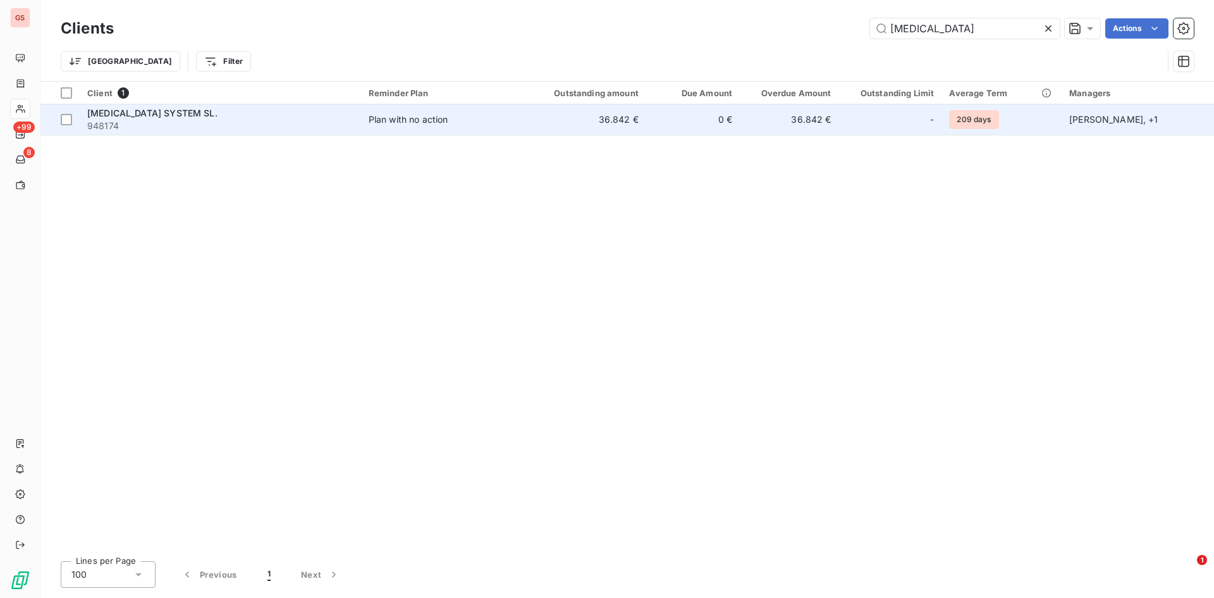
type input "AVITA"
click at [324, 130] on span "948174" at bounding box center [220, 126] width 266 height 13
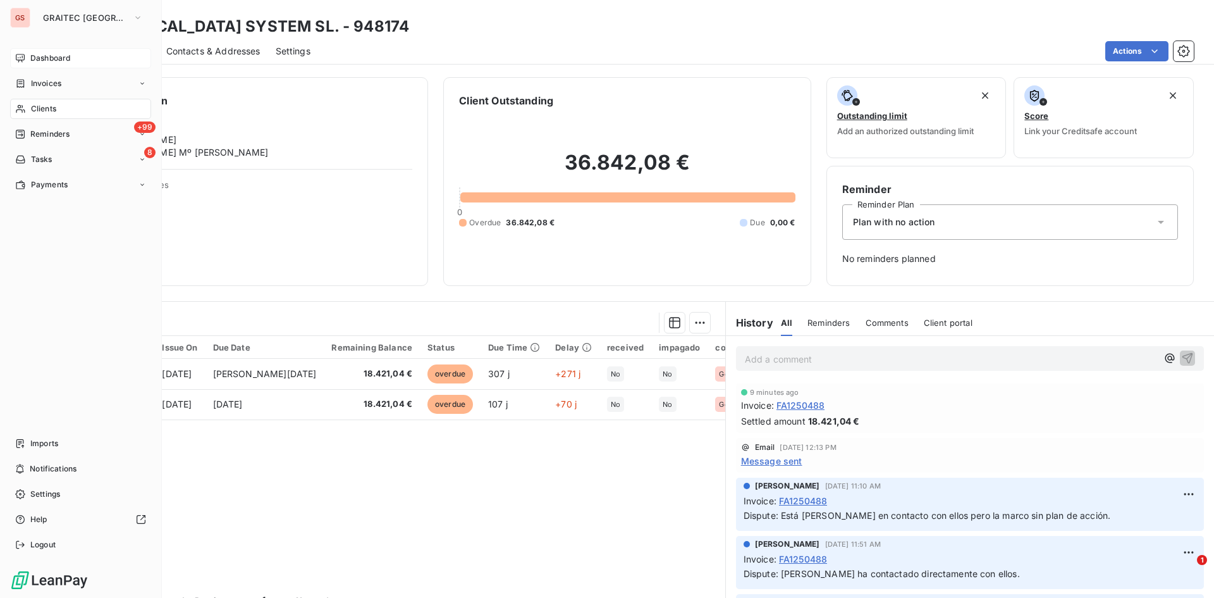
click at [71, 58] on div "Dashboard" at bounding box center [80, 58] width 141 height 20
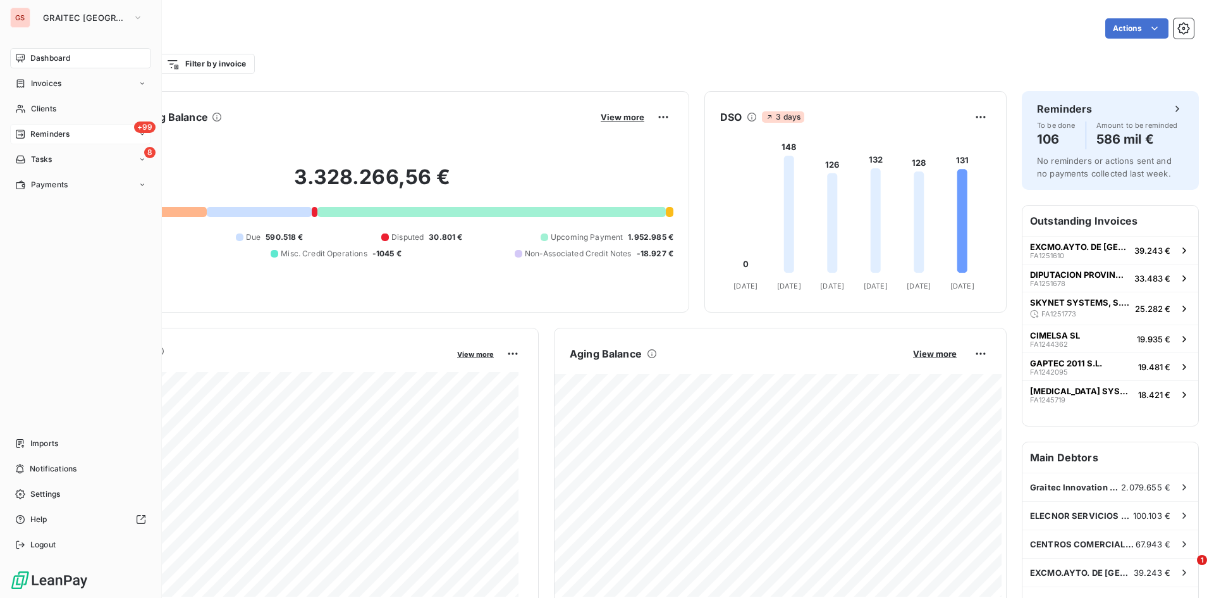
click at [51, 128] on span "Reminders" at bounding box center [49, 133] width 39 height 11
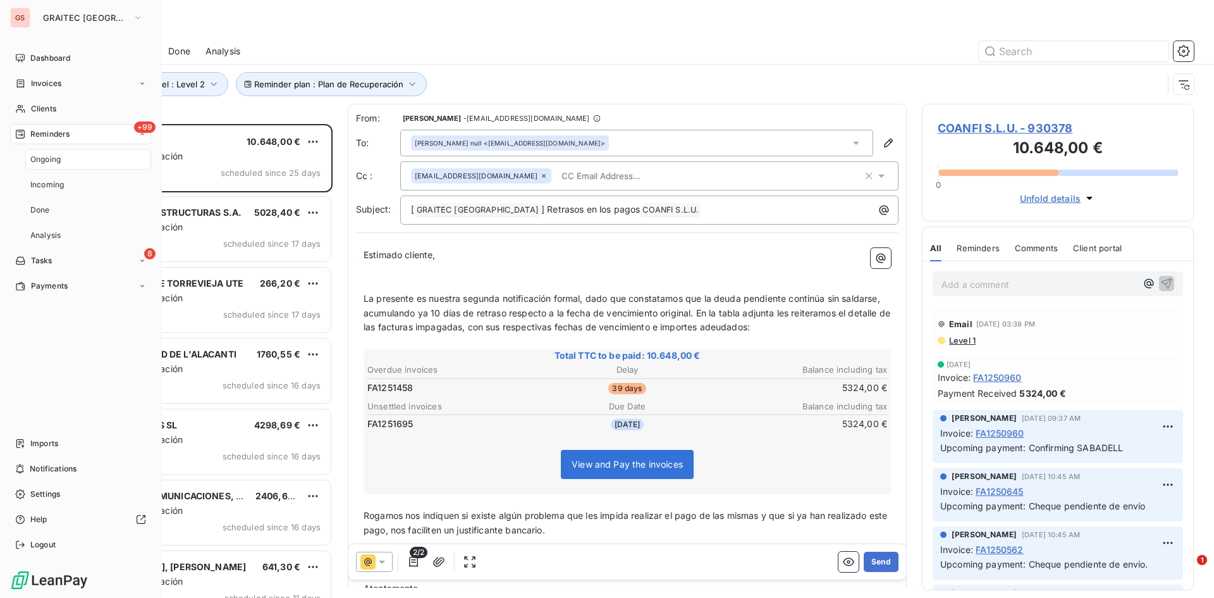
scroll to position [464, 262]
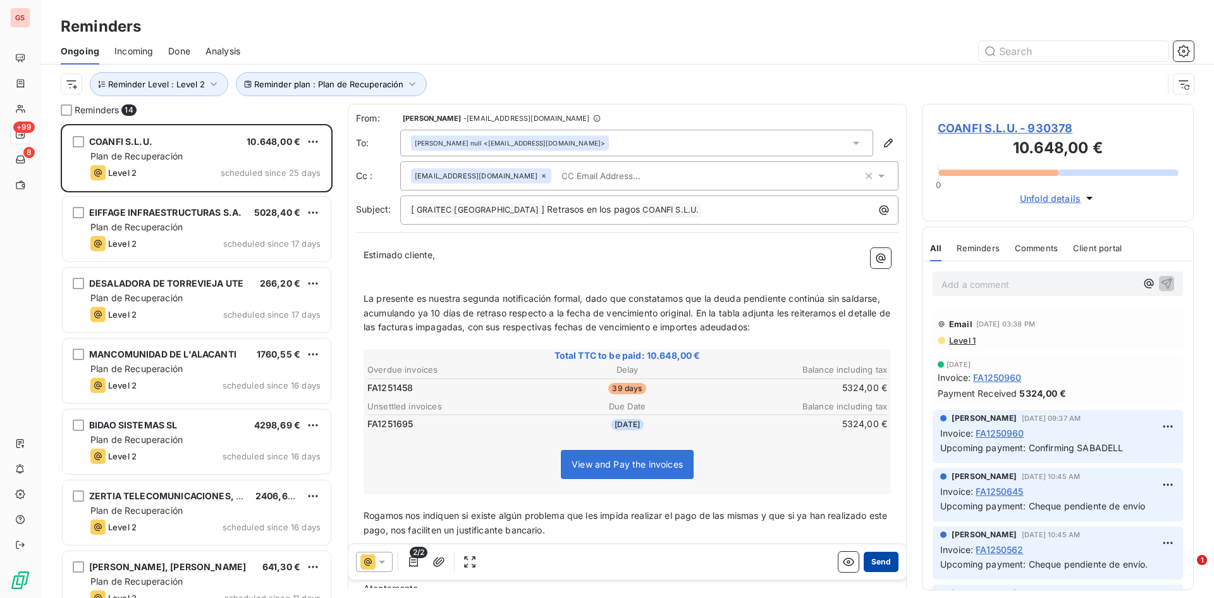
click at [878, 565] on button "Send" at bounding box center [881, 561] width 35 height 20
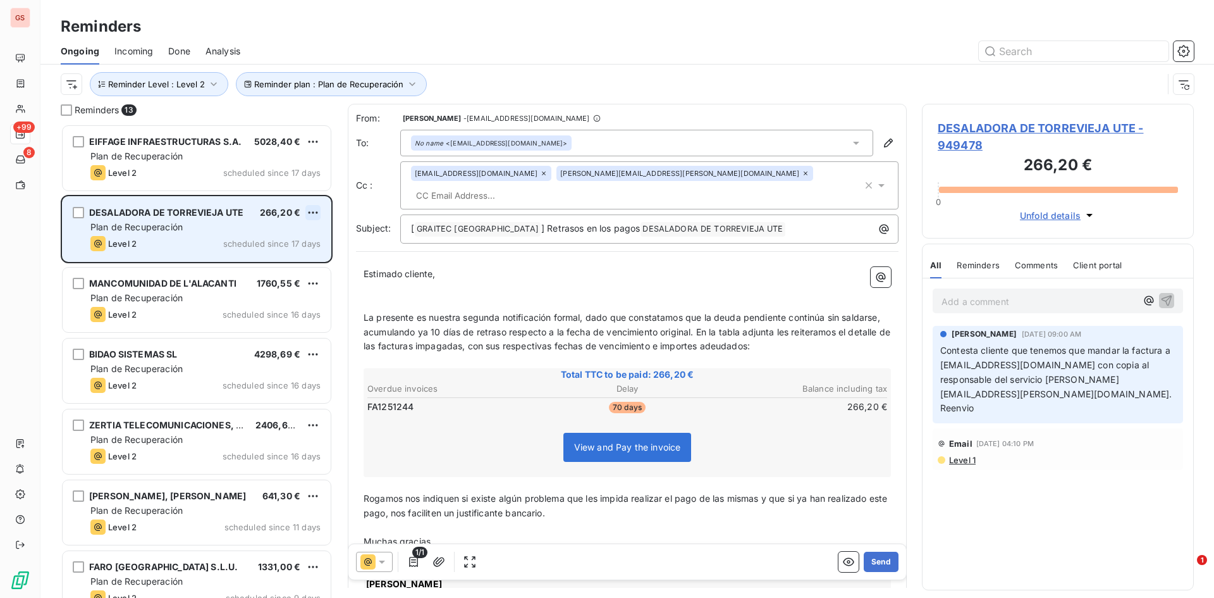
click at [316, 212] on html "GS +99 8 Reminders Ongoing Incoming Done Analysis Reminder plan : Plan de Recup…" at bounding box center [607, 299] width 1214 height 598
click at [273, 260] on div "Skip this action" at bounding box center [259, 260] width 110 height 20
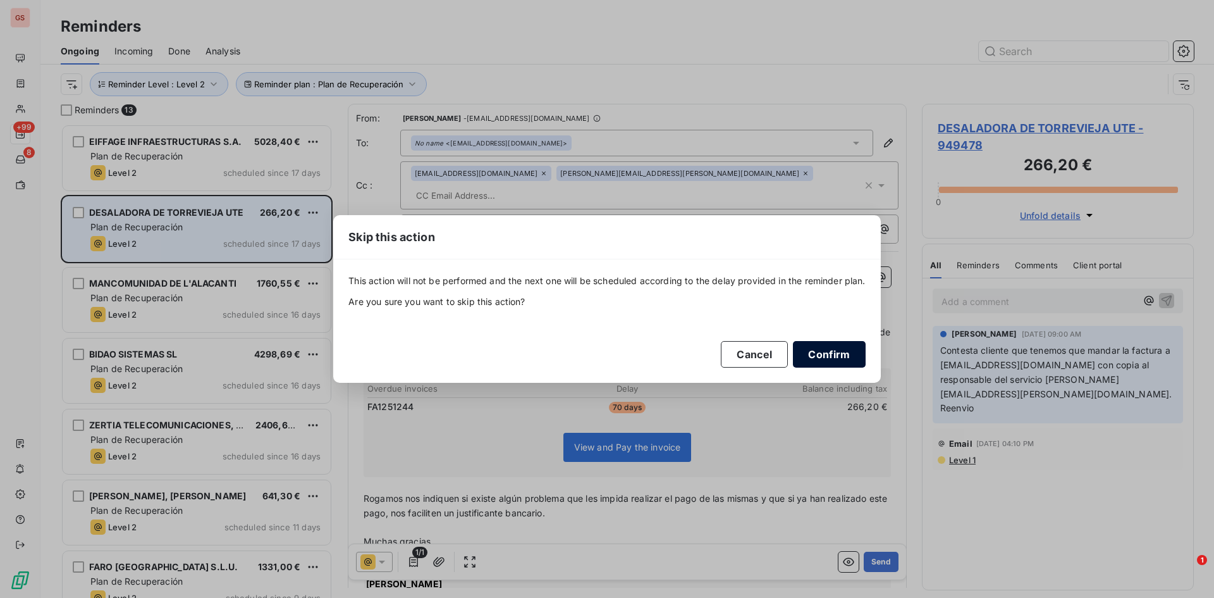
click at [837, 350] on button "Confirm" at bounding box center [829, 354] width 72 height 27
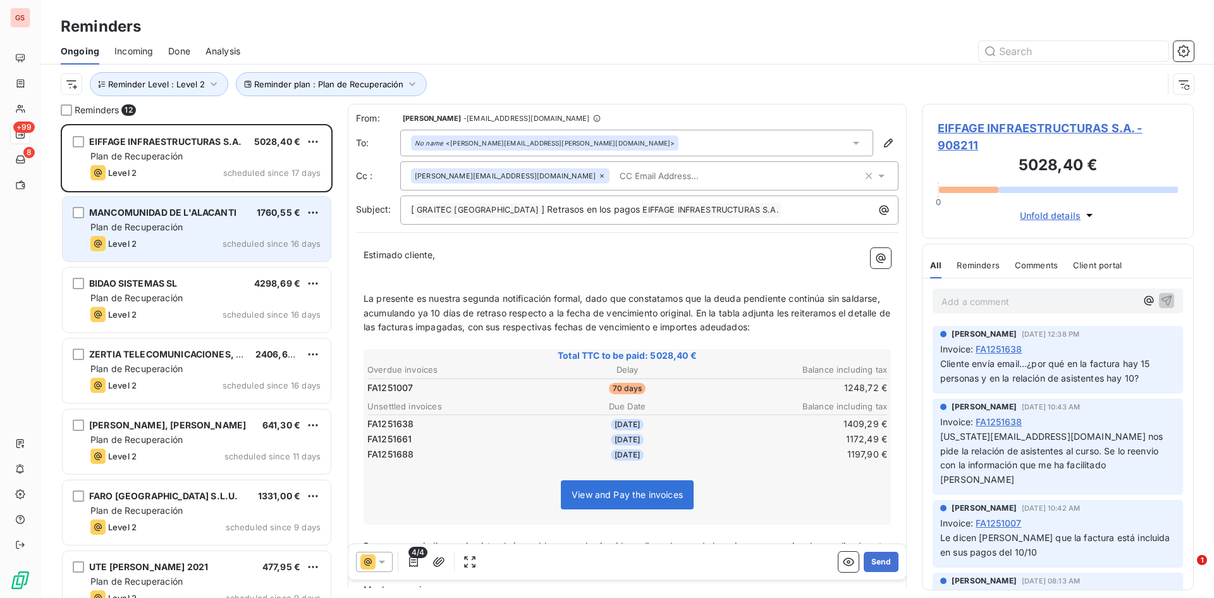
click at [145, 225] on span "Plan de Recuperación" at bounding box center [136, 226] width 92 height 11
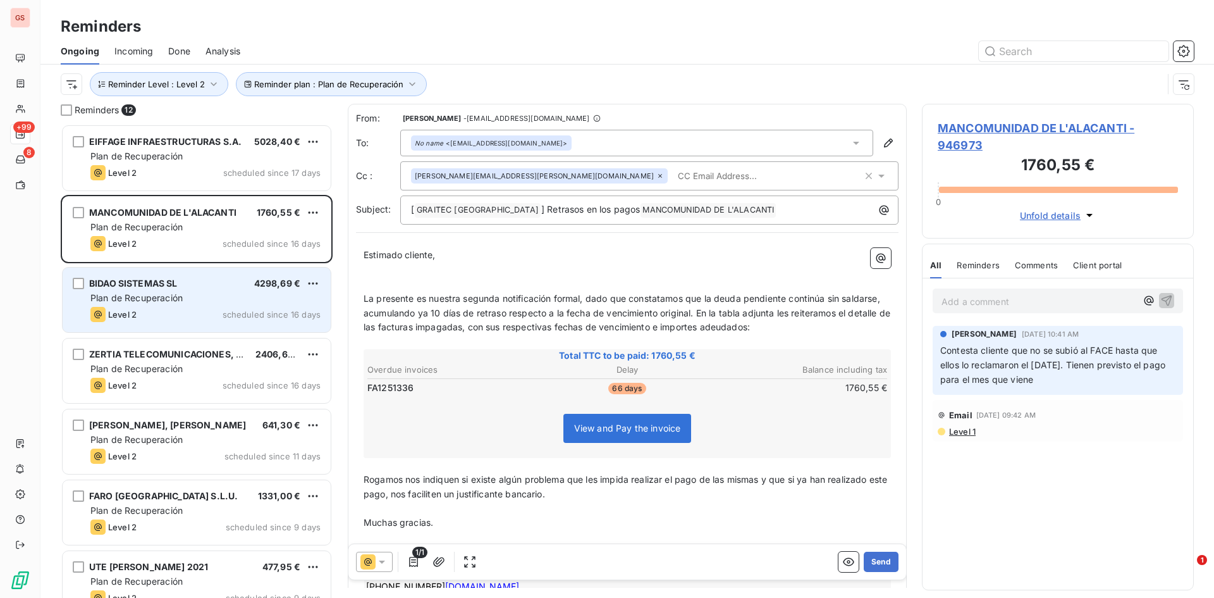
click at [137, 293] on span "Plan de Recuperación" at bounding box center [136, 297] width 92 height 11
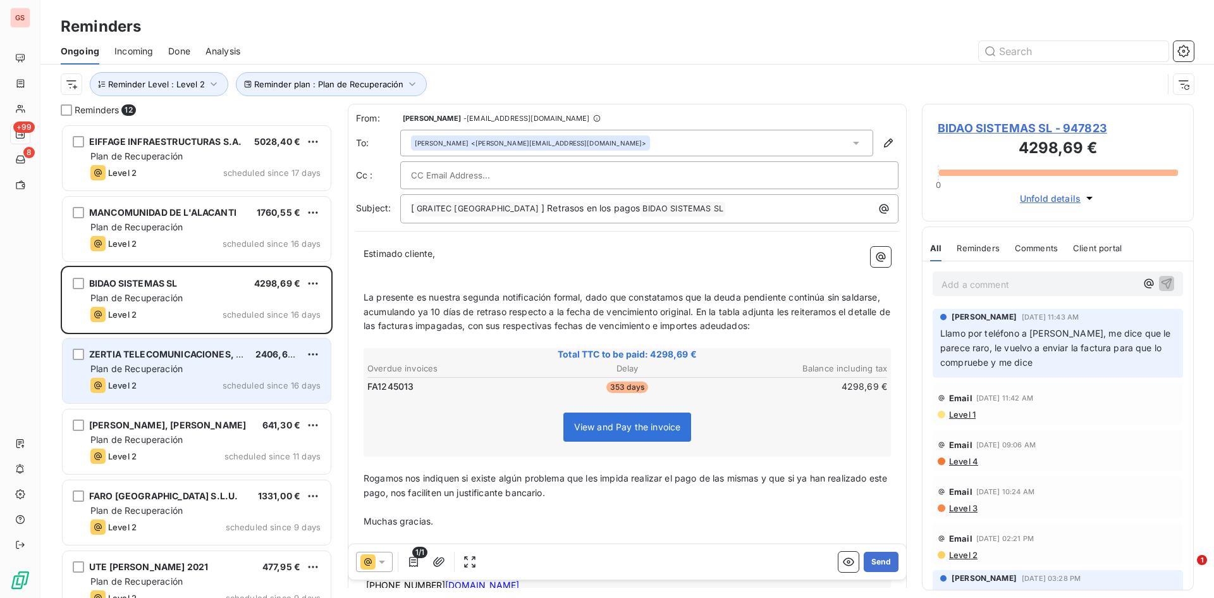
click at [203, 368] on div "Plan de Recuperación" at bounding box center [205, 368] width 230 height 13
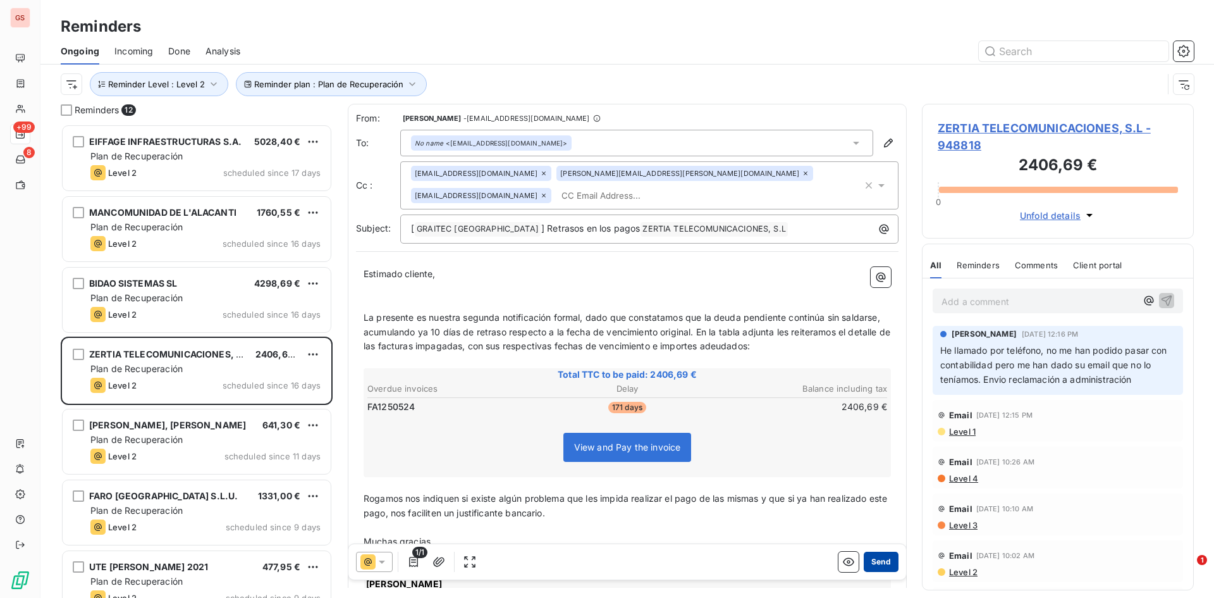
click at [881, 562] on button "Send" at bounding box center [881, 561] width 35 height 20
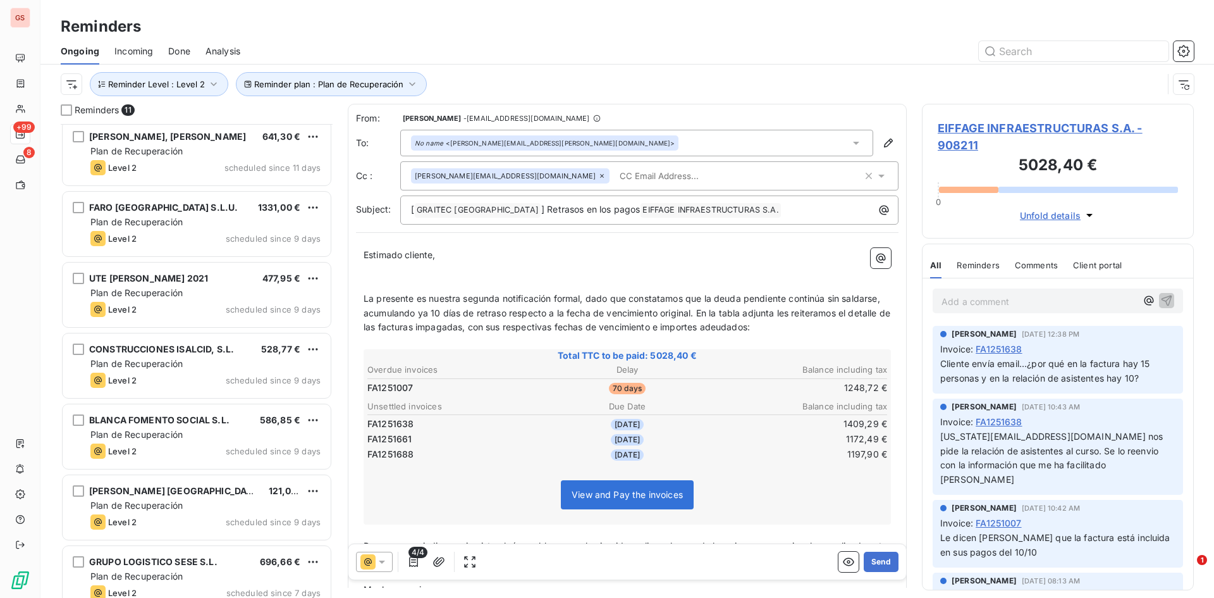
scroll to position [306, 0]
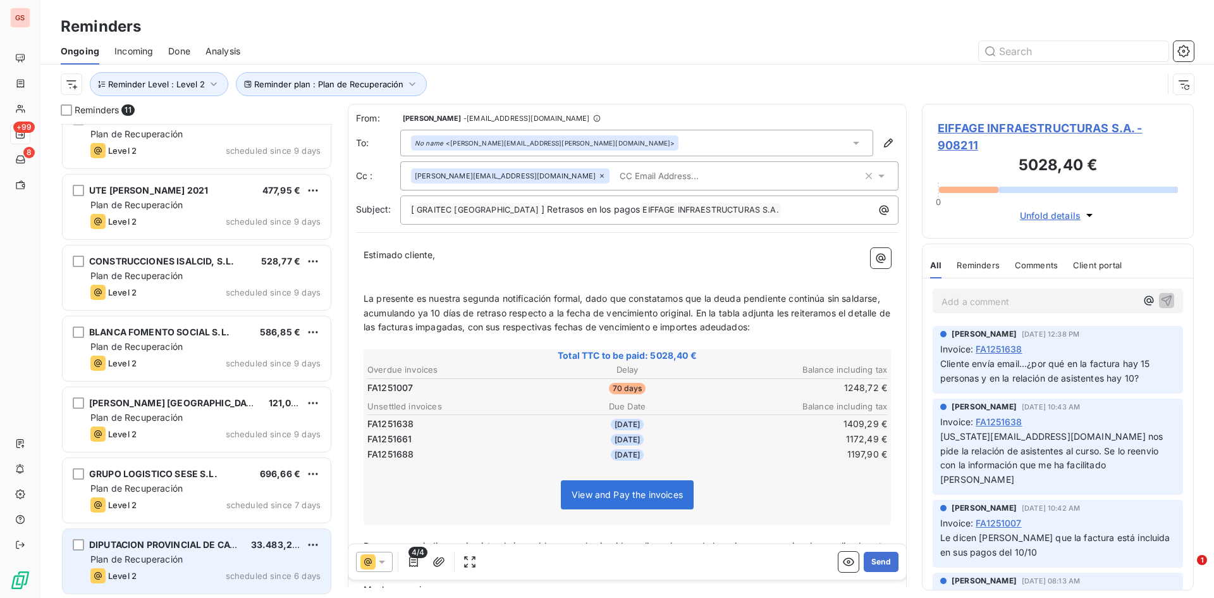
click at [185, 581] on div "Level 2 scheduled since 6 days" at bounding box center [205, 575] width 230 height 15
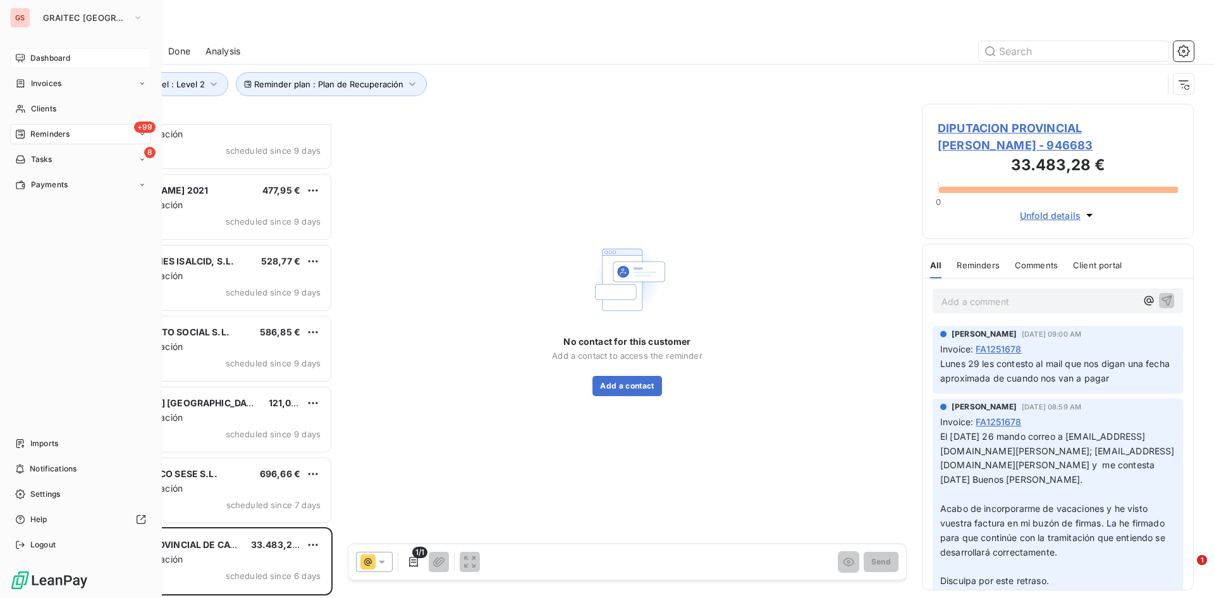
click at [29, 59] on div "Dashboard" at bounding box center [80, 58] width 141 height 20
